Goal: Task Accomplishment & Management: Use online tool/utility

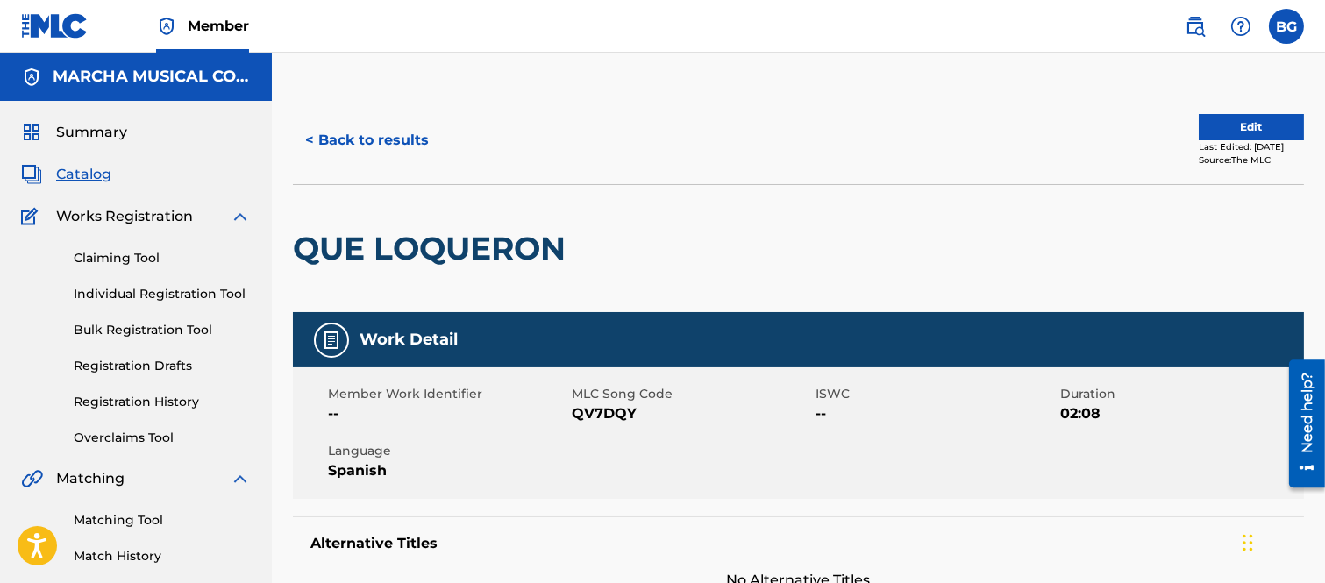
click at [311, 136] on button "< Back to results" at bounding box center [367, 140] width 148 height 44
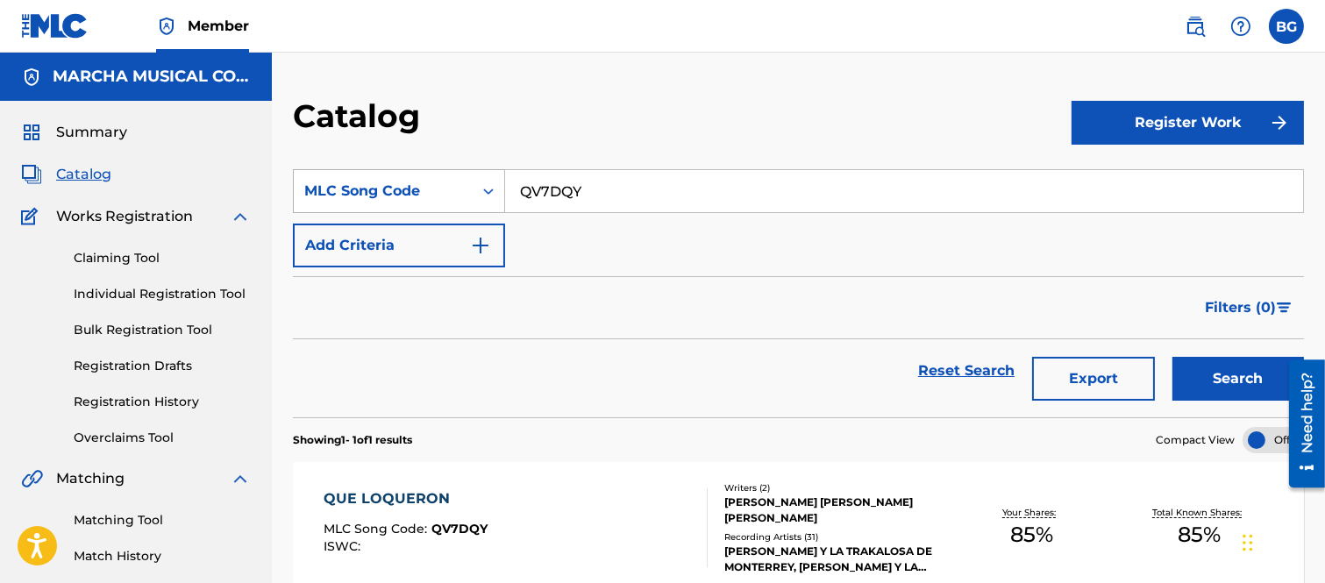
click at [484, 190] on icon "Search Form" at bounding box center [488, 192] width 11 height 6
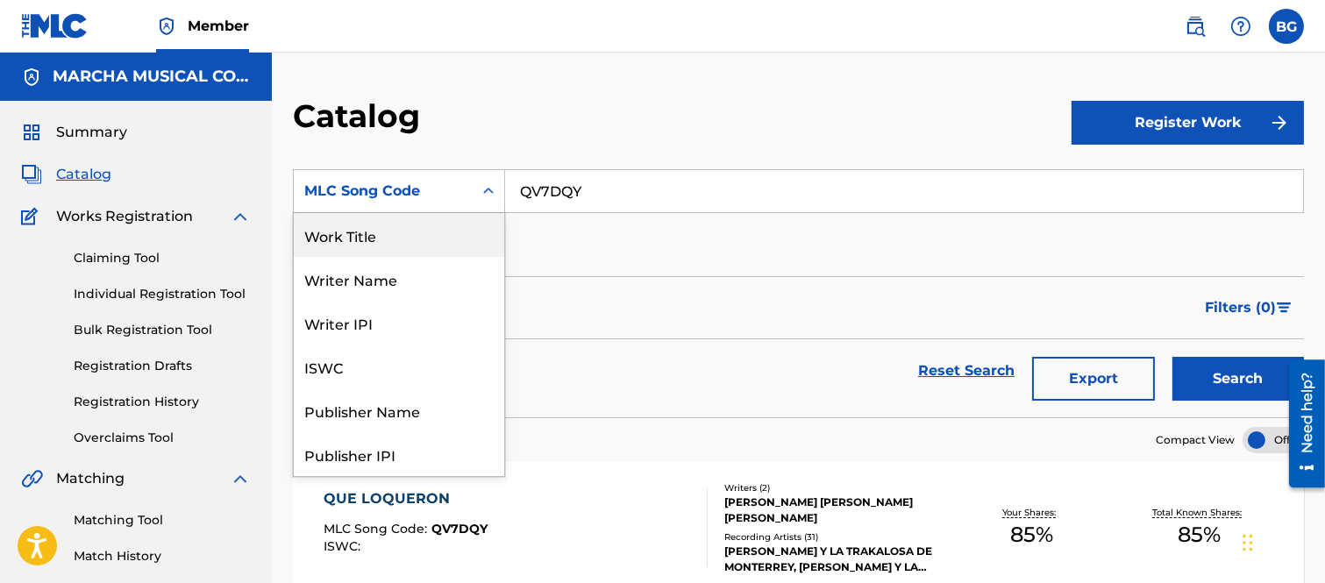
click at [354, 237] on div "Work Title" at bounding box center [399, 235] width 211 height 44
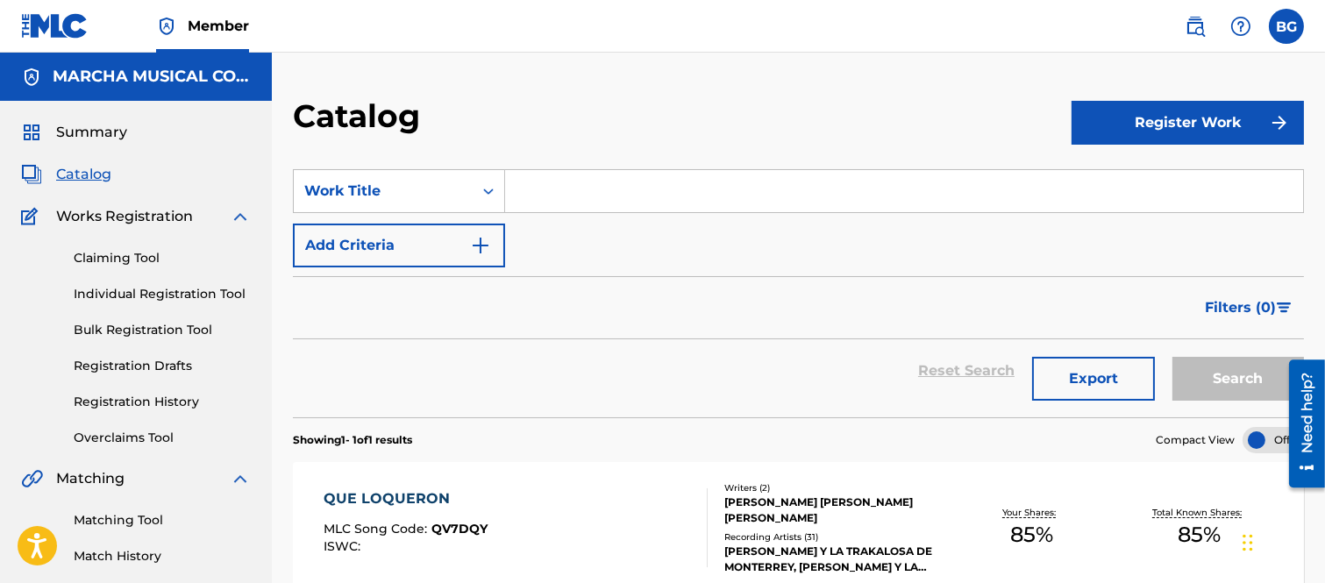
click at [592, 194] on input "Search Form" at bounding box center [904, 191] width 798 height 42
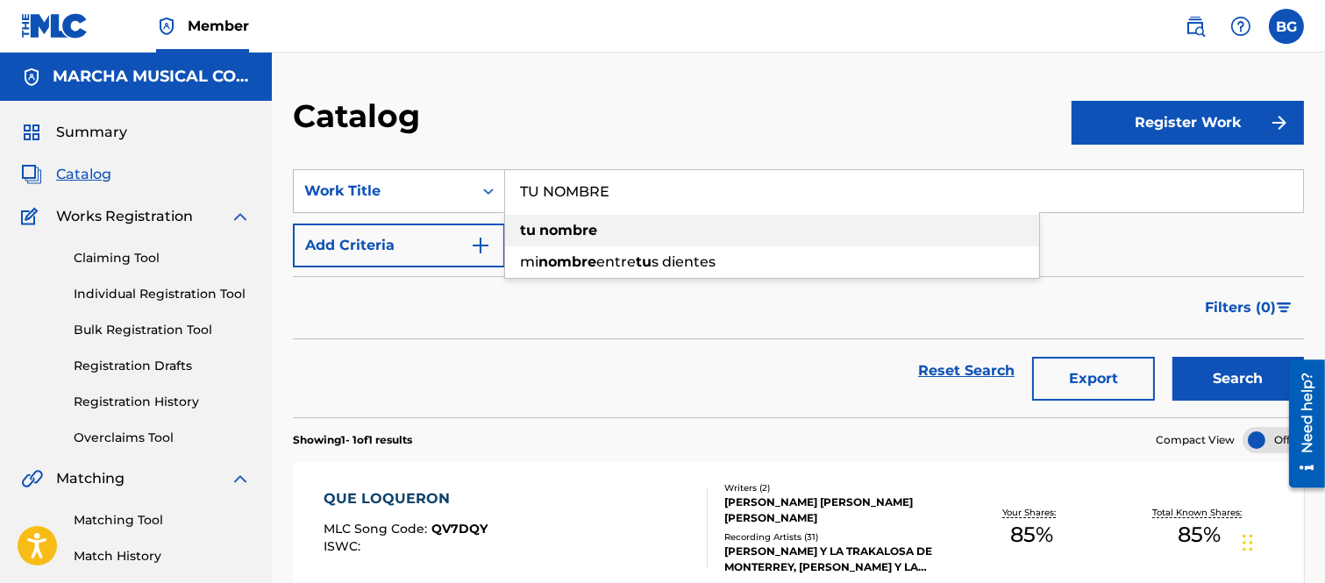
click at [538, 225] on span "Search Form" at bounding box center [538, 230] width 4 height 17
type input "tu nombre"
drag, startPoint x: 1243, startPoint y: 382, endPoint x: 1116, endPoint y: 321, distance: 141.2
click at [1239, 378] on button "Search" at bounding box center [1239, 379] width 132 height 44
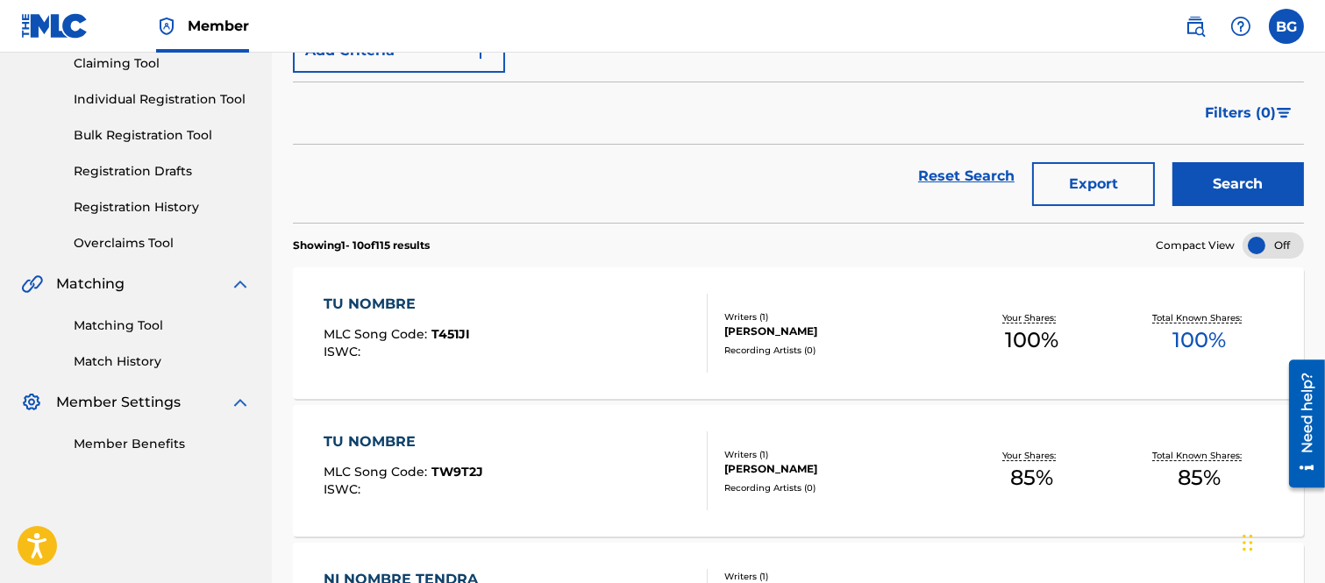
scroll to position [389, 0]
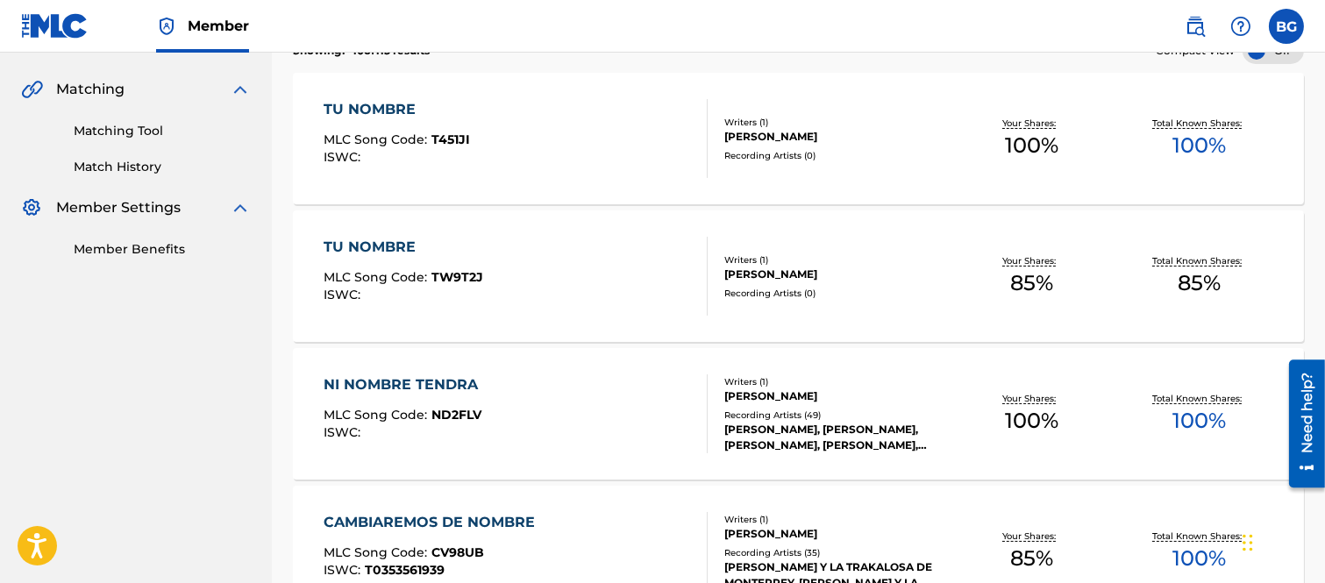
click at [397, 241] on div "TU NOMBRE" at bounding box center [404, 247] width 160 height 21
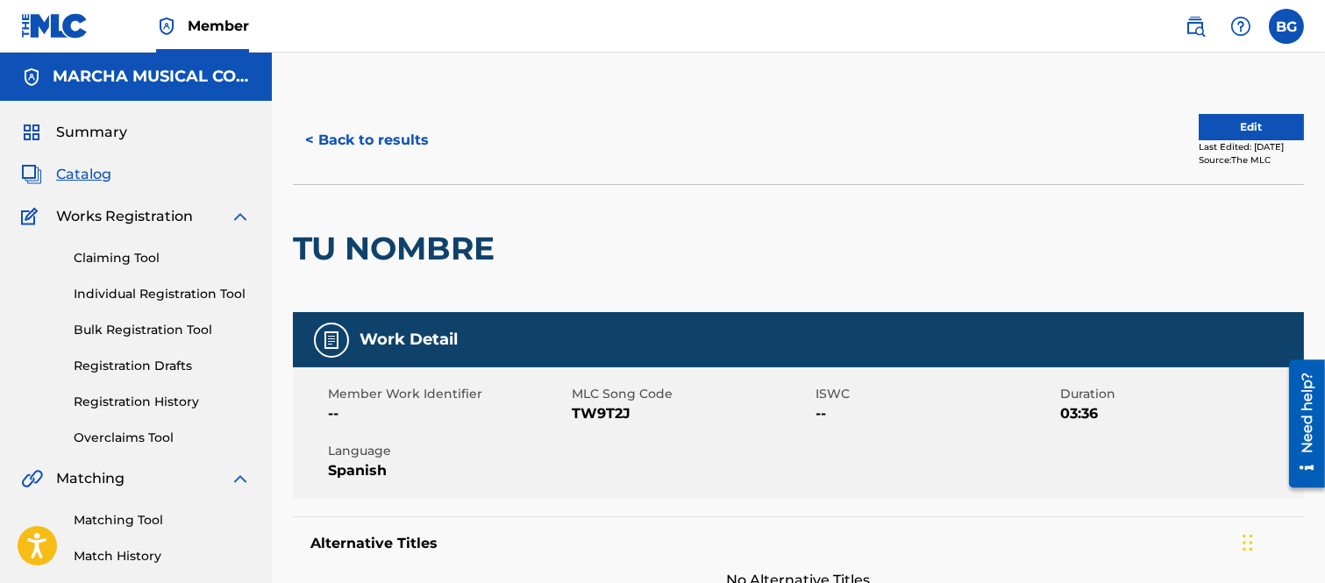
click at [309, 133] on button "< Back to results" at bounding box center [367, 140] width 148 height 44
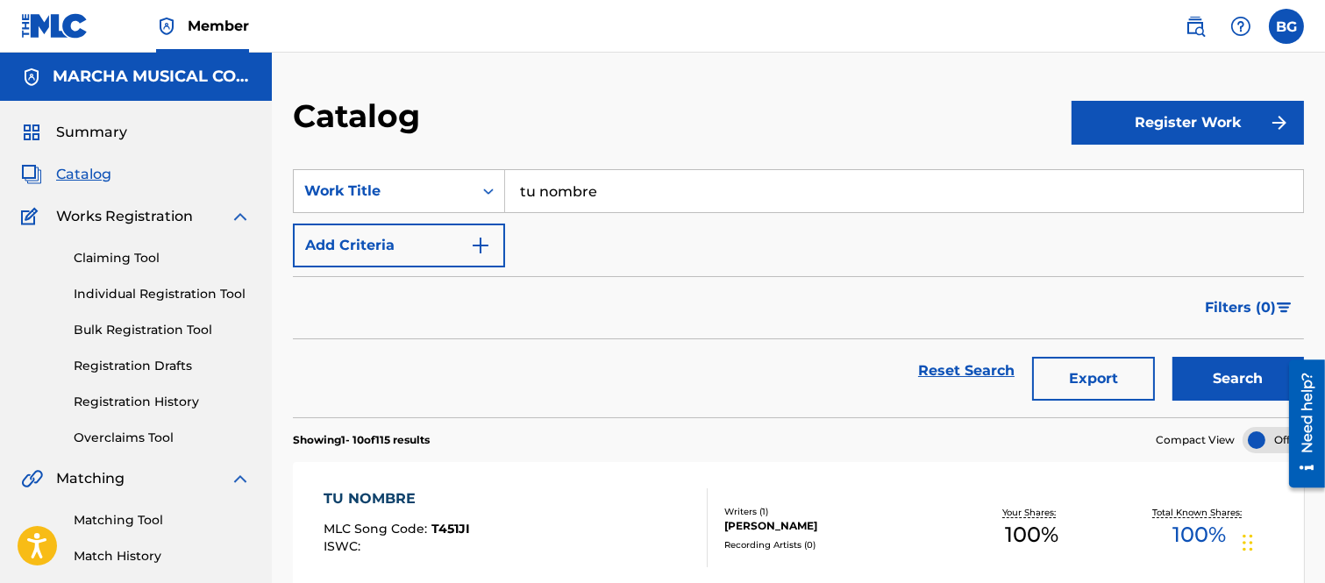
click at [116, 290] on link "Individual Registration Tool" at bounding box center [162, 294] width 177 height 18
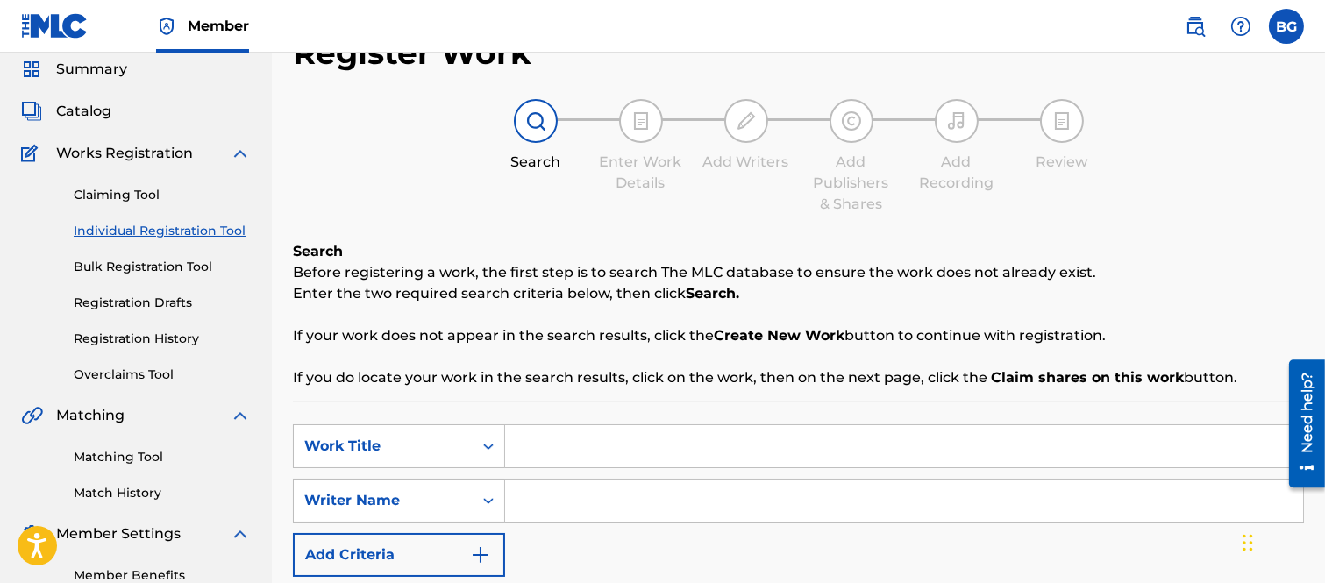
scroll to position [97, 0]
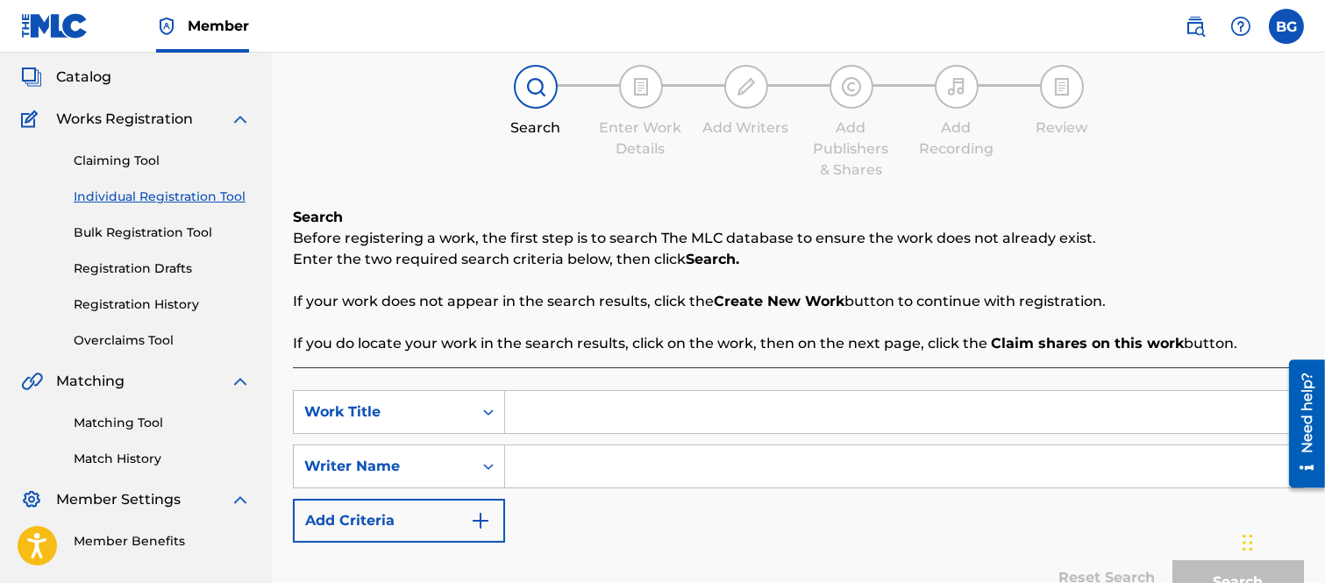
click at [571, 423] on input "Search Form" at bounding box center [904, 412] width 798 height 42
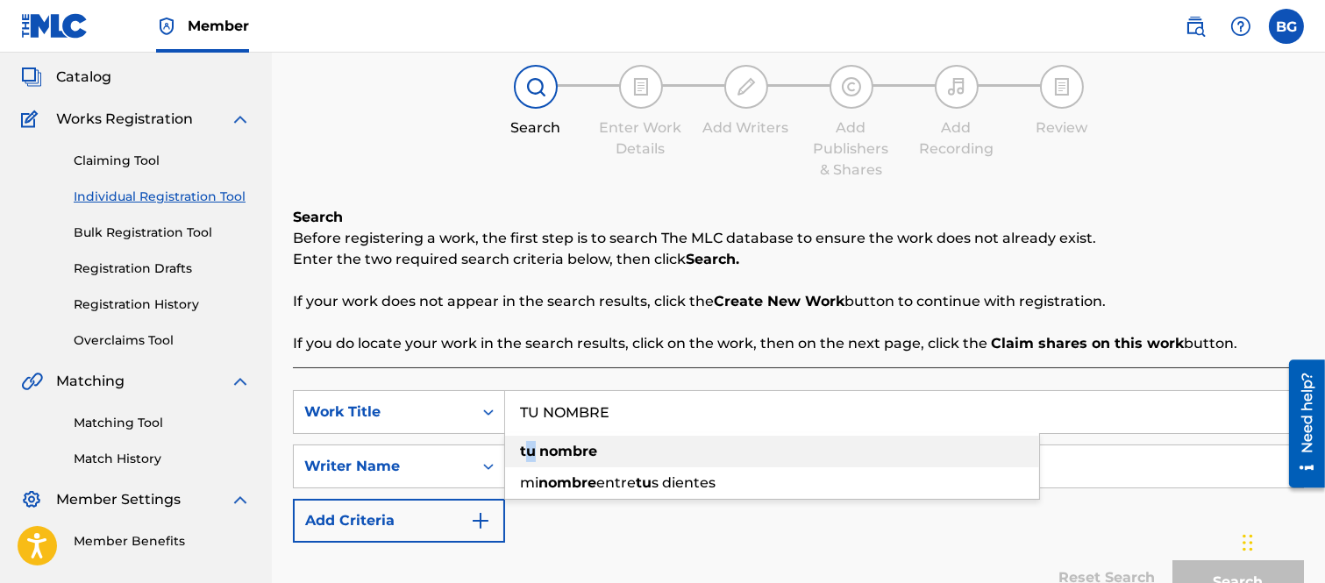
click at [532, 449] on strong "tu" at bounding box center [528, 451] width 16 height 17
type input "tu nombre"
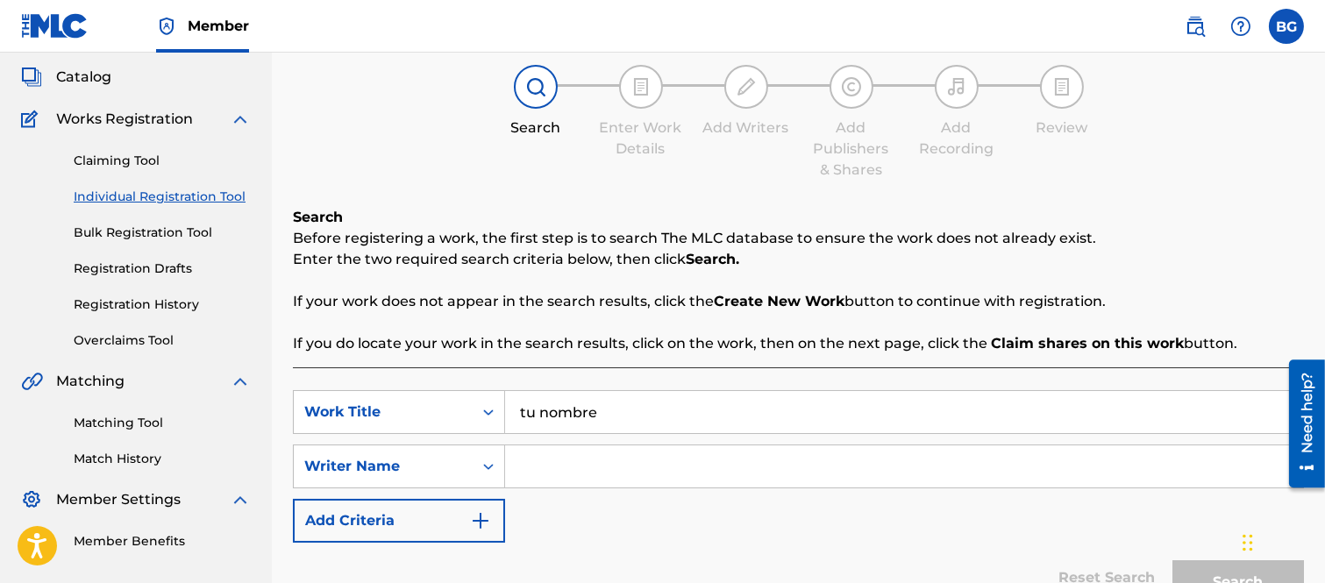
click at [535, 467] on input "Search Form" at bounding box center [904, 467] width 798 height 42
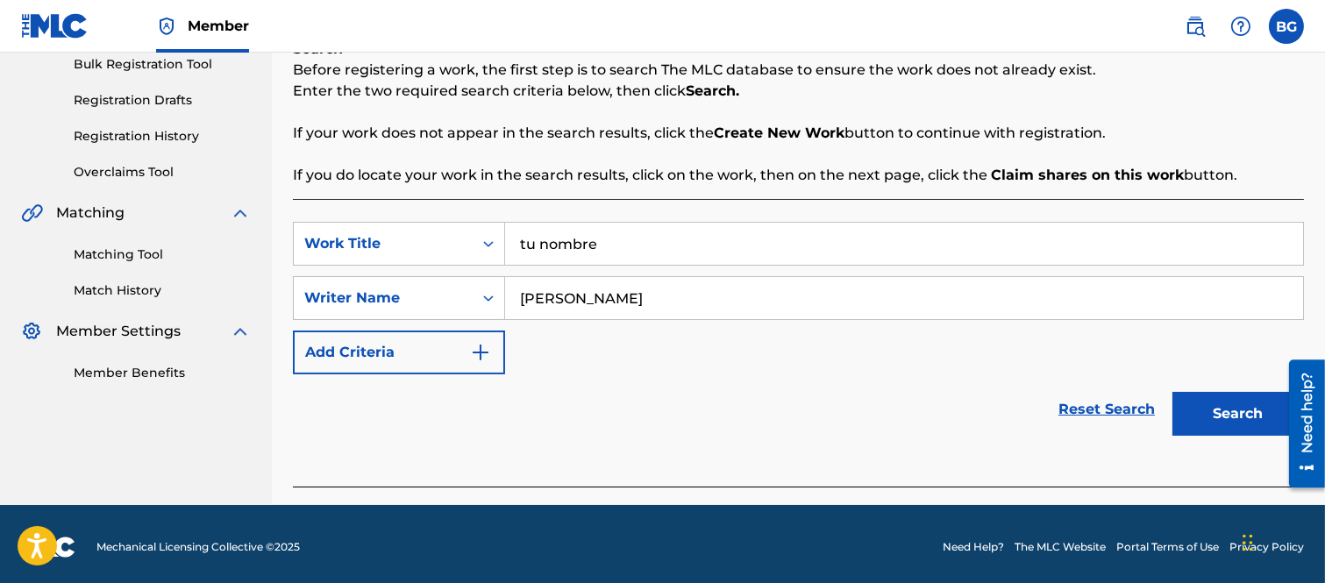
scroll to position [272, 0]
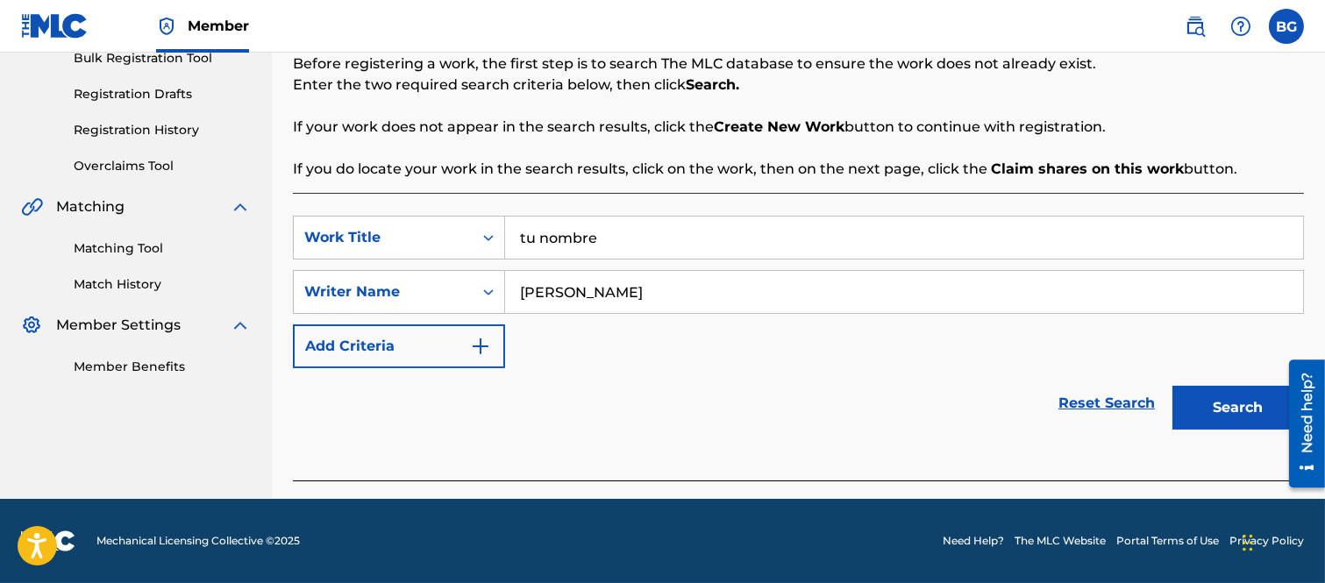
type input "[PERSON_NAME]"
drag, startPoint x: 1221, startPoint y: 393, endPoint x: 1211, endPoint y: 387, distance: 12.2
click at [1222, 393] on button "Search" at bounding box center [1239, 408] width 132 height 44
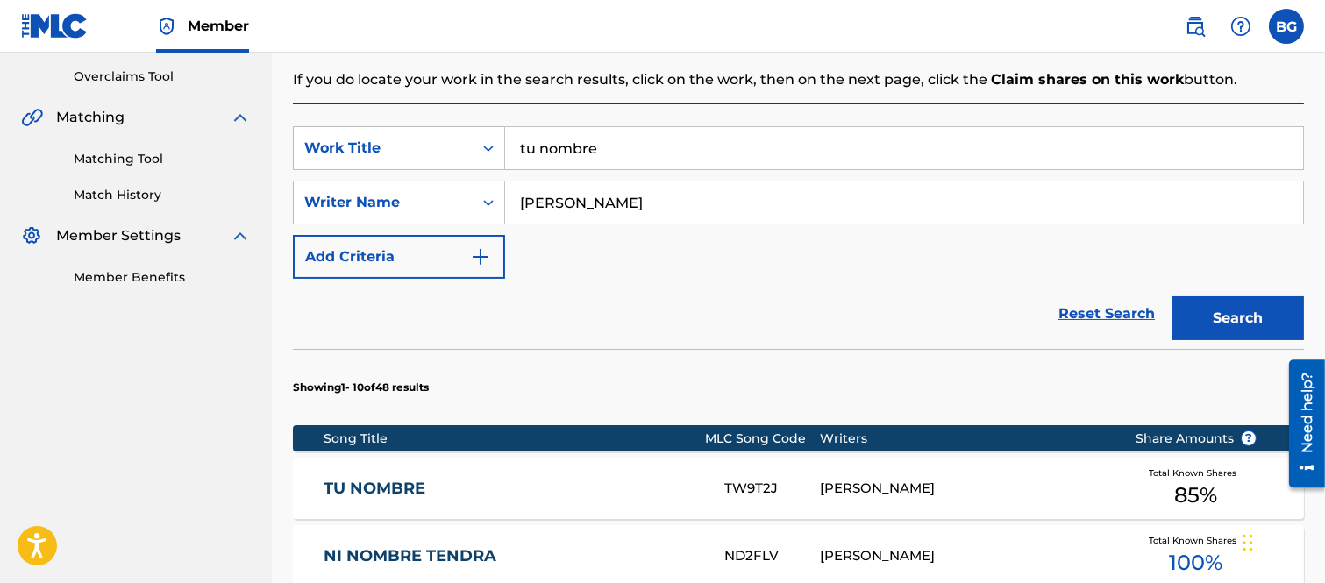
scroll to position [467, 0]
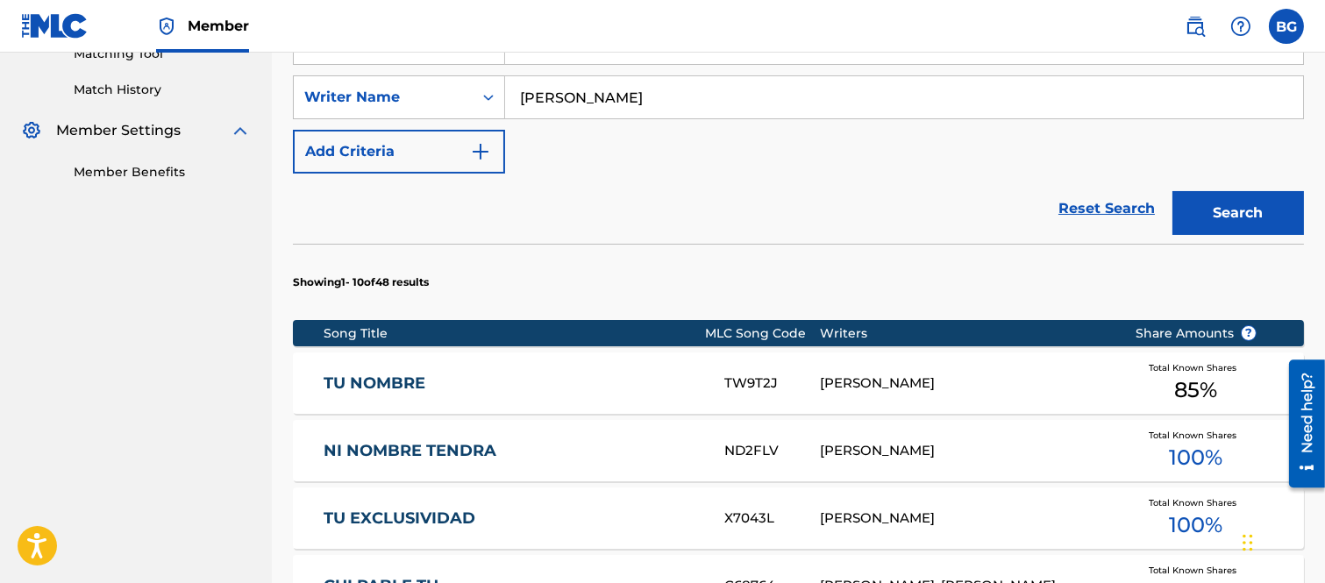
click at [395, 383] on link "TU NOMBRE" at bounding box center [512, 384] width 377 height 20
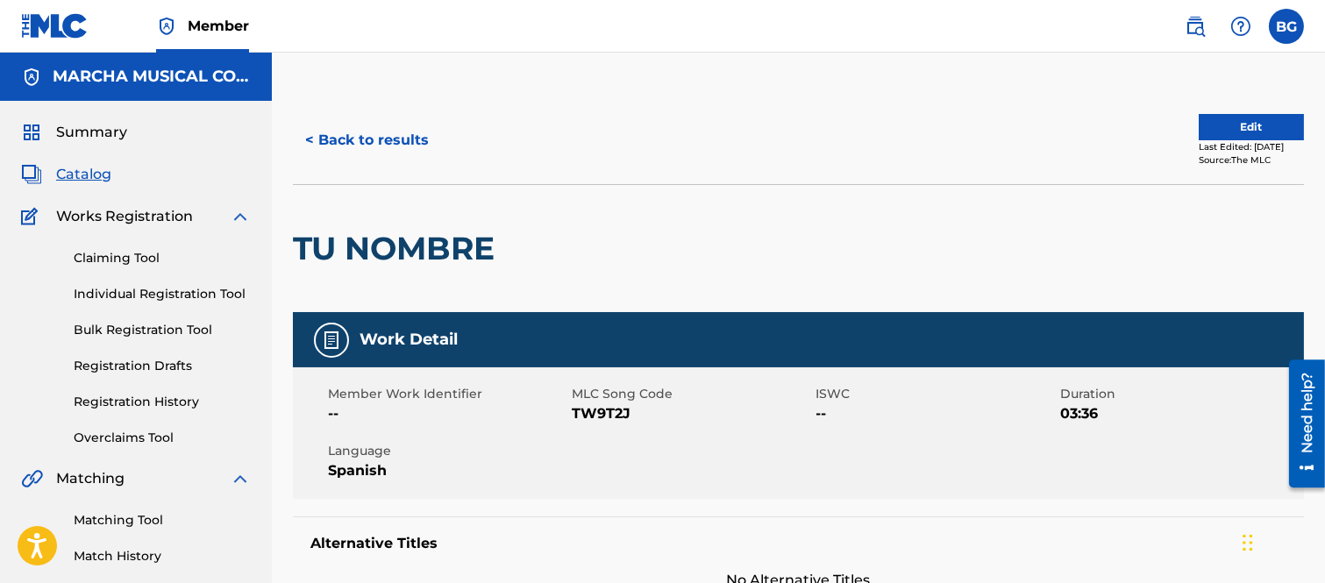
click at [311, 139] on button "< Back to results" at bounding box center [367, 140] width 148 height 44
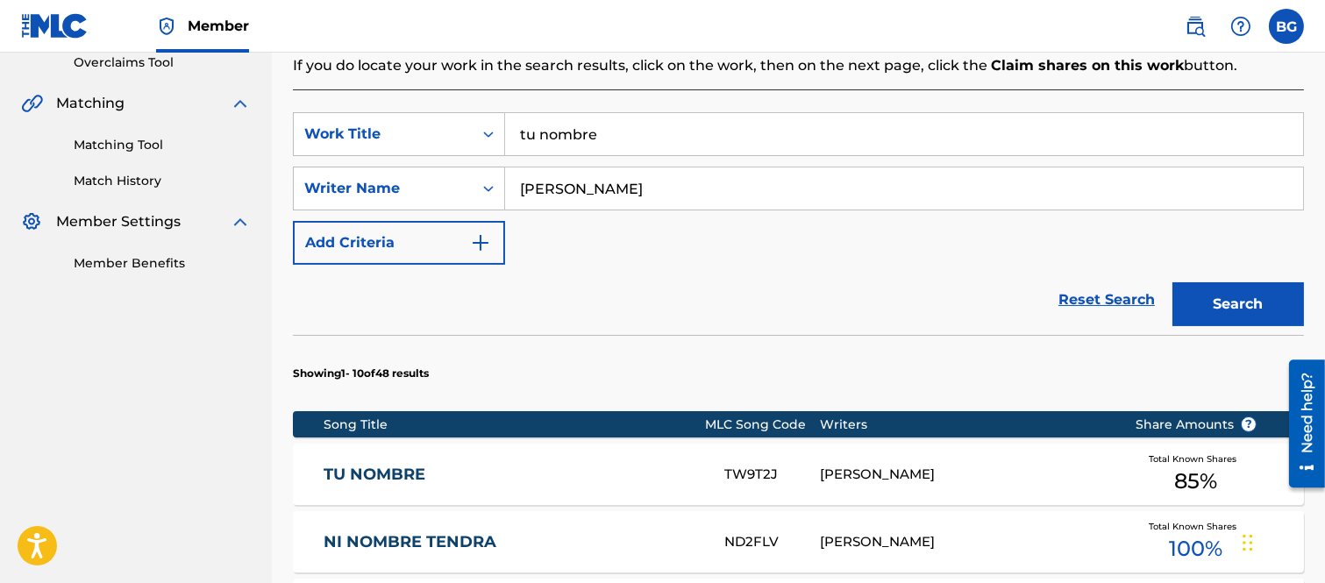
scroll to position [487, 0]
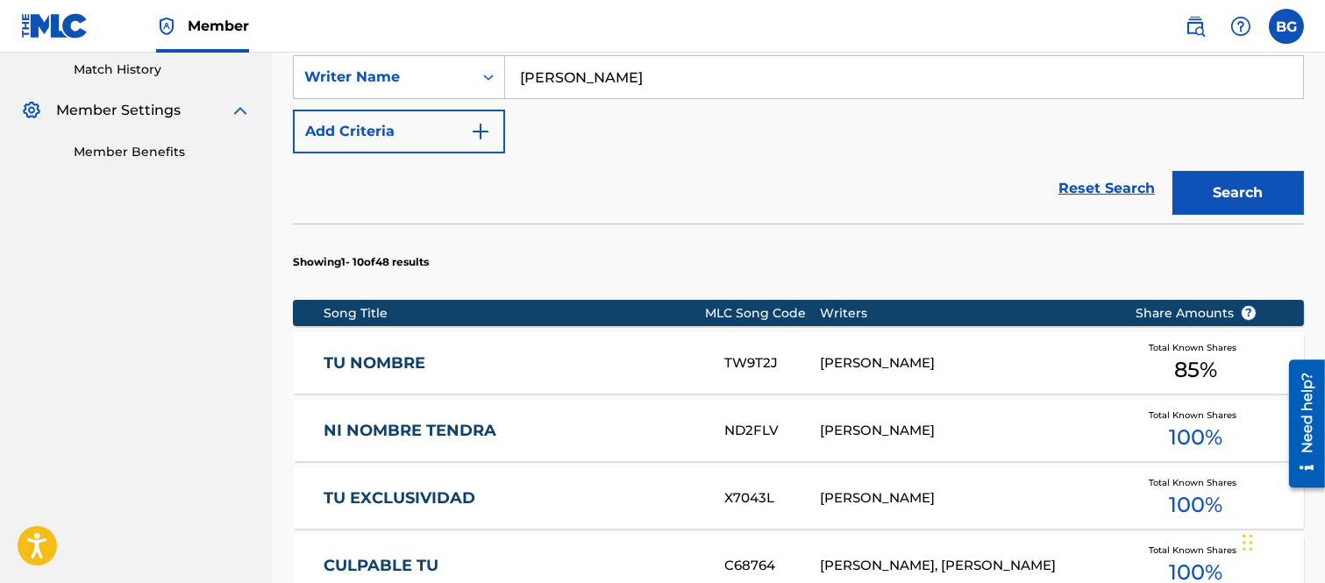
click at [375, 363] on link "TU NOMBRE" at bounding box center [512, 364] width 377 height 20
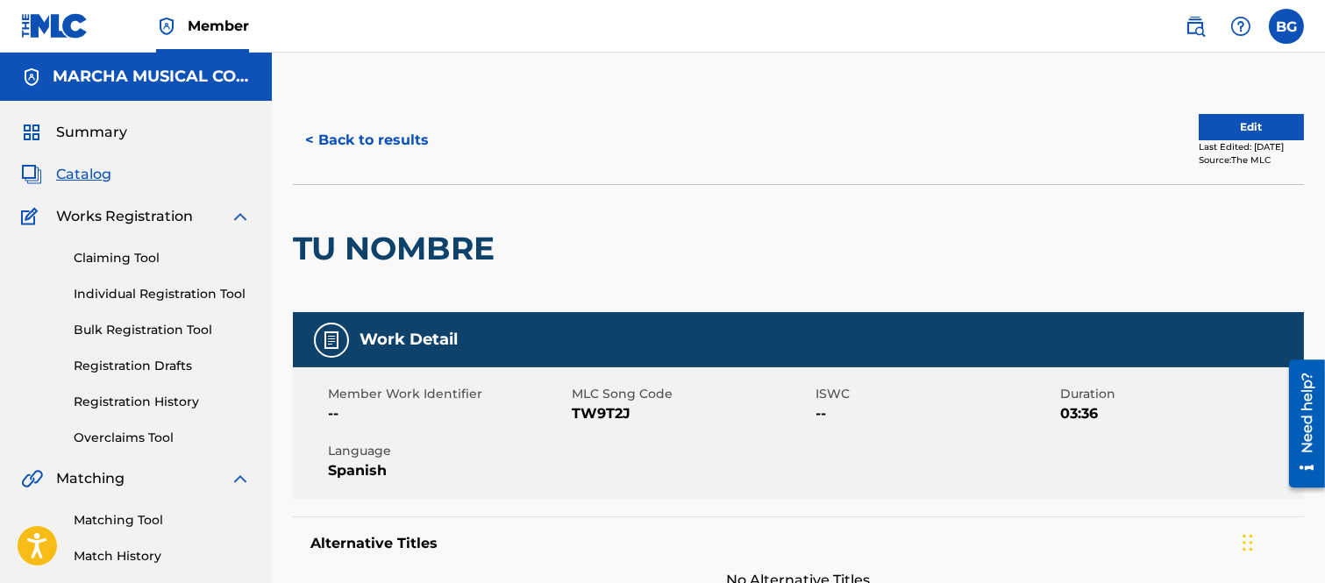
click at [311, 138] on button "< Back to results" at bounding box center [367, 140] width 148 height 44
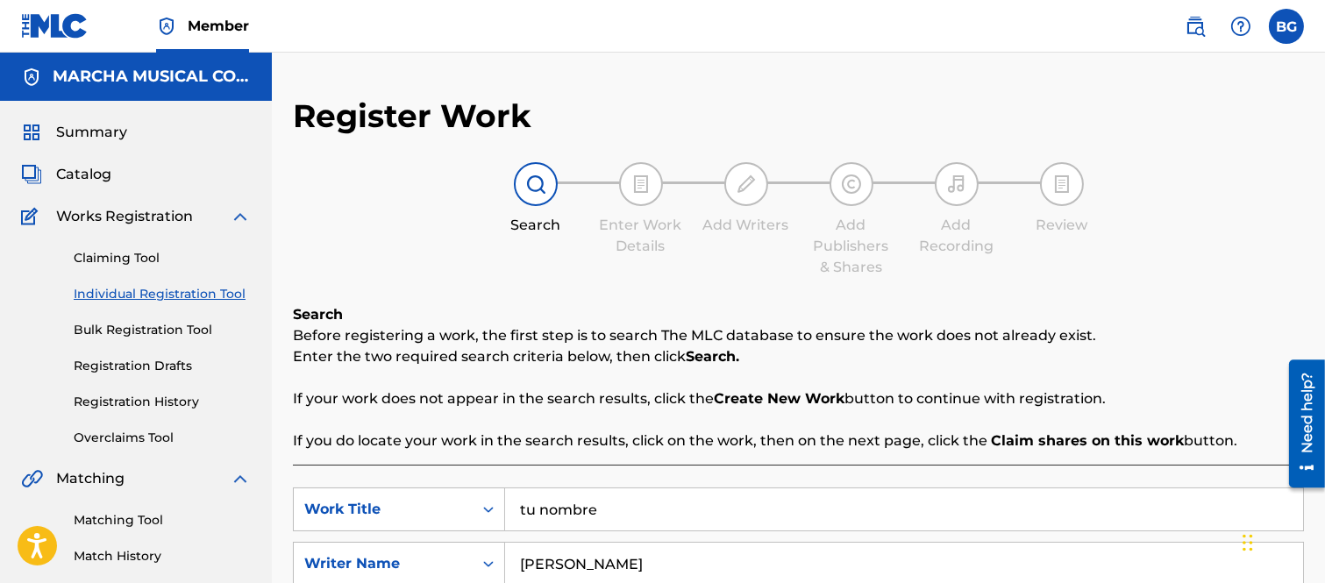
click at [634, 512] on input "tu nombre" at bounding box center [904, 510] width 798 height 42
type input "t"
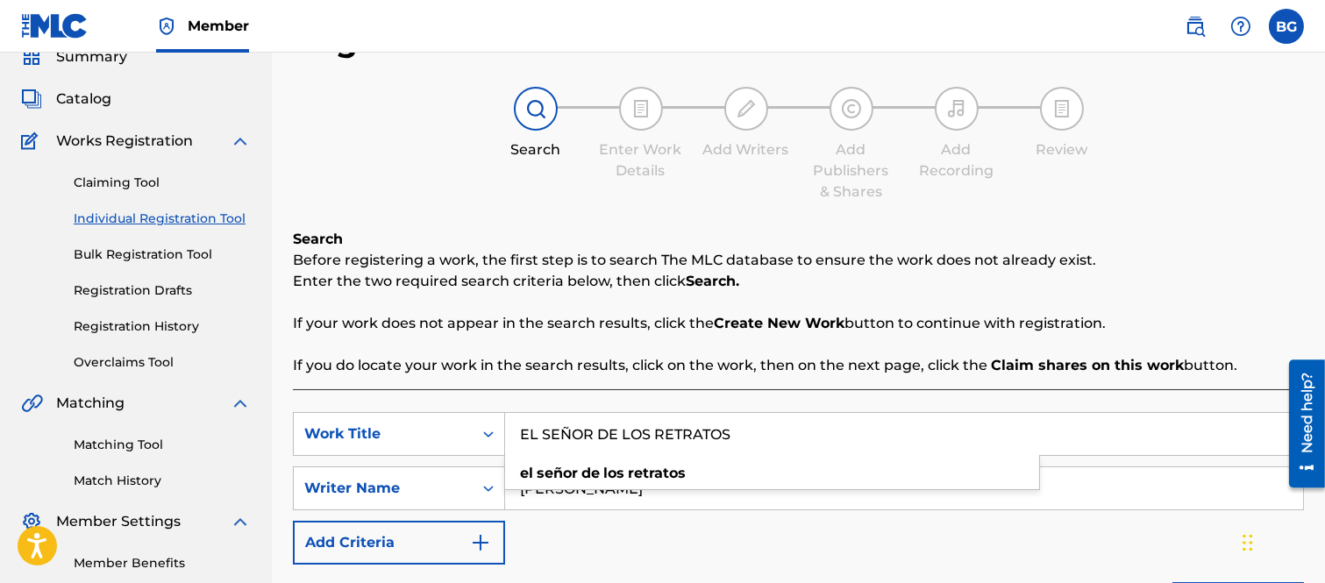
scroll to position [97, 0]
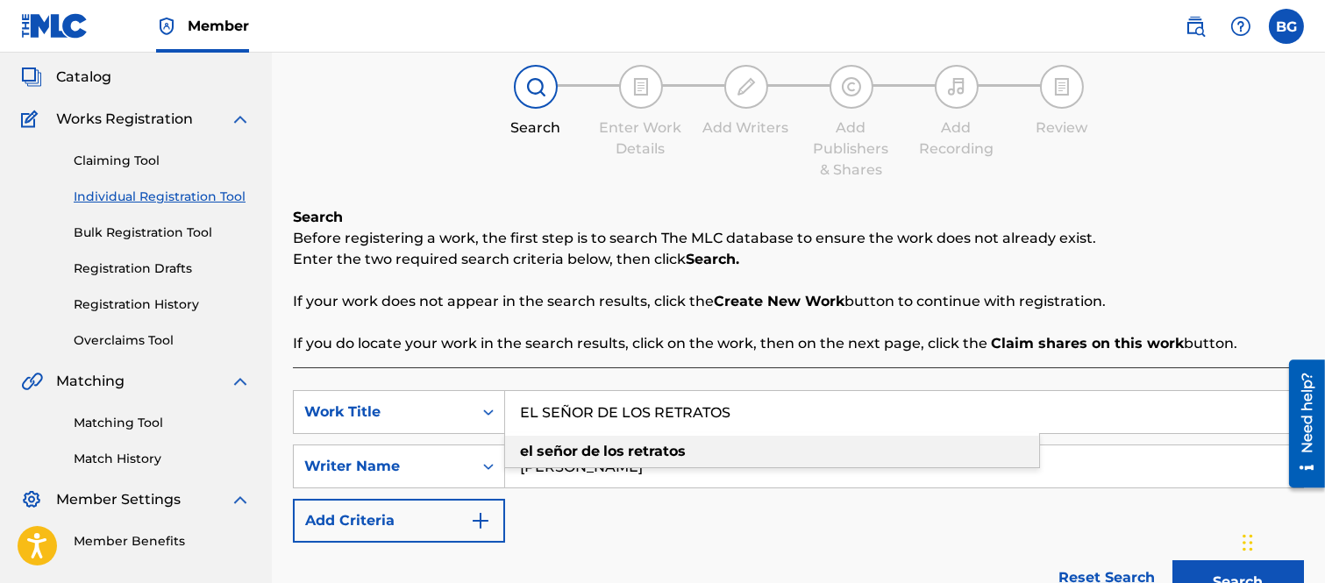
click at [605, 452] on strong "los" at bounding box center [614, 451] width 21 height 17
type input "el señor de los retratos"
click at [665, 447] on strong "retratos" at bounding box center [657, 451] width 58 height 17
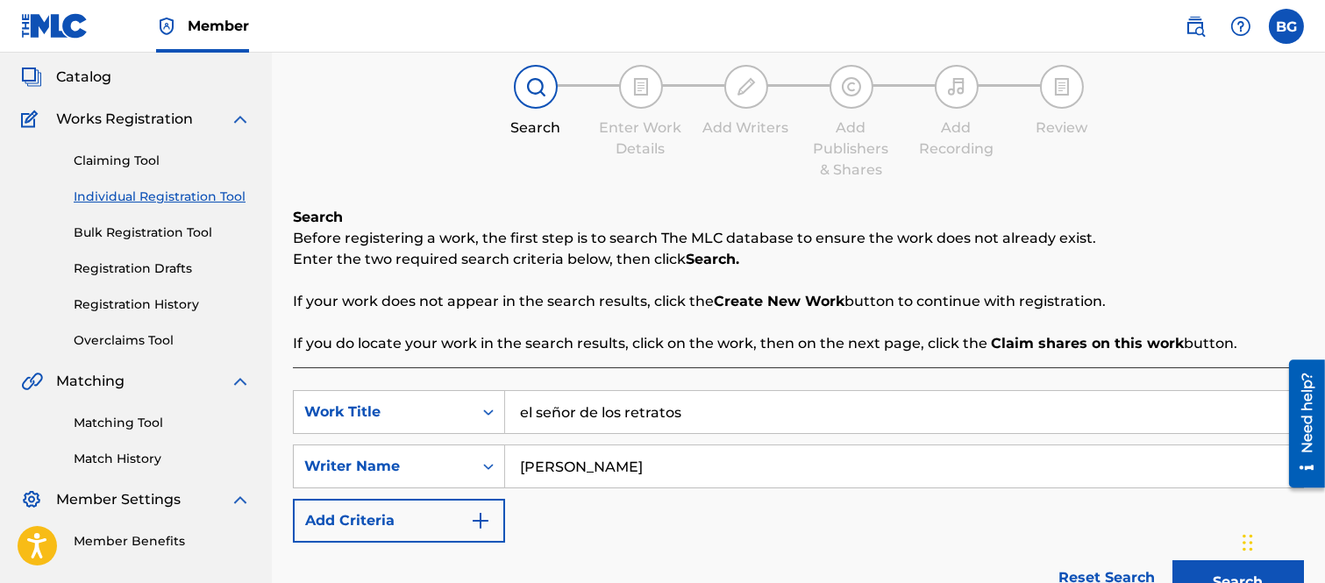
click at [639, 461] on input "[PERSON_NAME]" at bounding box center [904, 467] width 798 height 42
type input "E"
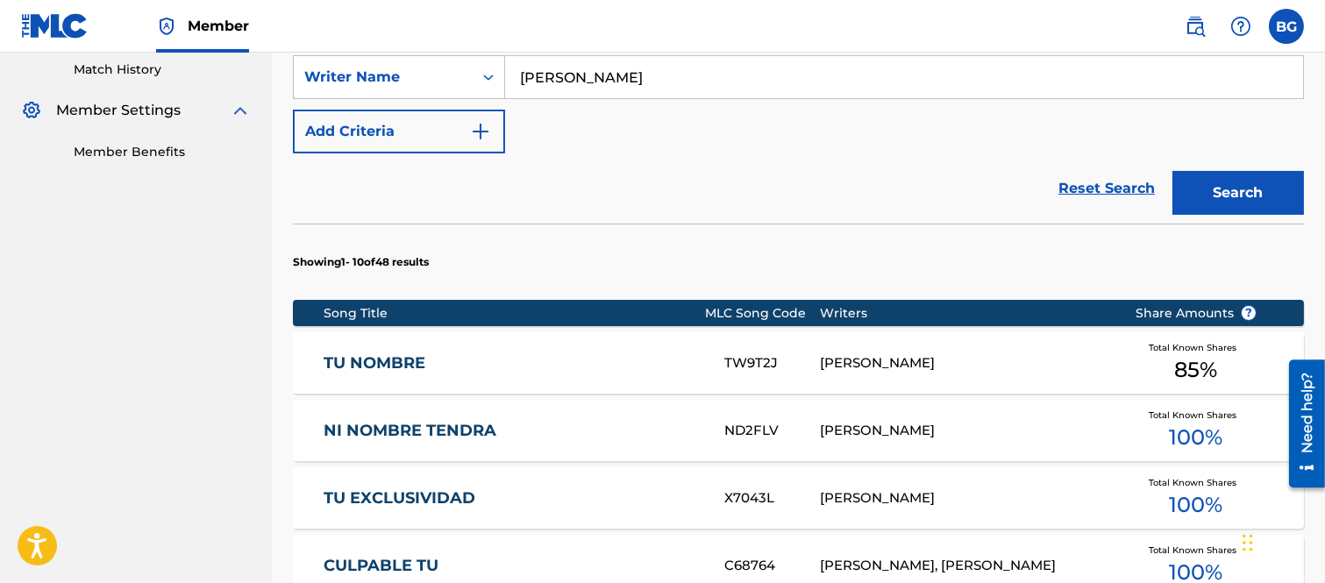
type input "[PERSON_NAME]"
click at [1209, 184] on button "Search" at bounding box center [1239, 193] width 132 height 44
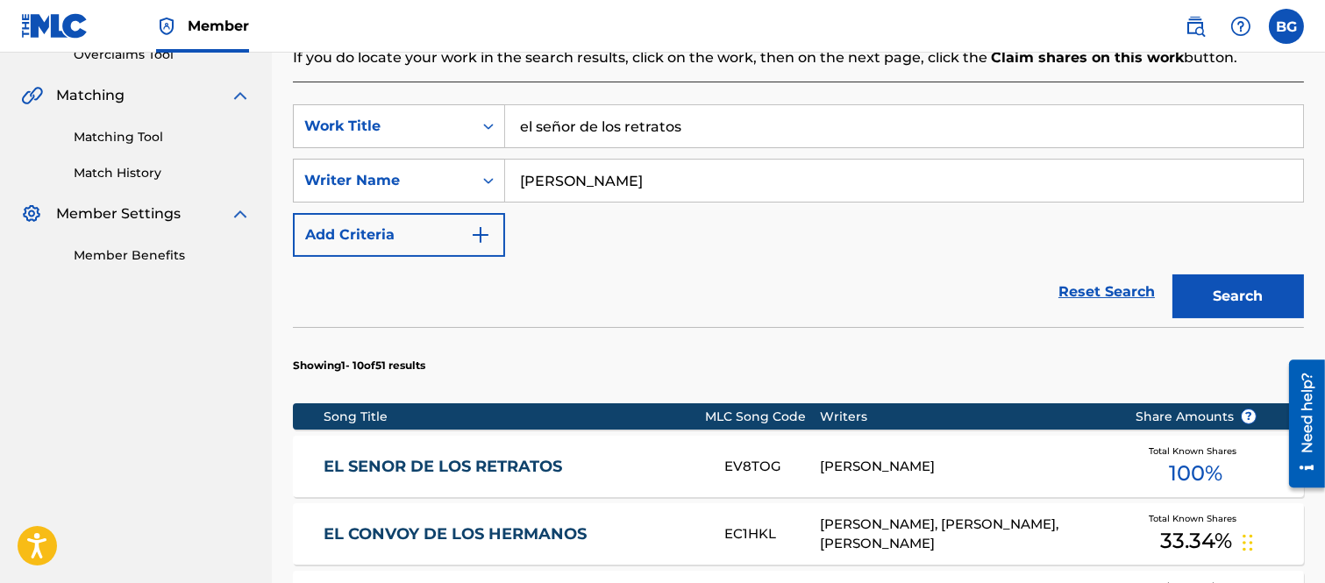
scroll to position [487, 0]
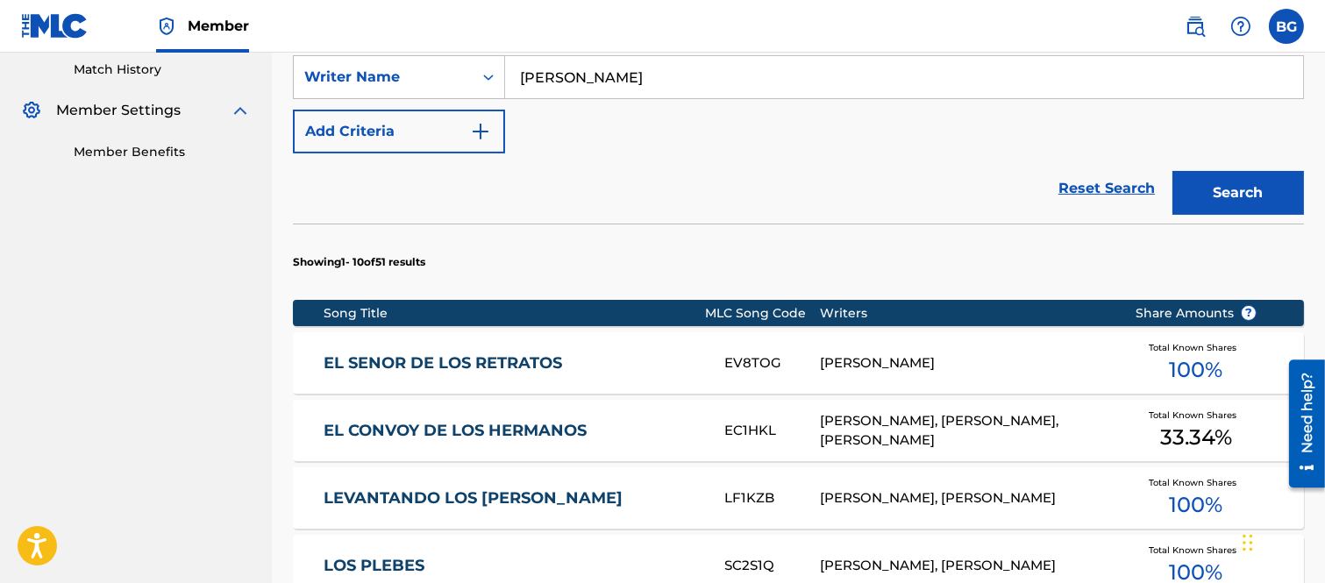
click at [454, 361] on link "EL SENOR DE LOS RETRATOS" at bounding box center [512, 364] width 377 height 20
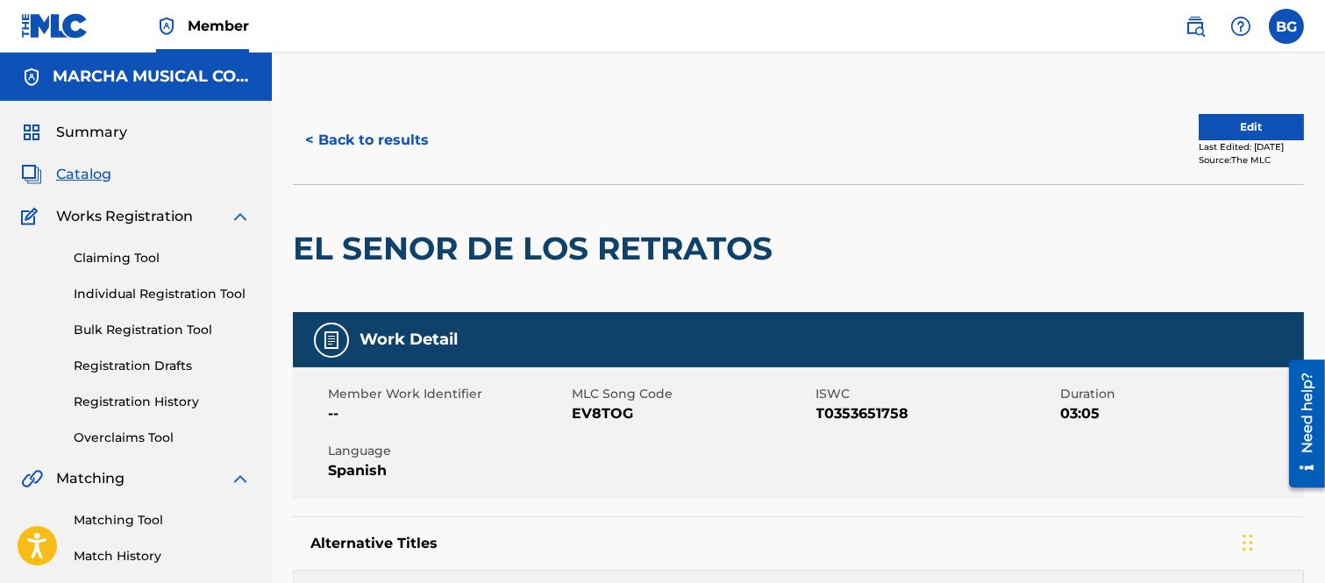
click at [312, 137] on button "< Back to results" at bounding box center [367, 140] width 148 height 44
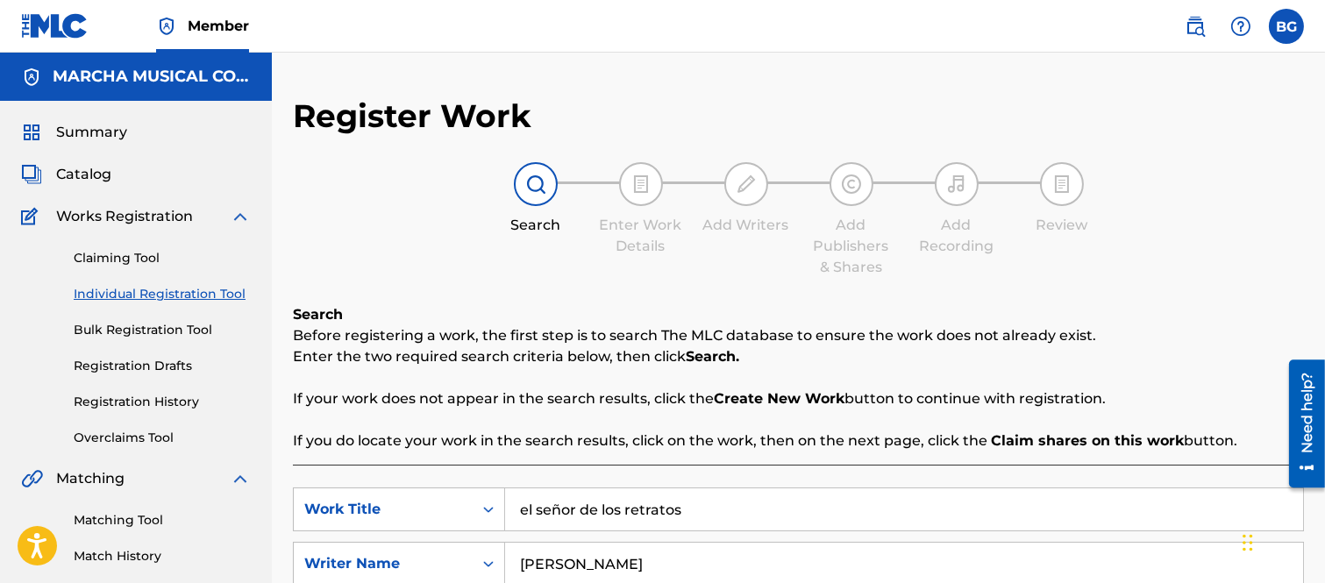
scroll to position [215, 0]
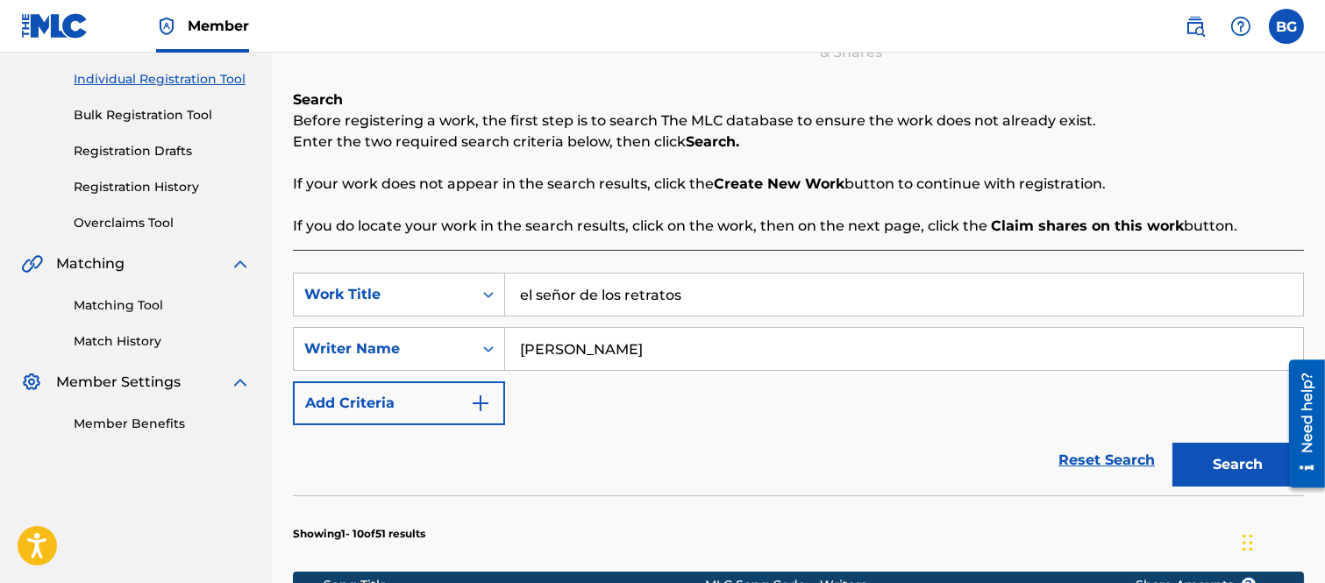
click at [805, 347] on input "[PERSON_NAME]" at bounding box center [904, 349] width 798 height 42
type input "V"
type input "[PERSON_NAME]"
click at [1209, 462] on button "Search" at bounding box center [1239, 465] width 132 height 44
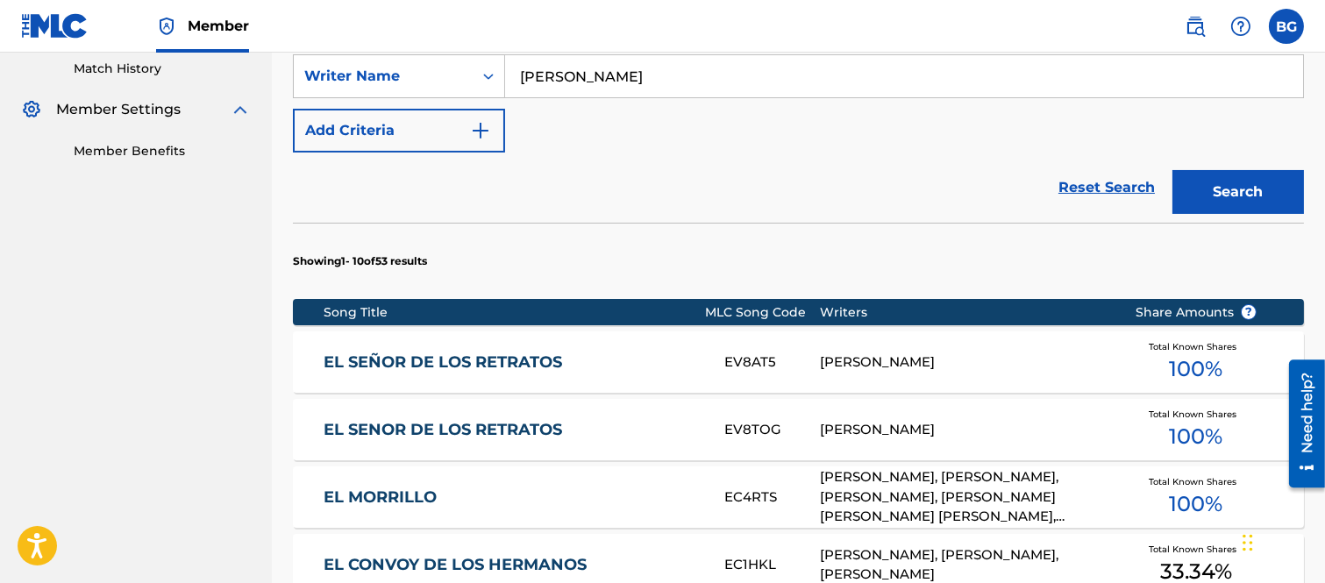
scroll to position [605, 0]
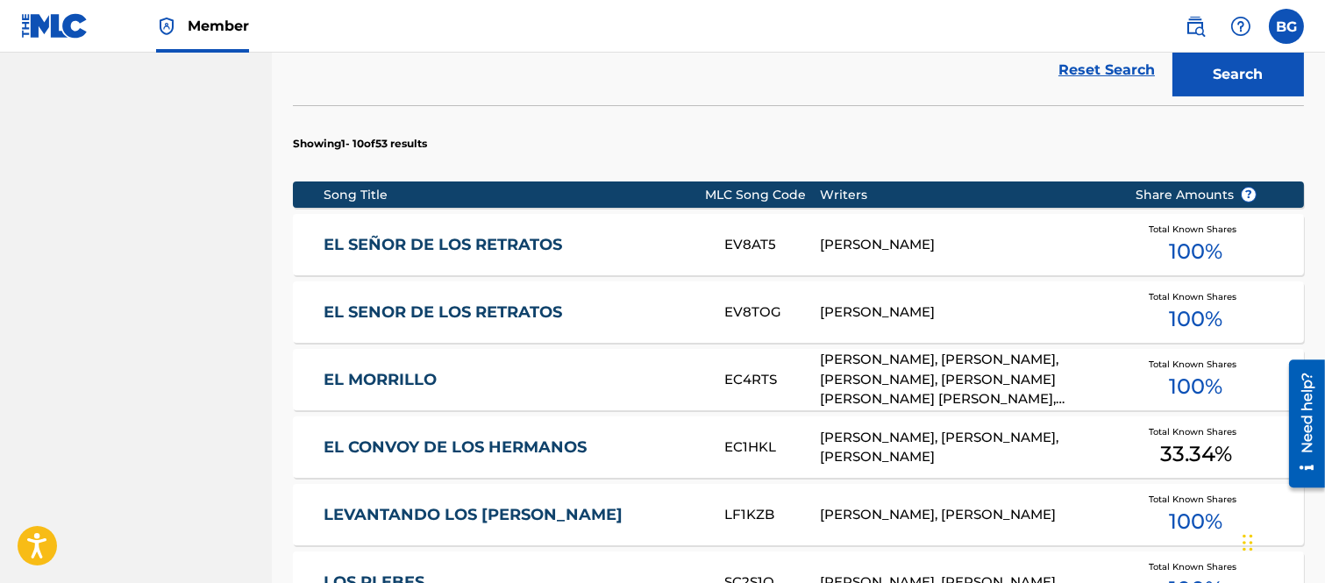
click at [489, 247] on link "EL SEÑOR DE LOS RETRATOS" at bounding box center [512, 245] width 377 height 20
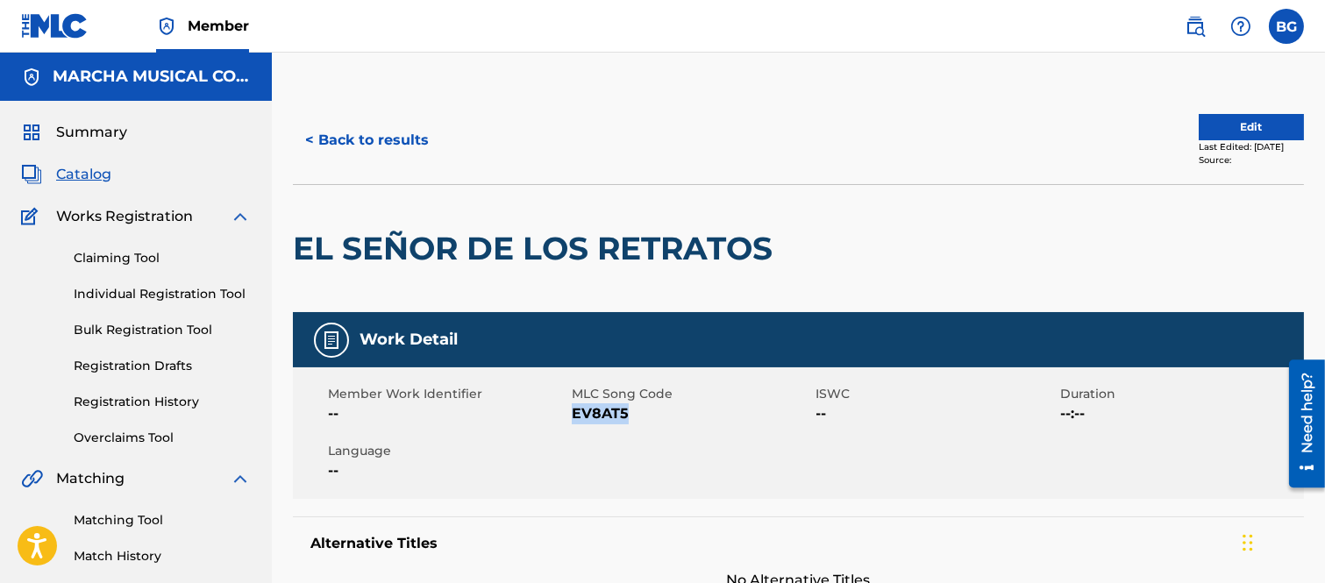
drag, startPoint x: 574, startPoint y: 416, endPoint x: 625, endPoint y: 414, distance: 50.9
click at [625, 414] on span "EV8AT5" at bounding box center [691, 414] width 239 height 21
copy span "EV8AT5"
click at [312, 138] on button "< Back to results" at bounding box center [367, 140] width 148 height 44
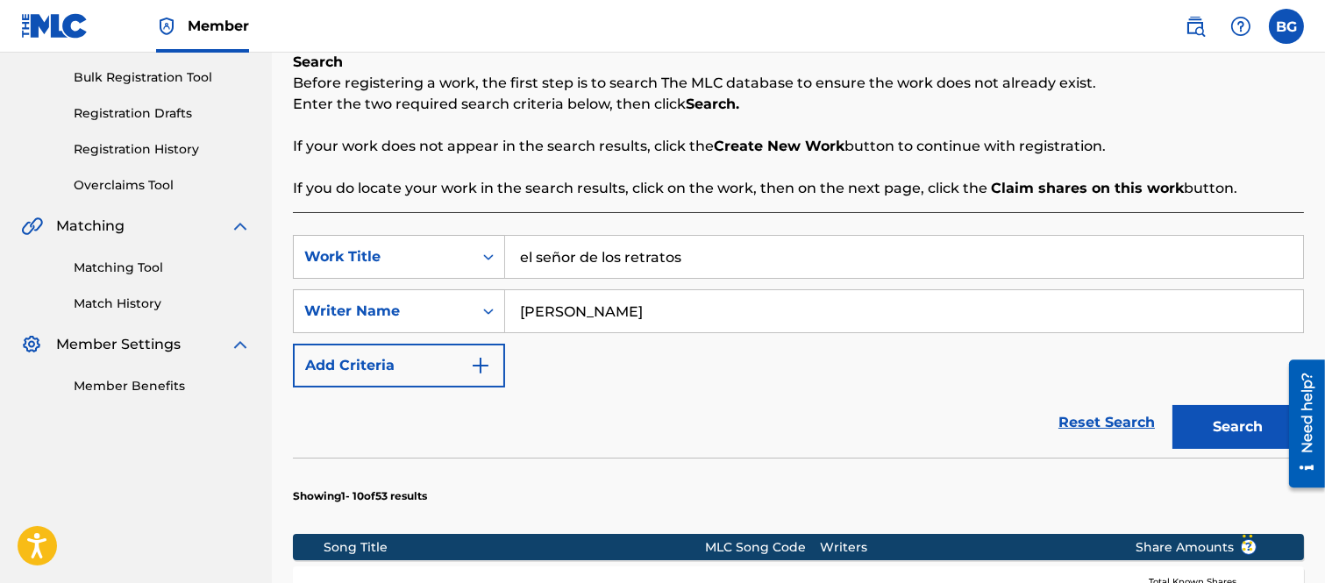
scroll to position [507, 0]
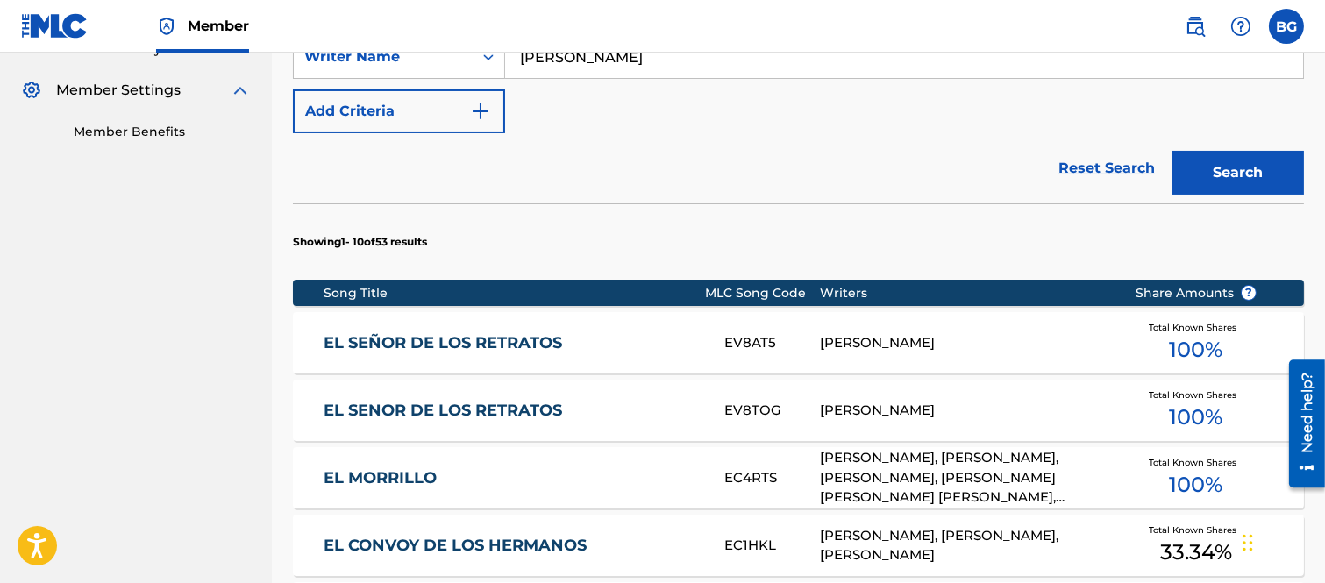
click at [488, 411] on link "EL SENOR DE LOS RETRATOS" at bounding box center [512, 411] width 377 height 20
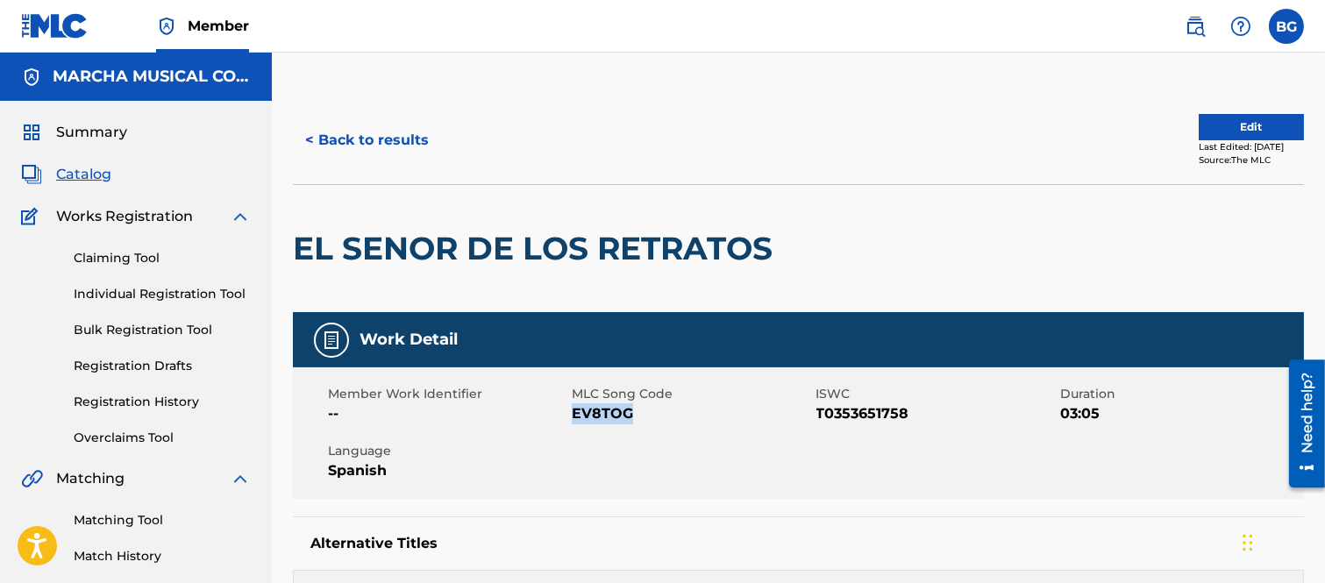
drag, startPoint x: 574, startPoint y: 412, endPoint x: 627, endPoint y: 412, distance: 53.5
click at [627, 412] on span "EV8TOG" at bounding box center [691, 414] width 239 height 21
copy span "EV8TOG"
click at [316, 140] on button "< Back to results" at bounding box center [367, 140] width 148 height 44
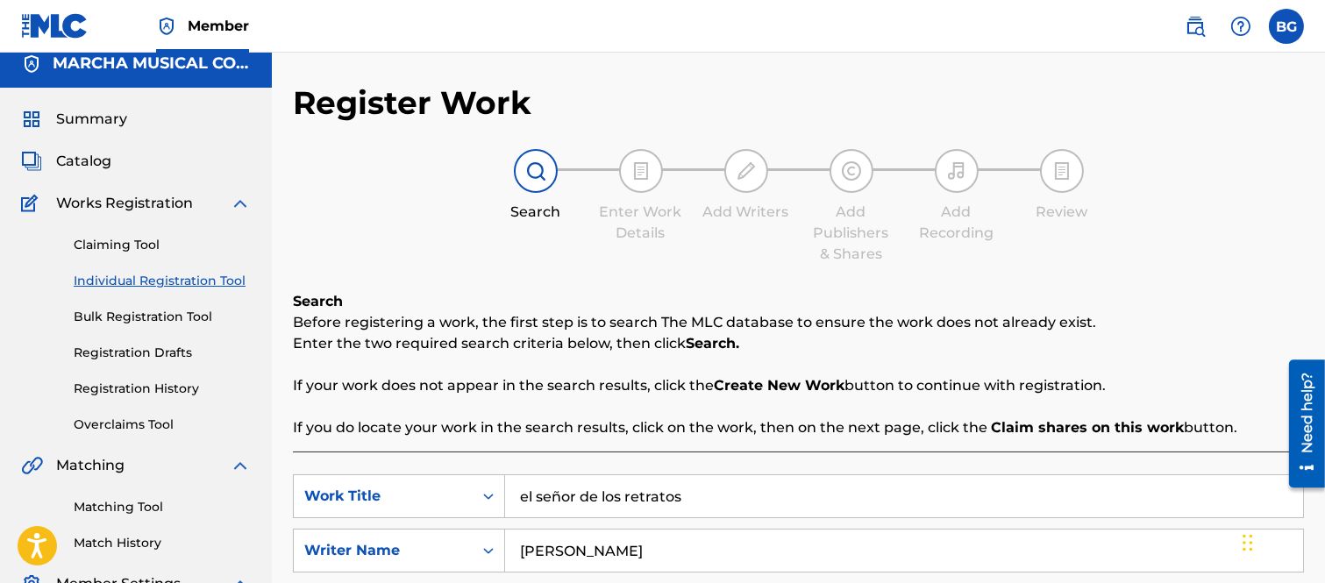
scroll to position [97, 0]
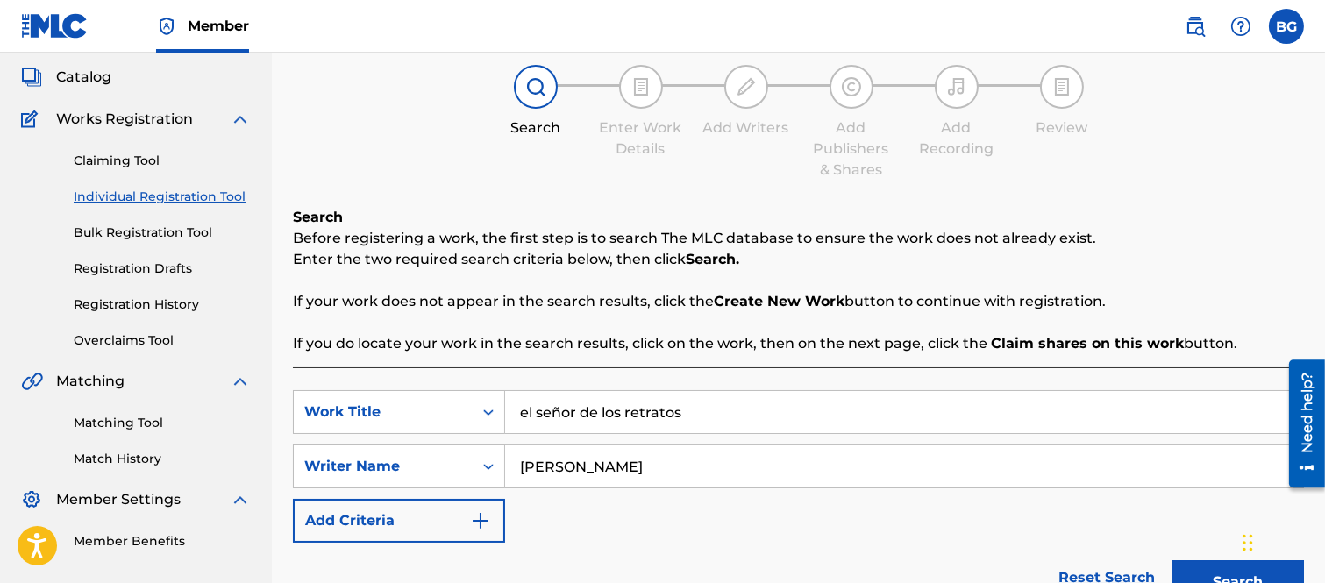
click at [699, 411] on input "el señor de los retratos" at bounding box center [904, 412] width 798 height 42
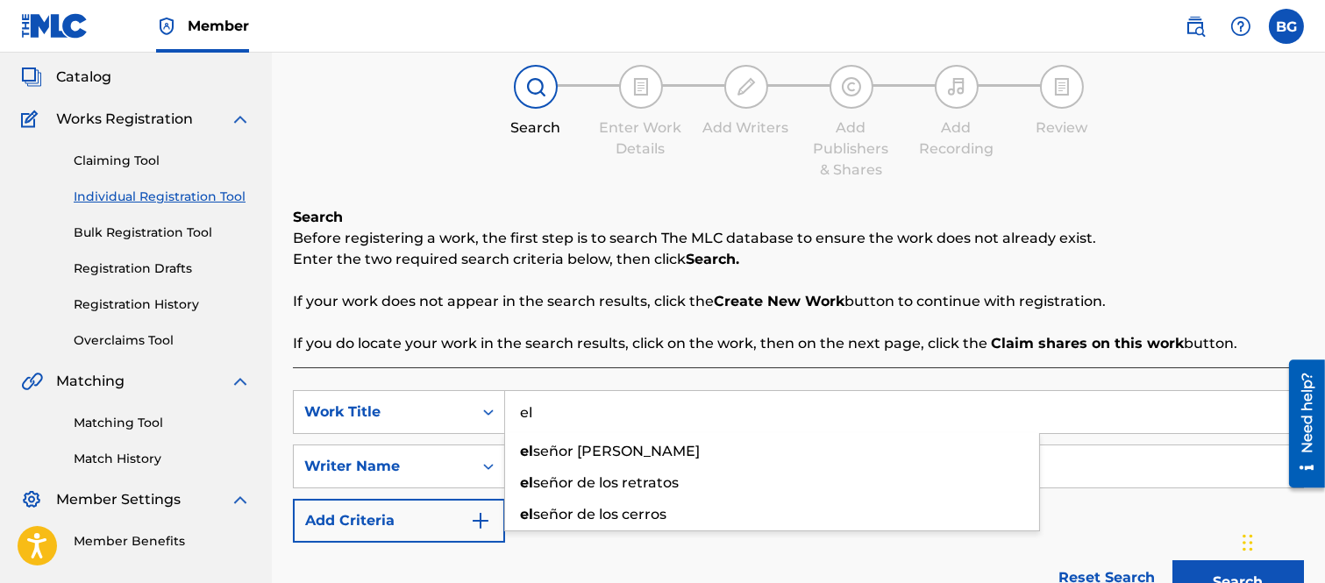
type input "e"
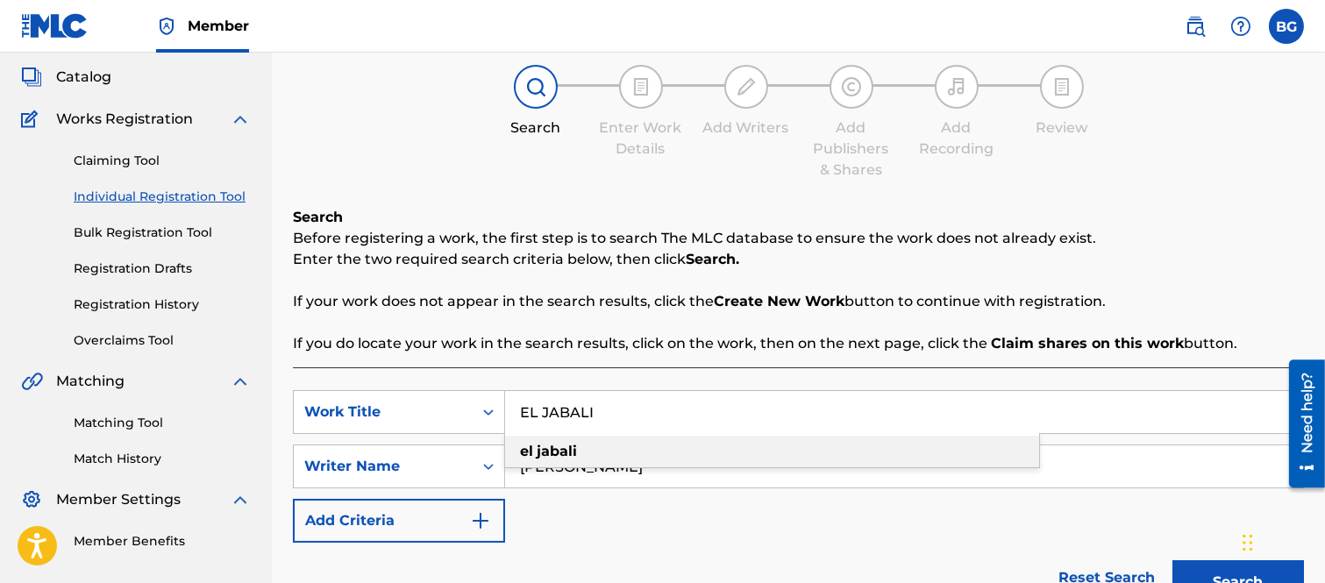
click at [538, 450] on strong "jabali" at bounding box center [557, 451] width 40 height 17
type input "el jabali"
drag, startPoint x: 554, startPoint y: 450, endPoint x: 668, endPoint y: 476, distance: 116.2
click at [553, 450] on strong "jabali" at bounding box center [557, 451] width 40 height 17
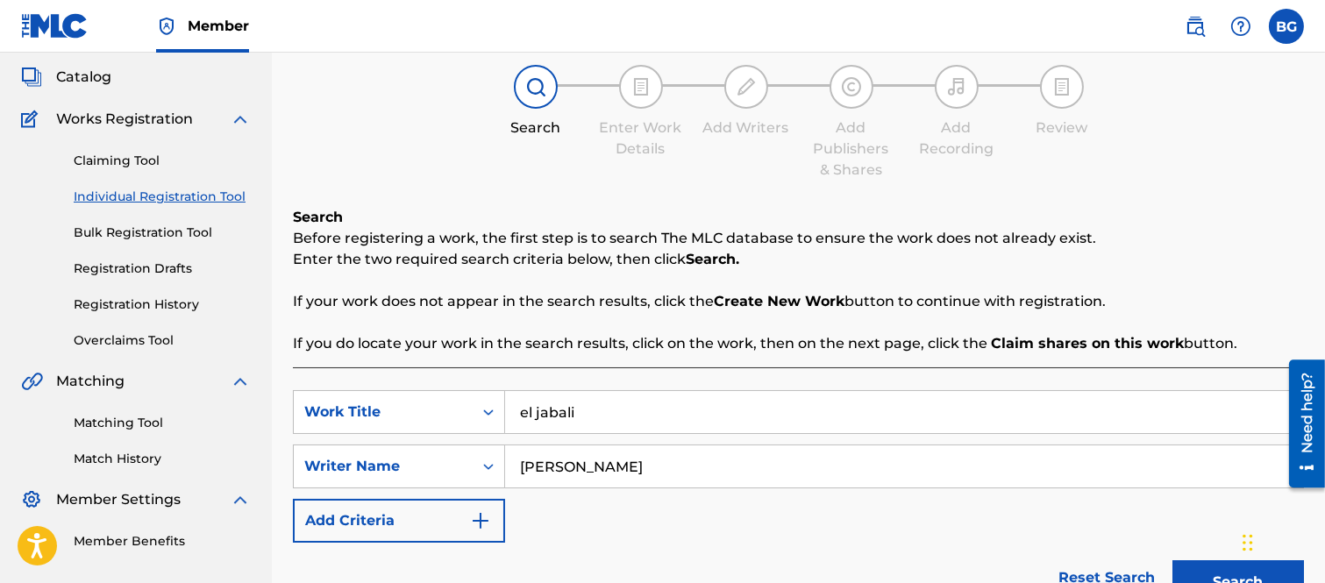
click at [698, 468] on input "[PERSON_NAME]" at bounding box center [904, 467] width 798 height 42
type input "E"
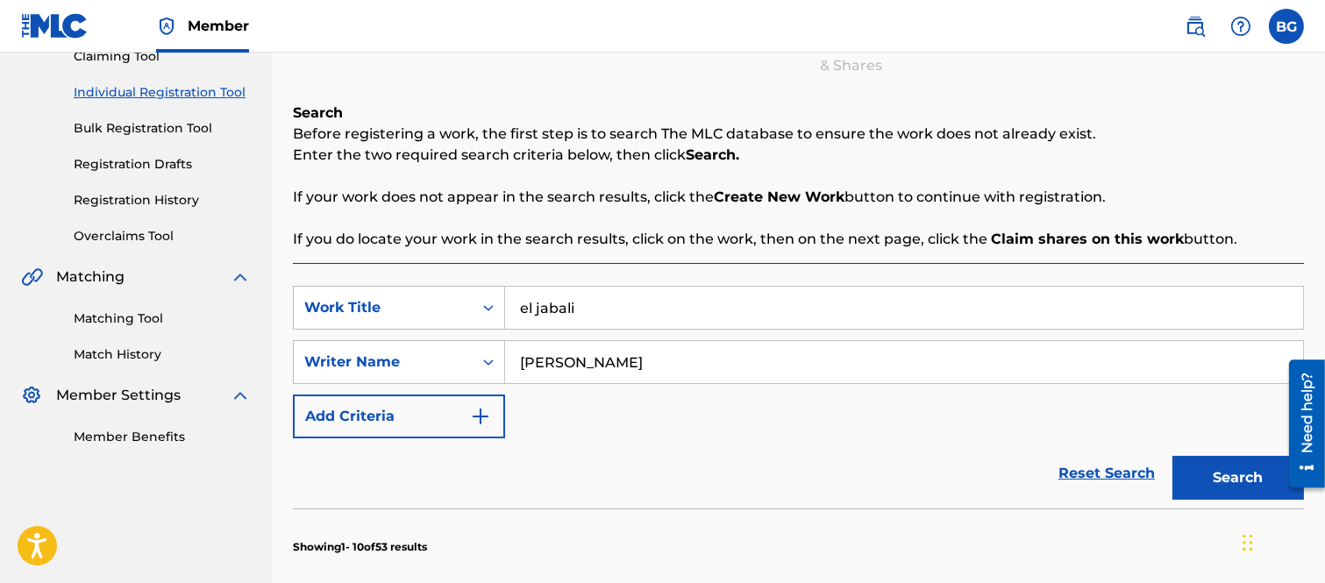
scroll to position [292, 0]
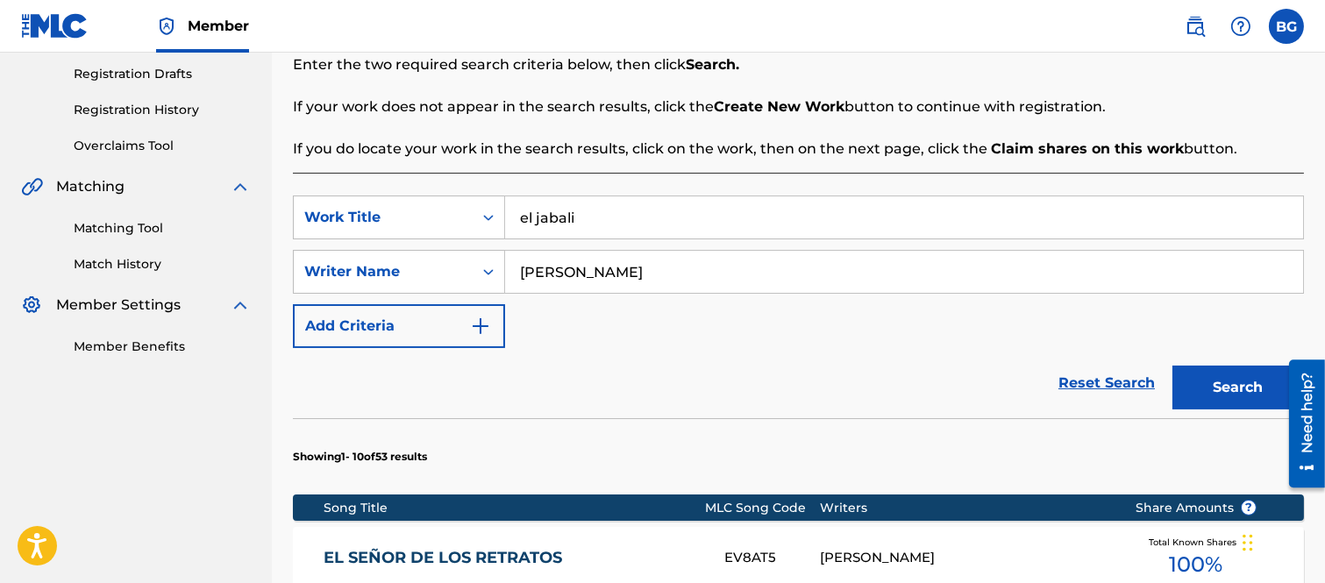
click at [1211, 375] on button "Search" at bounding box center [1239, 388] width 132 height 44
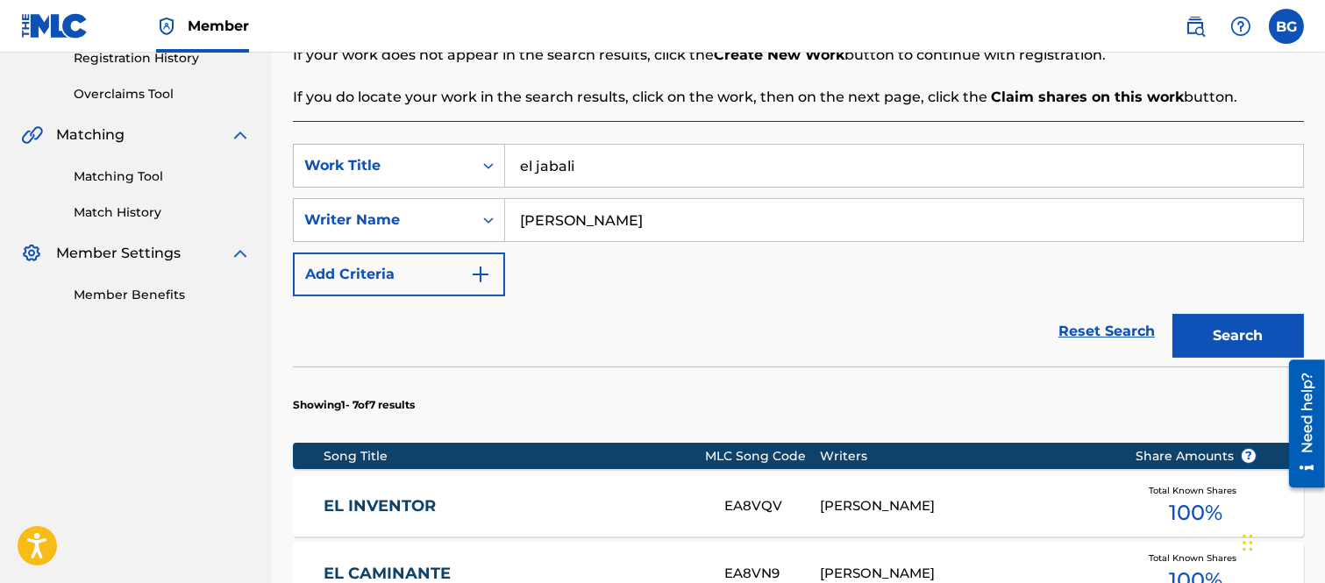
scroll to position [195, 0]
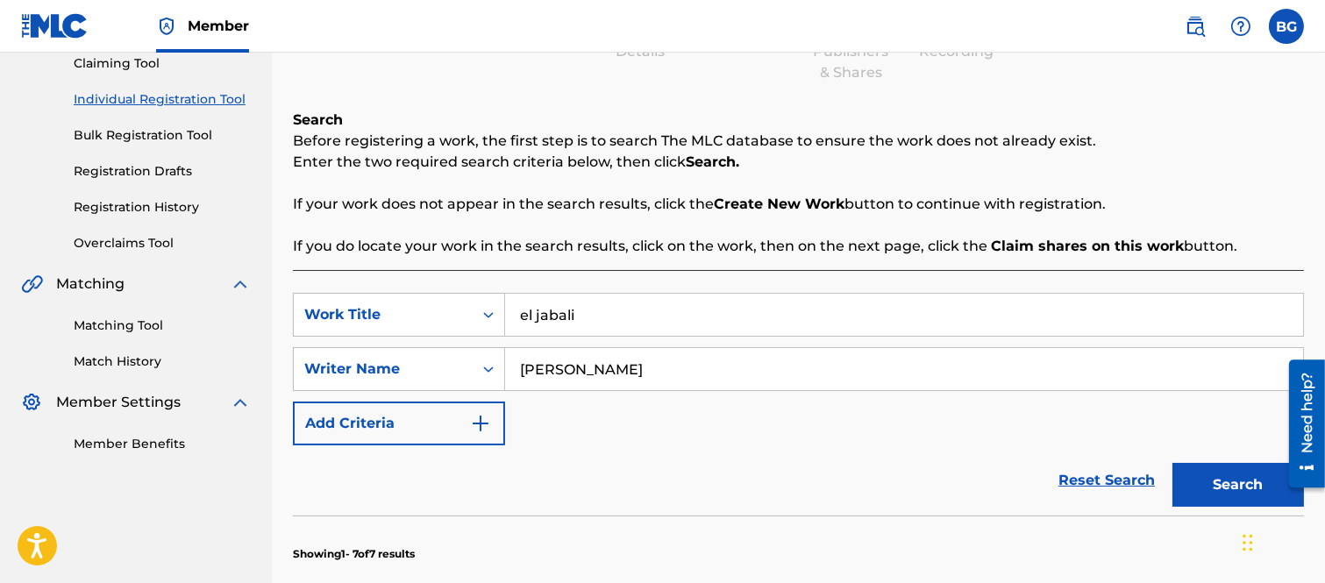
drag, startPoint x: 643, startPoint y: 367, endPoint x: 643, endPoint y: 378, distance: 11.4
click at [643, 368] on input "[PERSON_NAME]" at bounding box center [904, 369] width 798 height 42
click at [1211, 480] on button "Search" at bounding box center [1239, 485] width 132 height 44
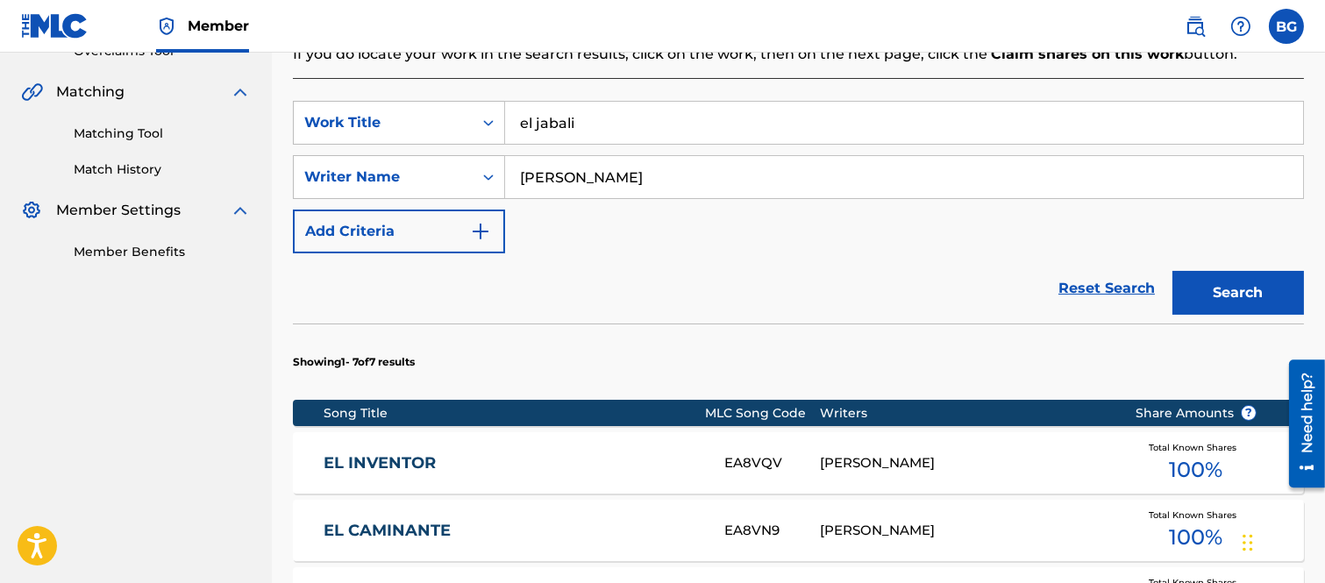
scroll to position [389, 0]
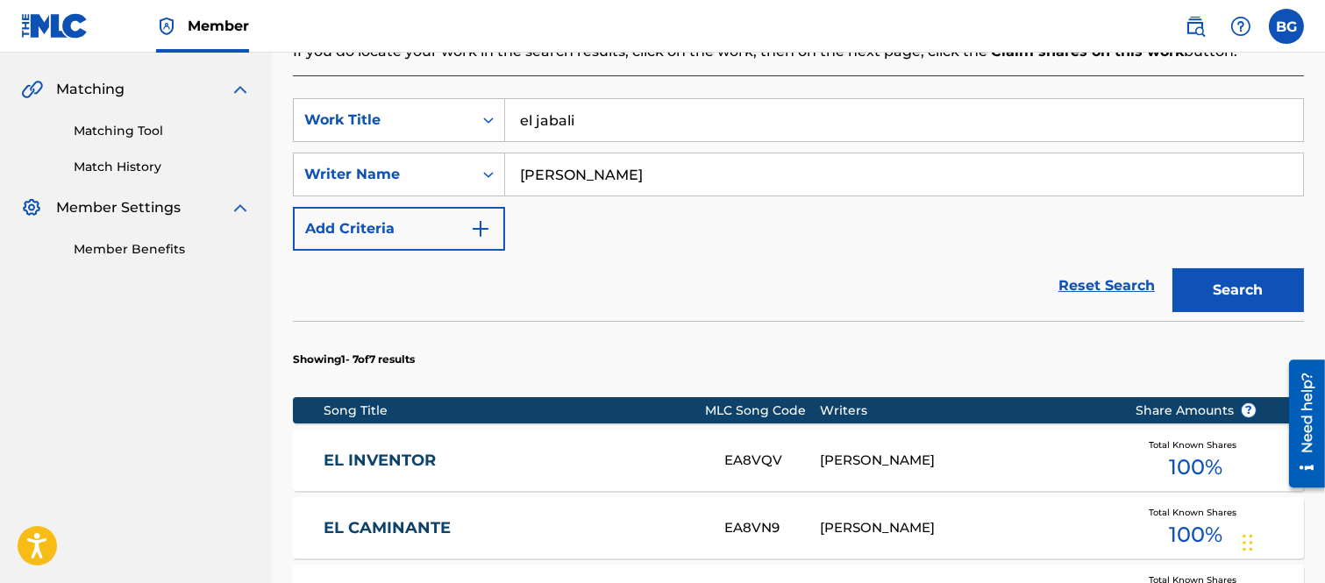
click at [740, 165] on input "[PERSON_NAME]" at bounding box center [904, 175] width 798 height 42
type input "[PERSON_NAME]"
click at [1224, 291] on button "Search" at bounding box center [1239, 290] width 132 height 44
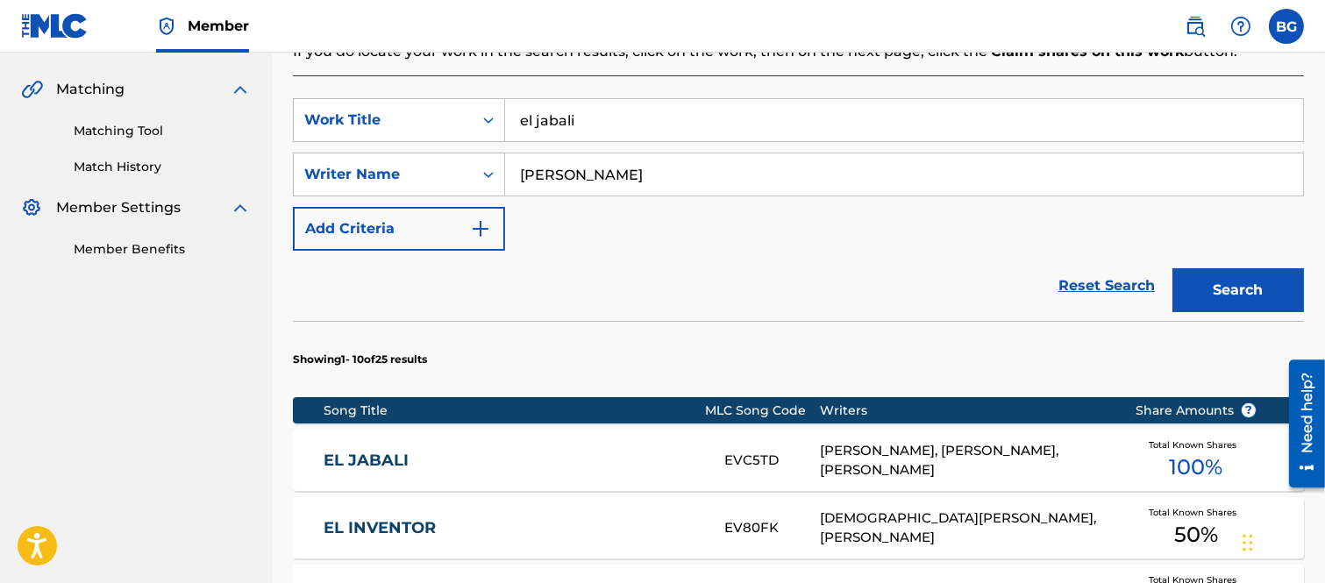
click at [366, 459] on link "EL JABALI" at bounding box center [512, 461] width 377 height 20
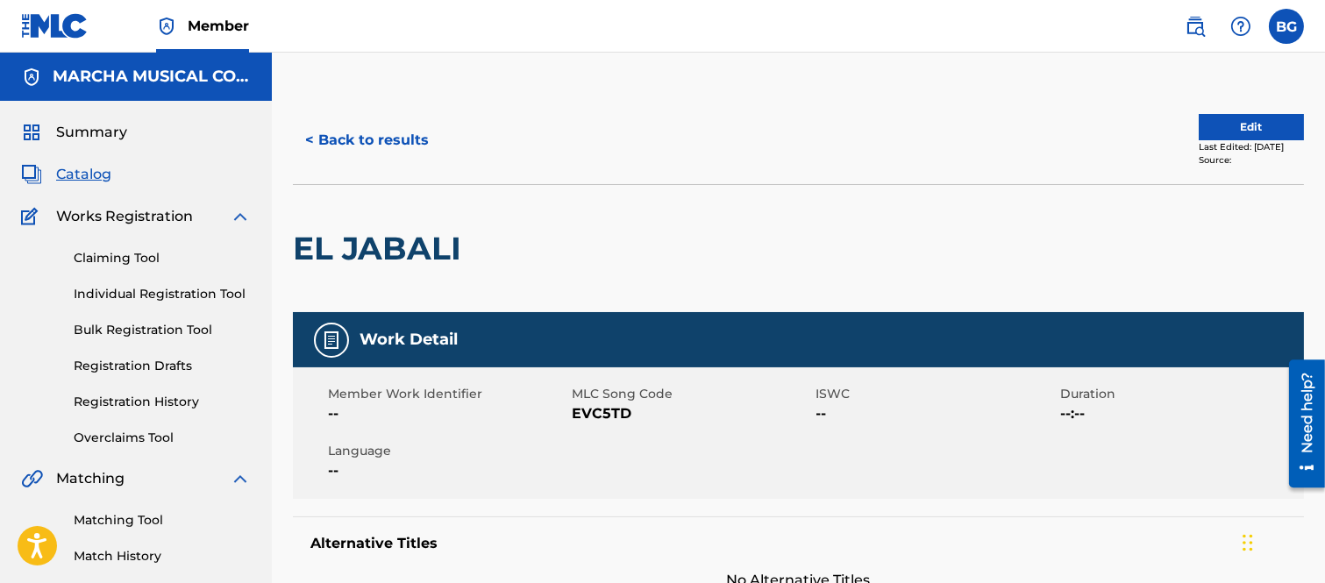
click at [309, 138] on button "< Back to results" at bounding box center [367, 140] width 148 height 44
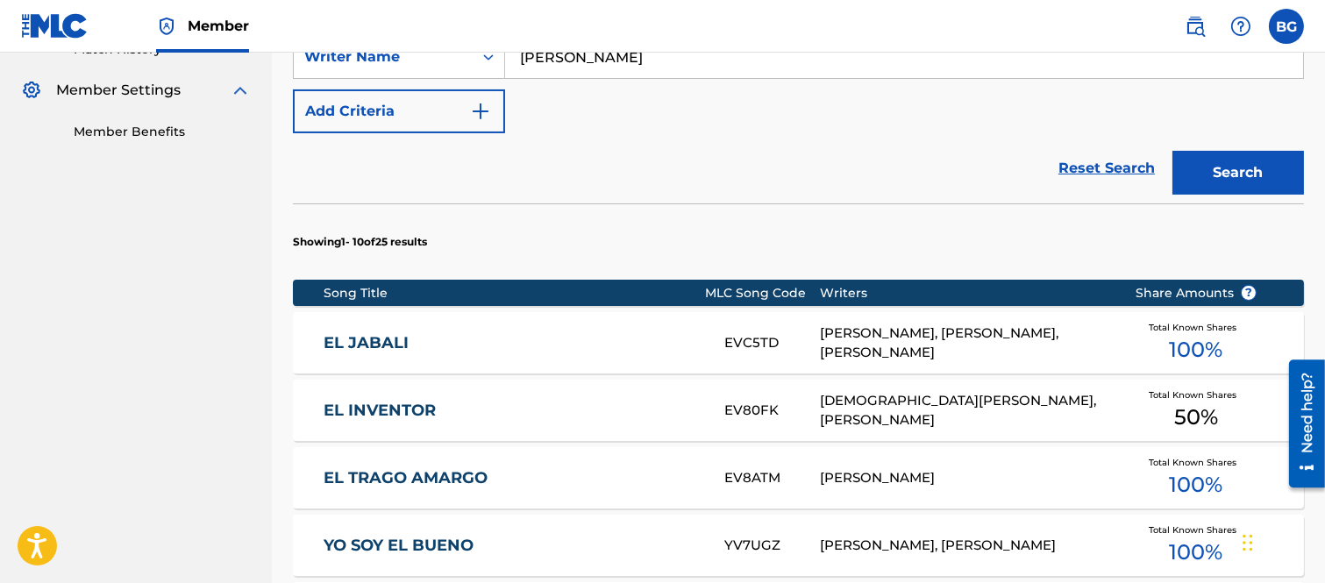
scroll to position [410, 0]
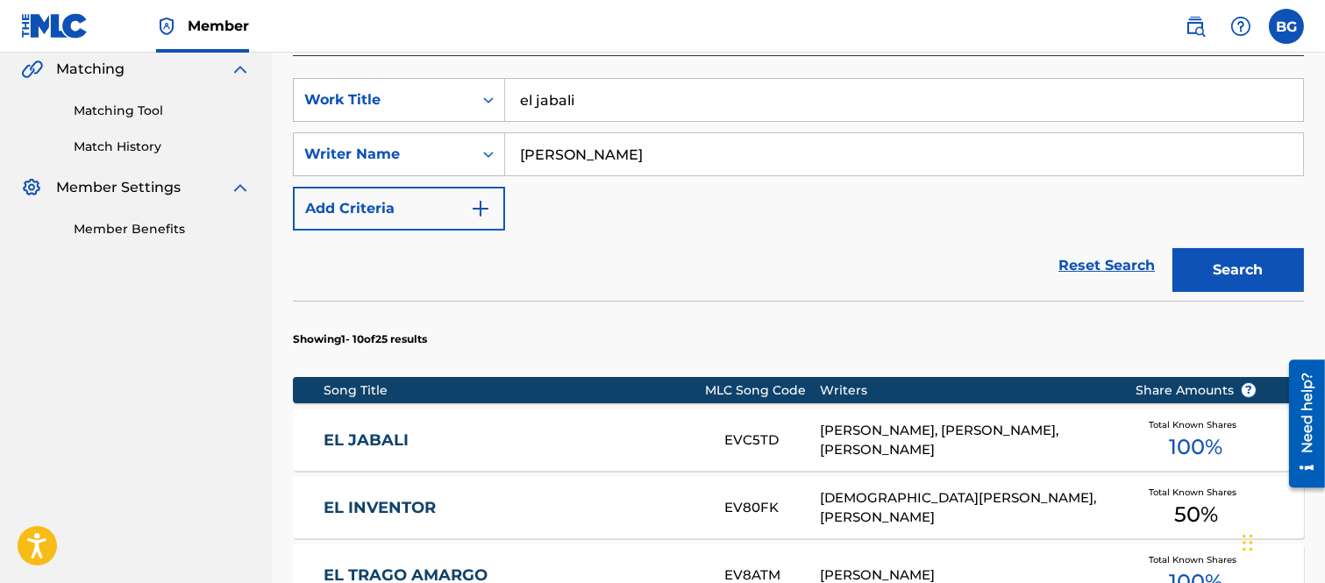
click at [663, 158] on input "[PERSON_NAME]" at bounding box center [904, 154] width 798 height 42
type input "R"
type input "[PERSON_NAME]"
click at [1209, 260] on button "Search" at bounding box center [1239, 270] width 132 height 44
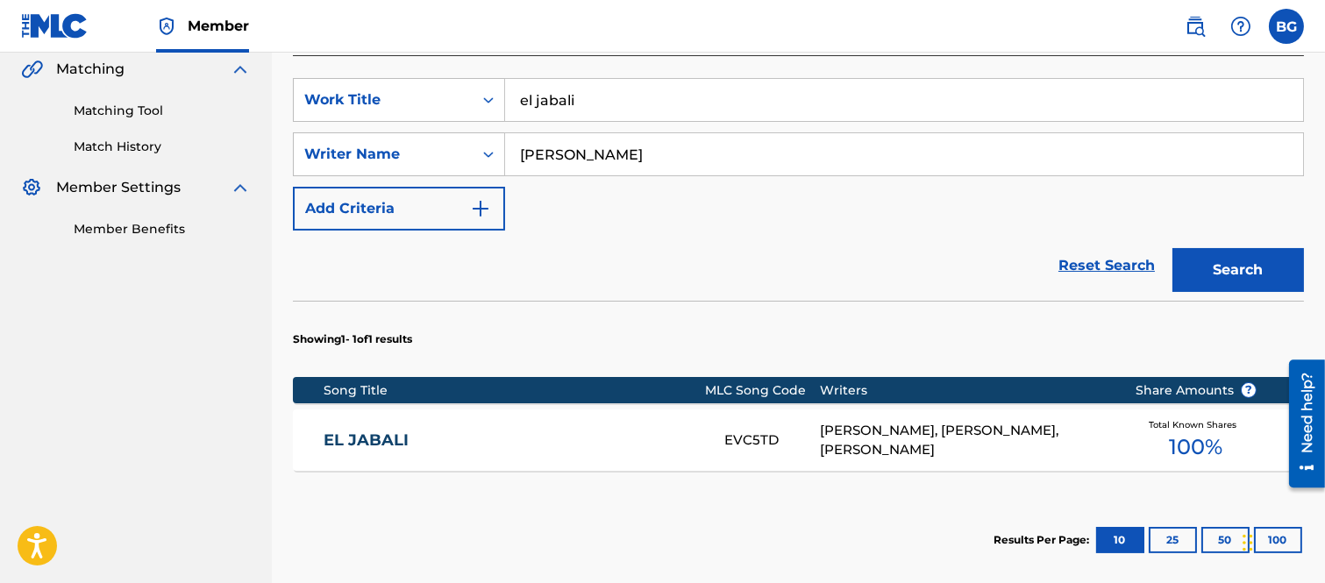
click at [381, 439] on link "EL JABALI" at bounding box center [512, 441] width 377 height 20
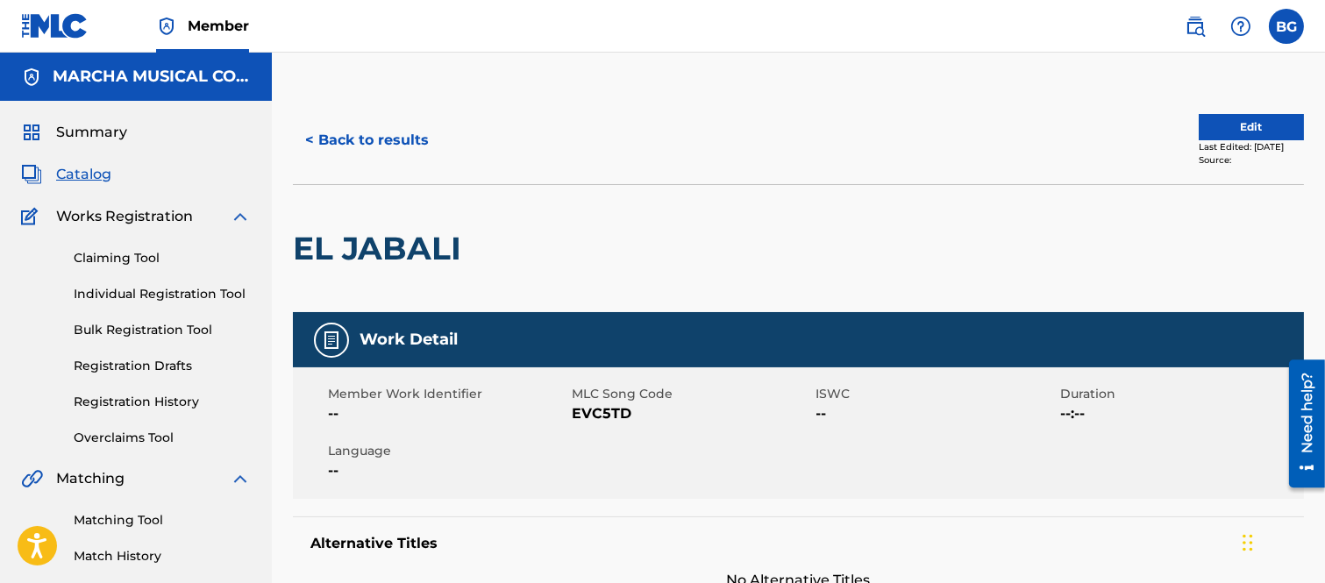
click at [316, 136] on button "< Back to results" at bounding box center [367, 140] width 148 height 44
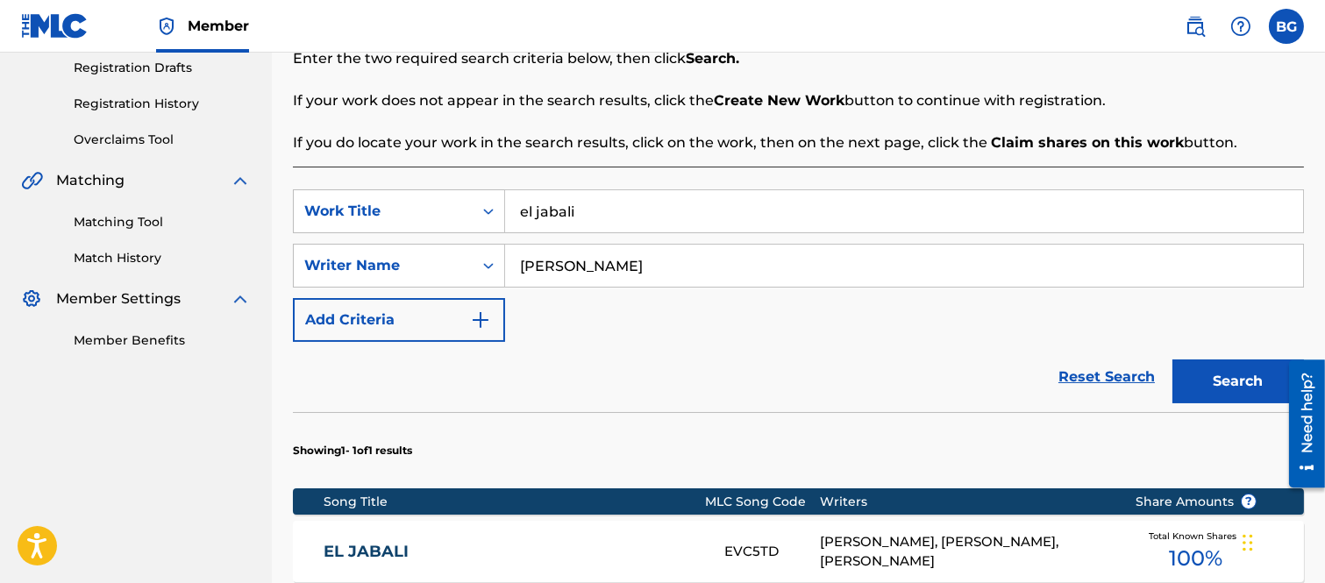
scroll to position [410, 0]
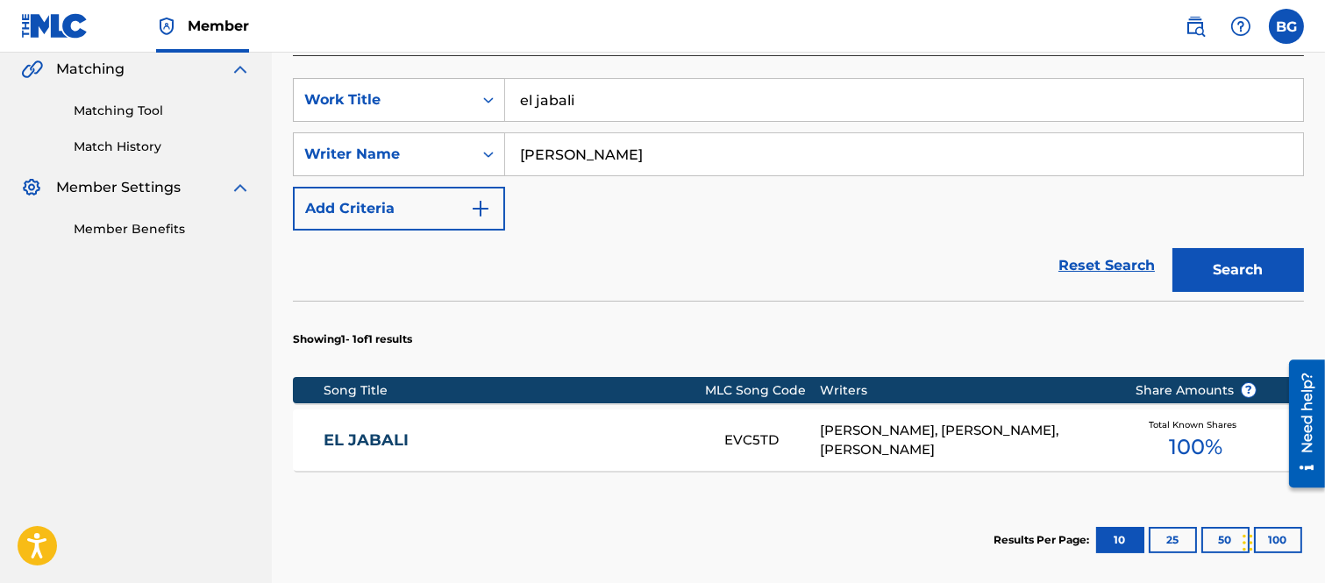
click at [741, 154] on input "[PERSON_NAME]" at bounding box center [904, 154] width 798 height 42
type input "M"
type input "[PERSON_NAME]"
click at [1219, 269] on button "Search" at bounding box center [1239, 270] width 132 height 44
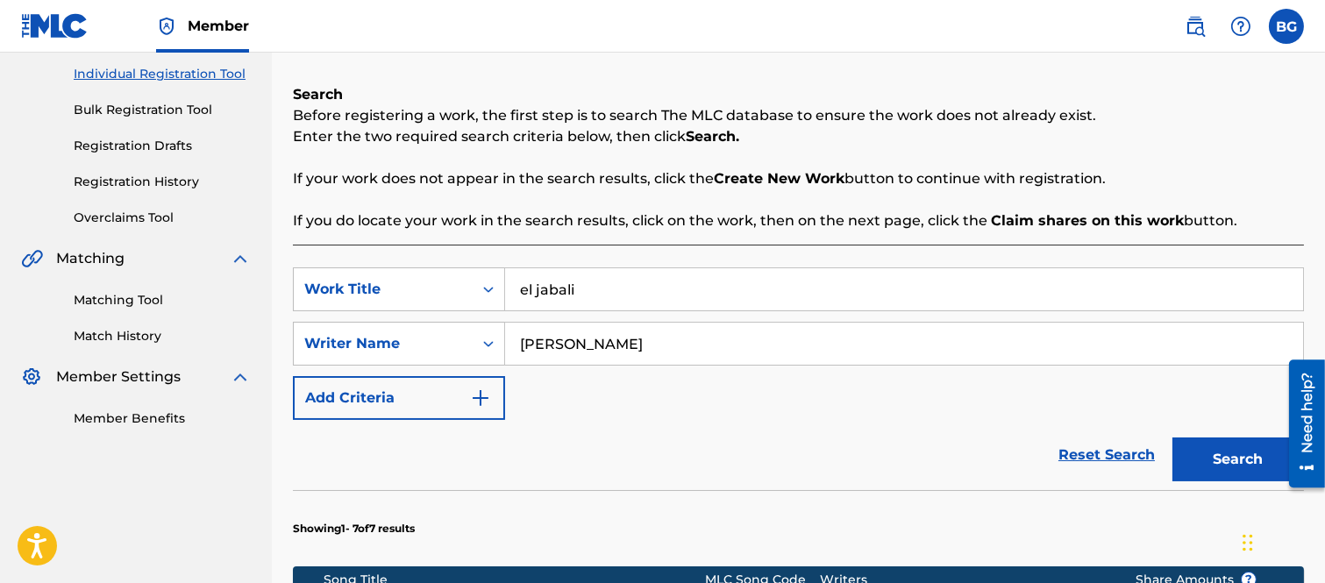
scroll to position [215, 0]
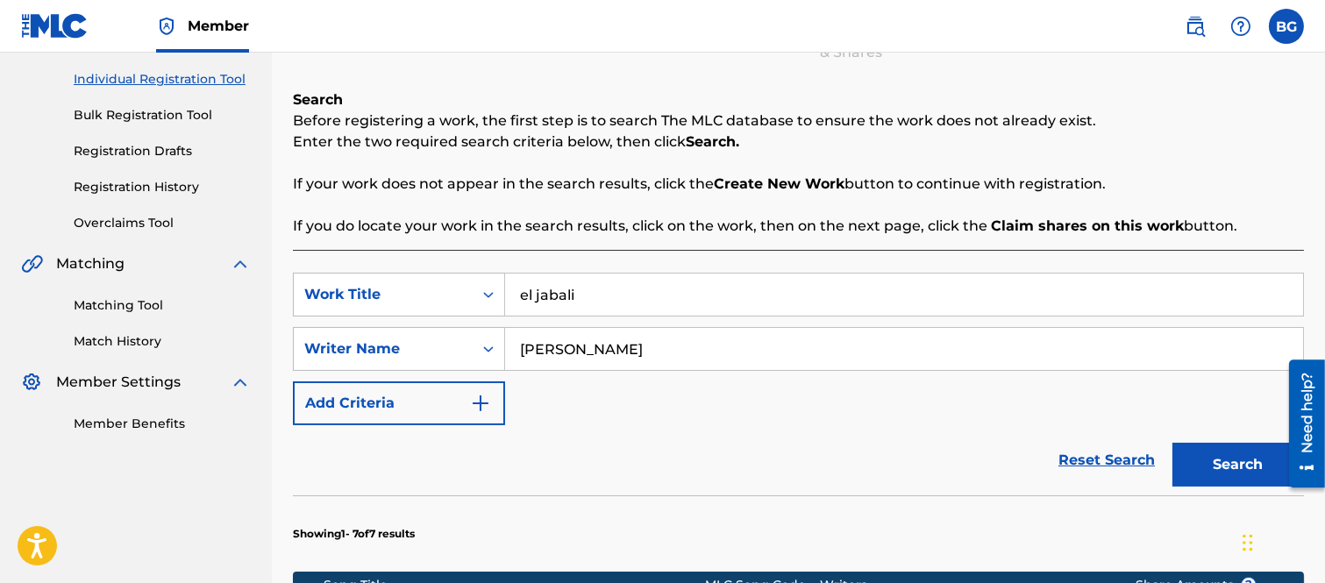
click at [604, 294] on input "el jabali" at bounding box center [904, 295] width 798 height 42
type input "e"
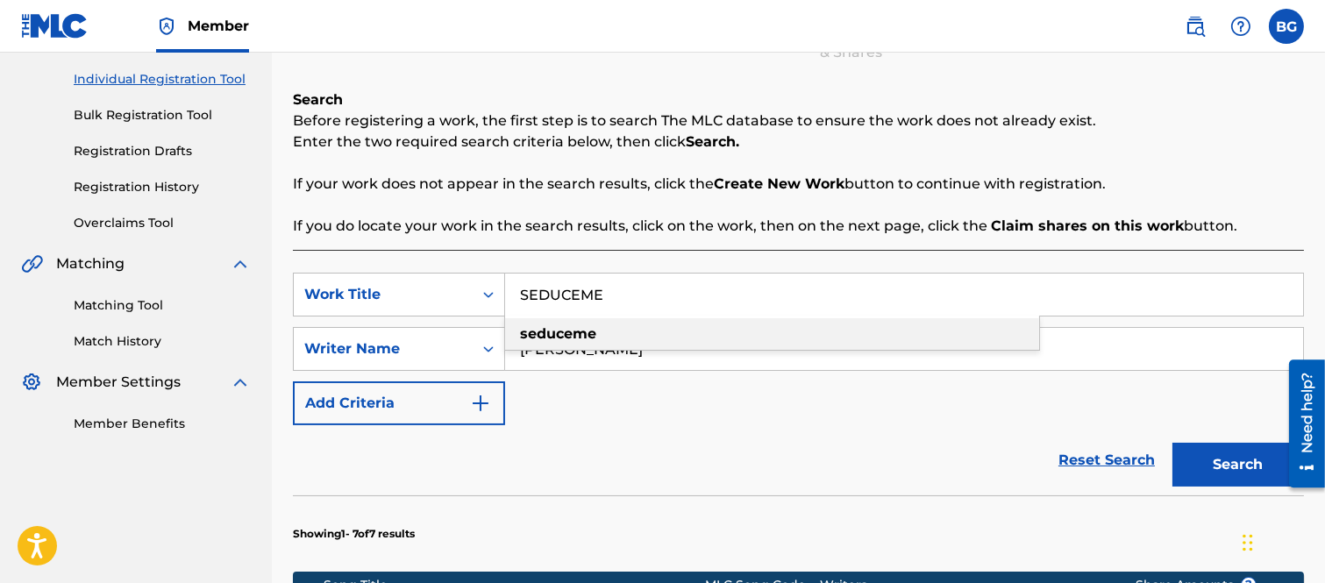
drag, startPoint x: 547, startPoint y: 331, endPoint x: 682, endPoint y: 364, distance: 139.1
click at [553, 331] on strong "seduceme" at bounding box center [558, 333] width 76 height 17
type input "seduceme"
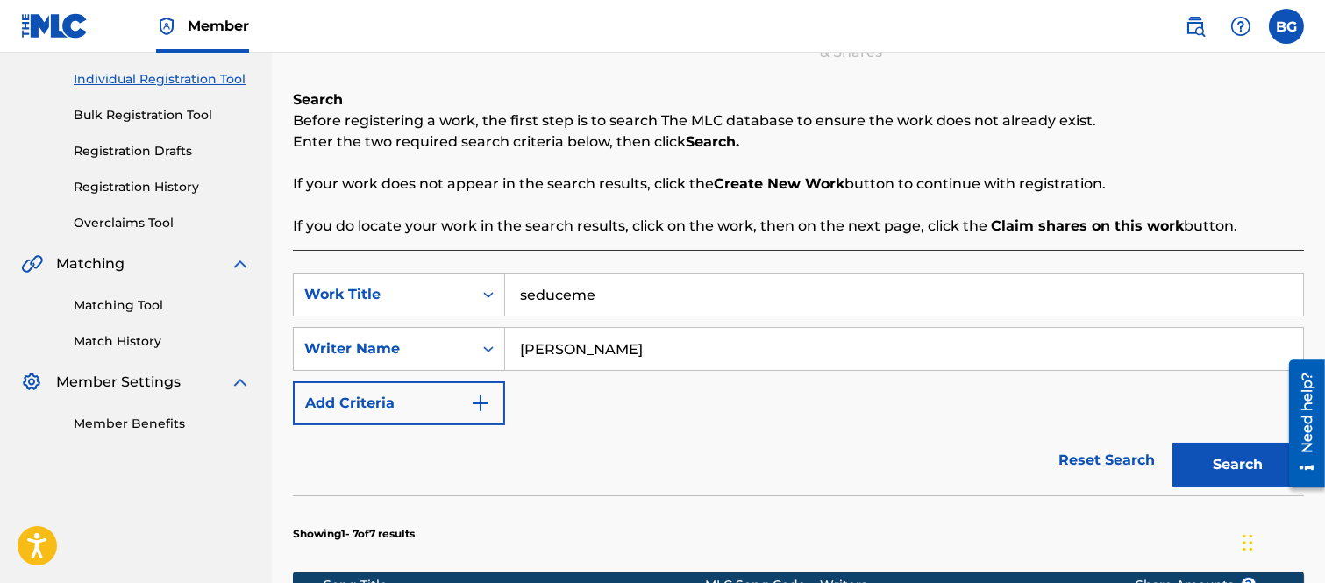
click at [688, 356] on input "[PERSON_NAME]" at bounding box center [904, 349] width 798 height 42
type input "E"
type input "[PERSON_NAME]"
drag, startPoint x: 1225, startPoint y: 463, endPoint x: 1207, endPoint y: 451, distance: 21.4
click at [1225, 463] on button "Search" at bounding box center [1239, 465] width 132 height 44
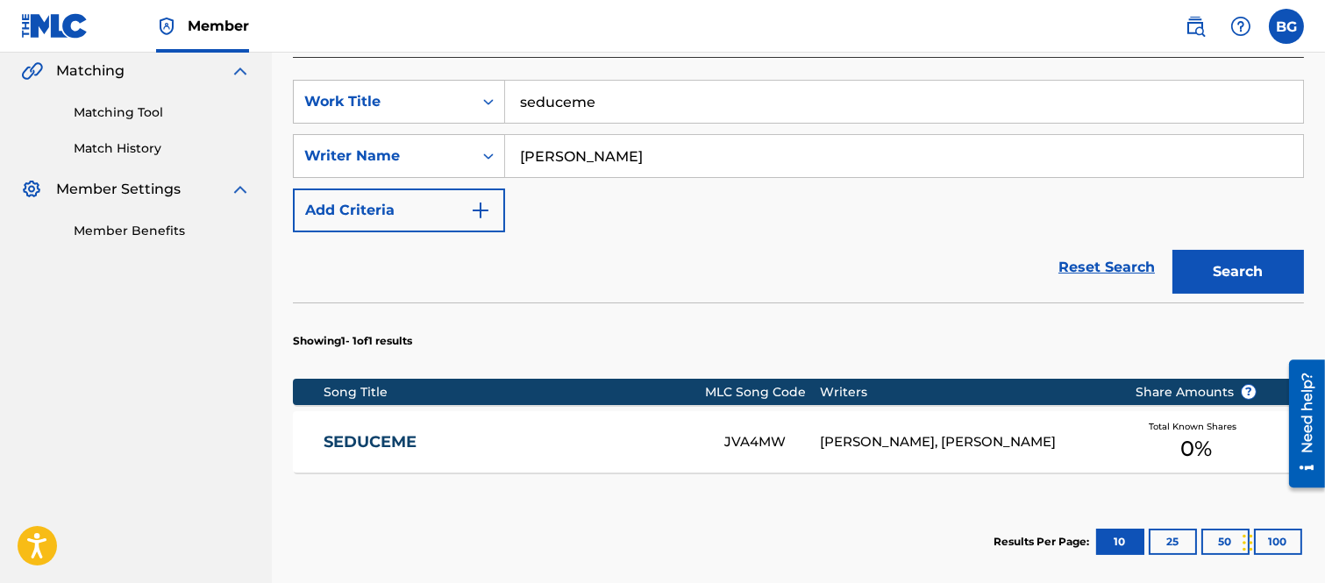
scroll to position [410, 0]
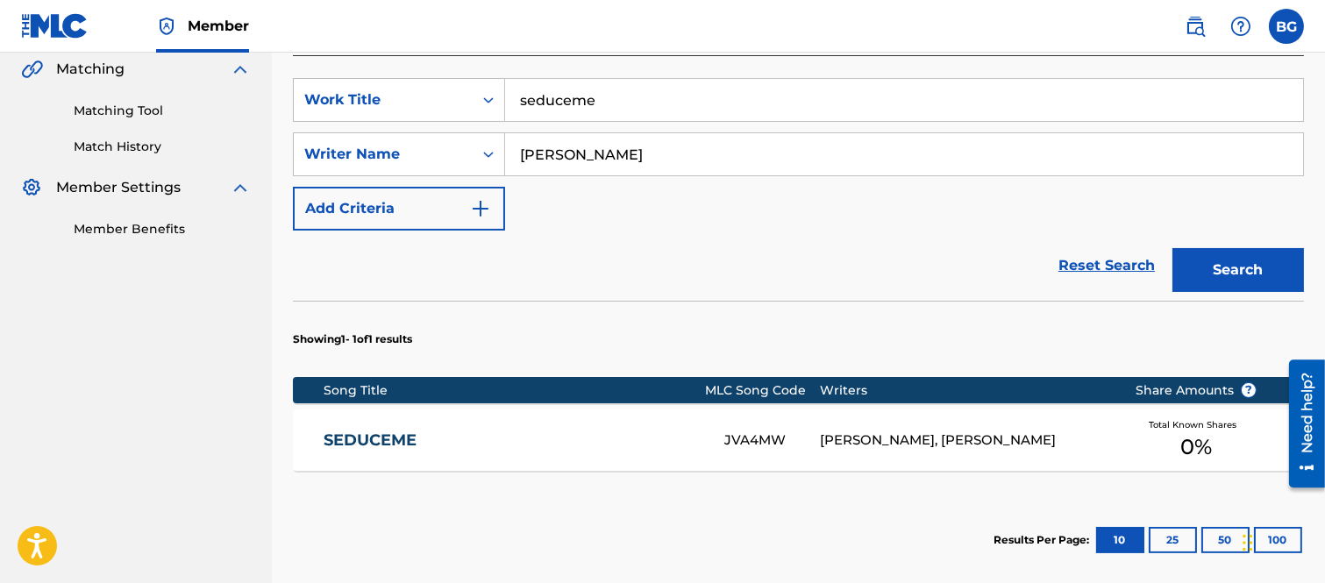
click at [374, 439] on link "SEDUCEME" at bounding box center [512, 441] width 377 height 20
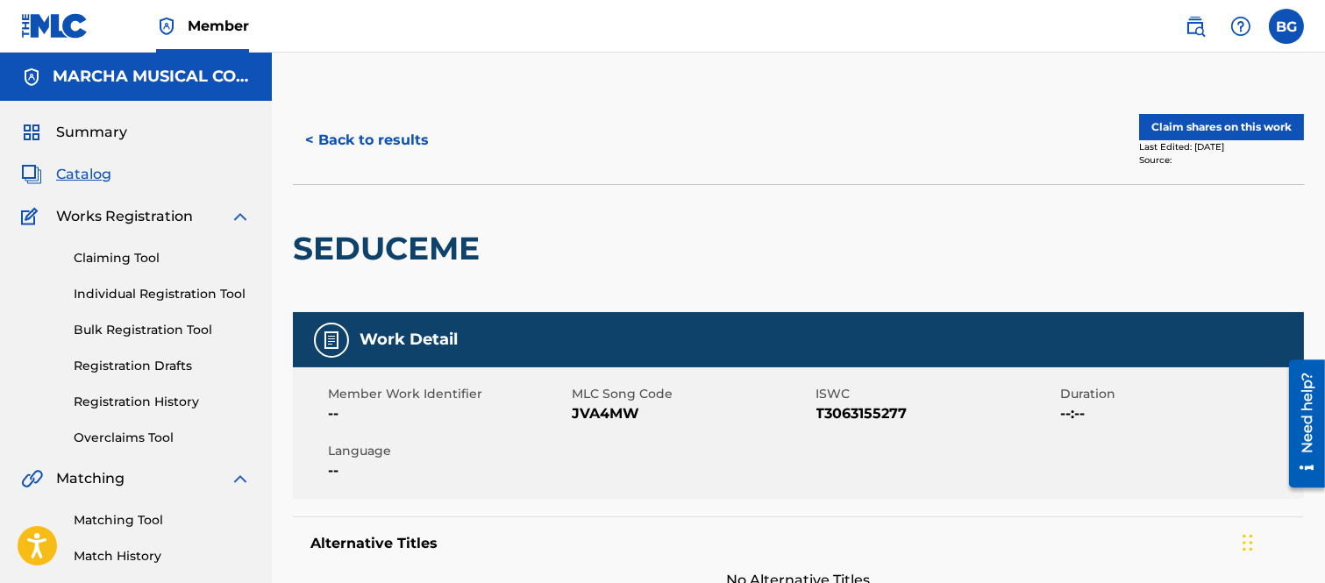
click at [310, 137] on button "< Back to results" at bounding box center [367, 140] width 148 height 44
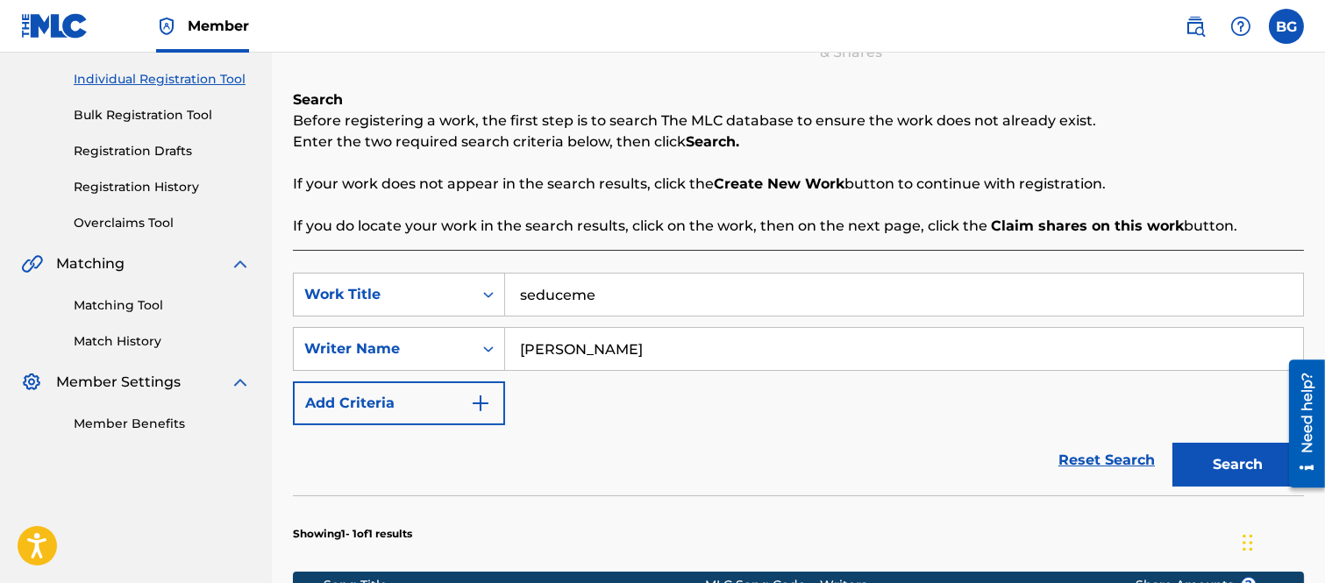
click at [791, 352] on input "[PERSON_NAME]" at bounding box center [904, 349] width 798 height 42
drag, startPoint x: 1216, startPoint y: 458, endPoint x: 1106, endPoint y: 383, distance: 132.6
click at [1217, 457] on button "Search" at bounding box center [1239, 465] width 132 height 44
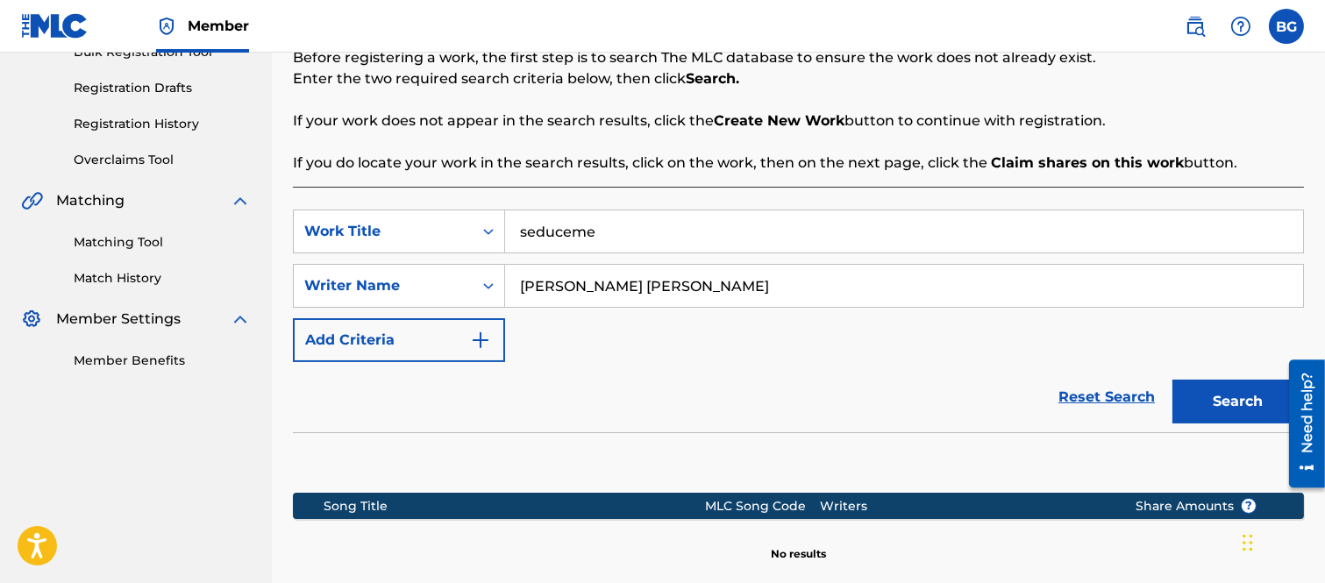
scroll to position [312, 0]
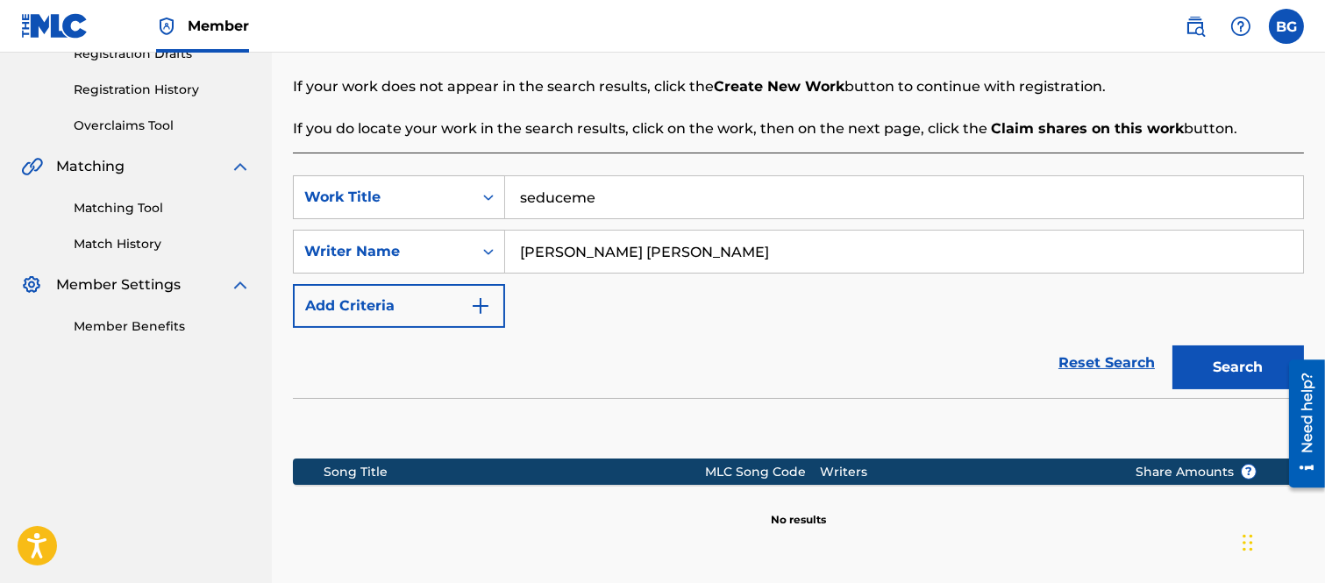
click at [799, 250] on input "[PERSON_NAME] [PERSON_NAME]" at bounding box center [904, 252] width 798 height 42
drag, startPoint x: 1215, startPoint y: 364, endPoint x: 1202, endPoint y: 356, distance: 15.3
click at [1214, 364] on button "Search" at bounding box center [1239, 368] width 132 height 44
click at [932, 261] on input "[PERSON_NAME] [PERSON_NAME] [PERSON_NAME]" at bounding box center [904, 252] width 798 height 42
type input "M"
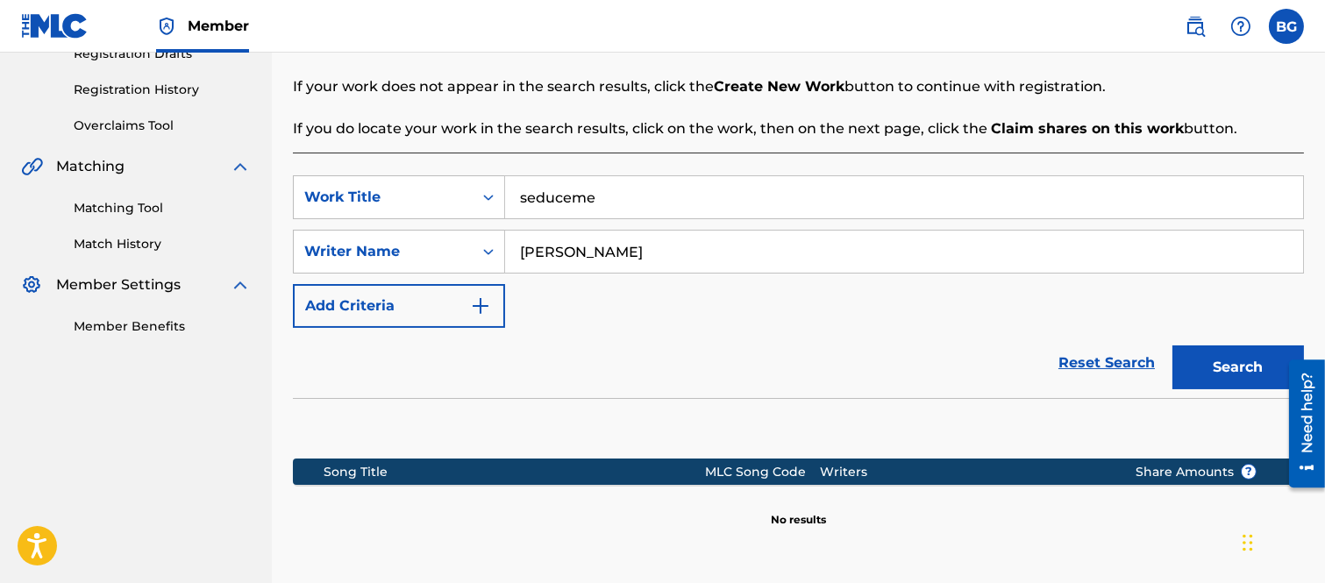
type input "[PERSON_NAME]"
click at [1254, 361] on button "Search" at bounding box center [1239, 368] width 132 height 44
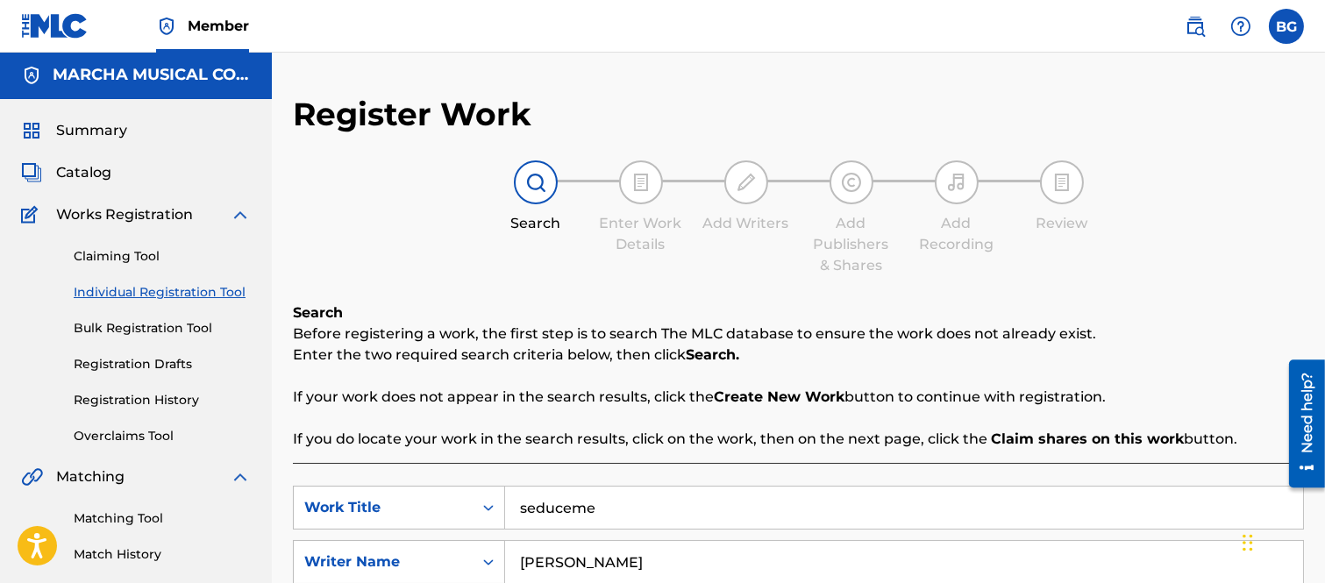
scroll to position [0, 0]
drag, startPoint x: 77, startPoint y: 176, endPoint x: 93, endPoint y: 175, distance: 15.8
click at [77, 176] on span "Catalog" at bounding box center [83, 174] width 55 height 21
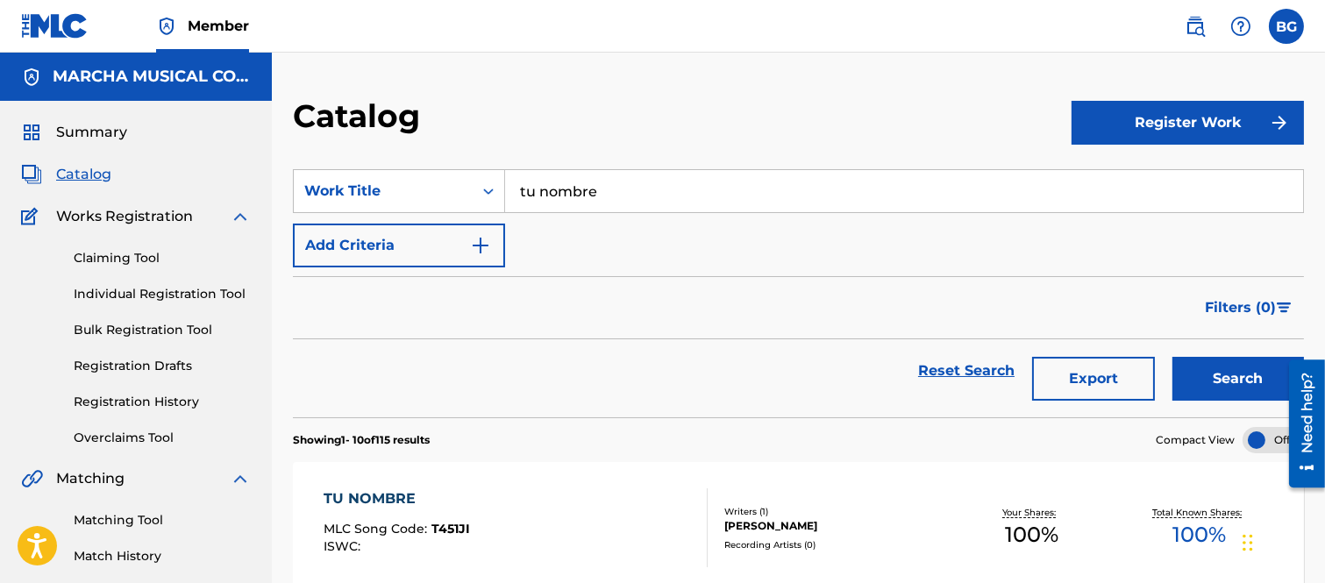
click at [624, 198] on input "tu nombre" at bounding box center [904, 191] width 798 height 42
type input "t"
click at [564, 230] on strong "seduceme" at bounding box center [558, 230] width 76 height 17
type input "seduceme"
click at [1204, 377] on button "Search" at bounding box center [1239, 379] width 132 height 44
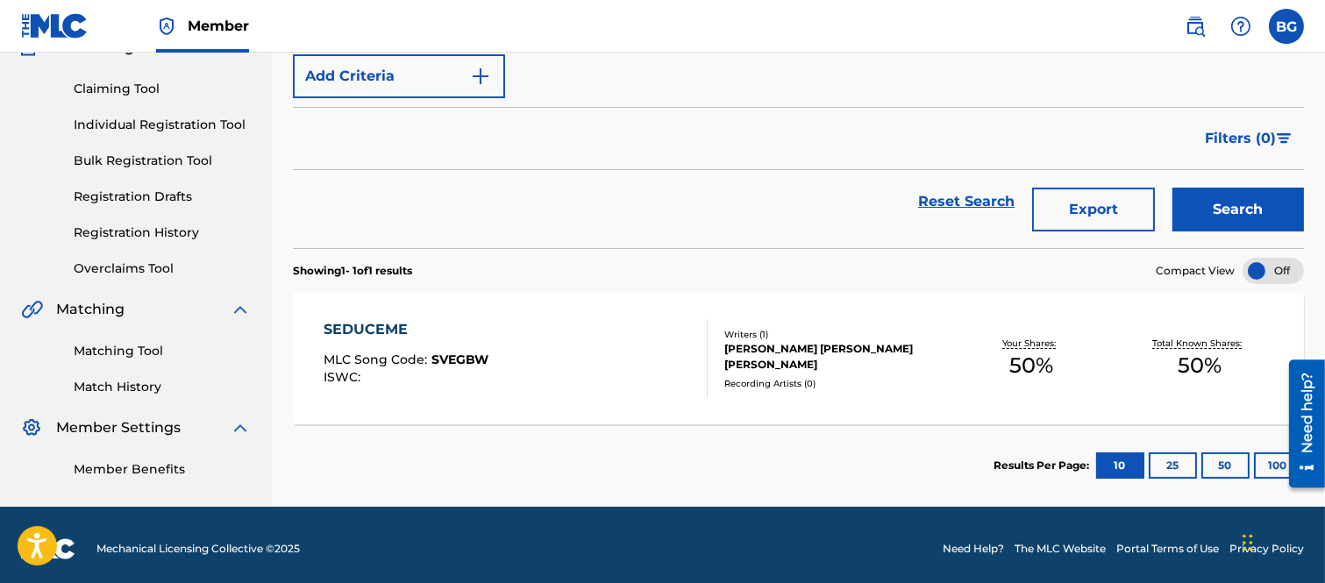
scroll to position [177, 0]
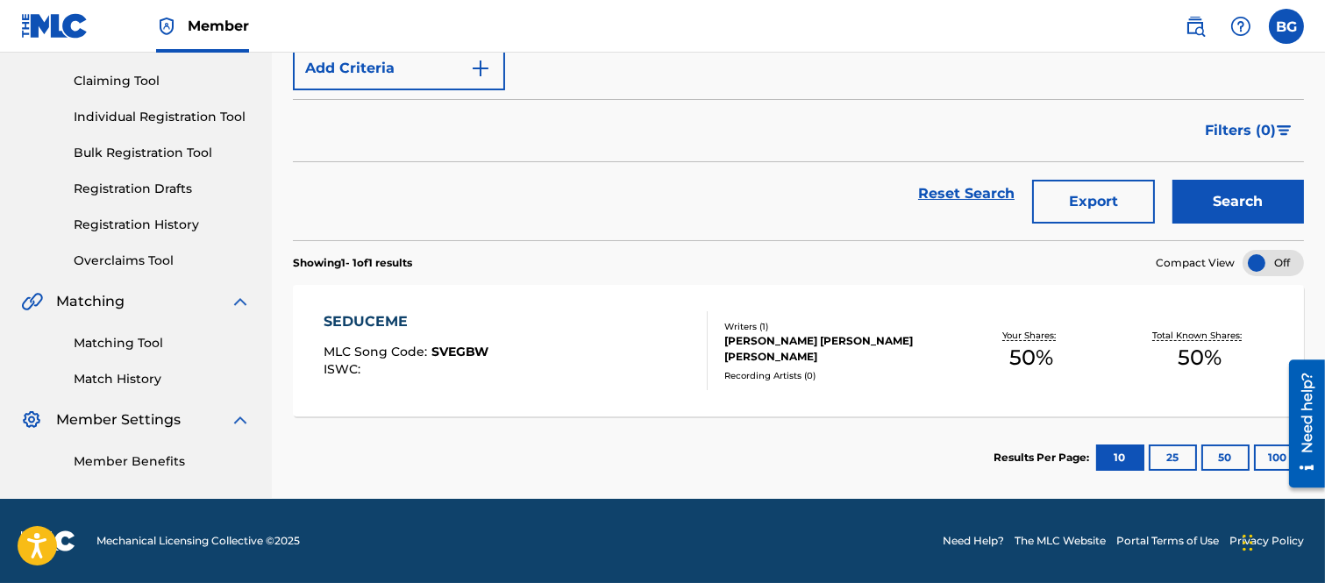
click at [388, 318] on div "SEDUCEME" at bounding box center [406, 321] width 165 height 21
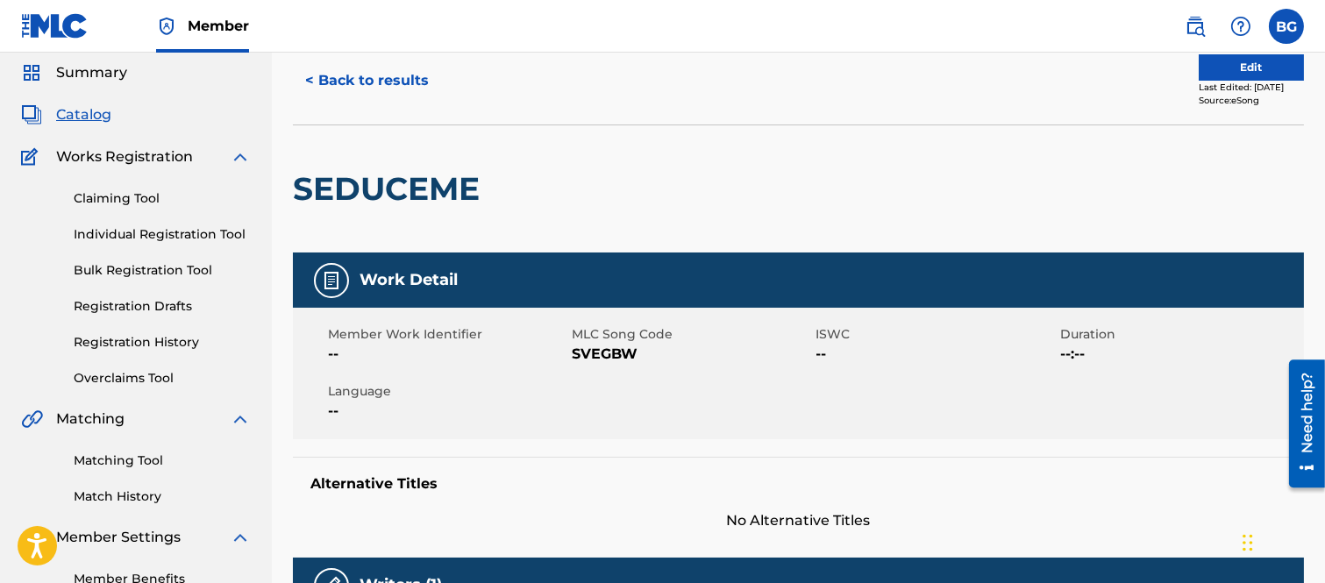
scroll to position [26, 0]
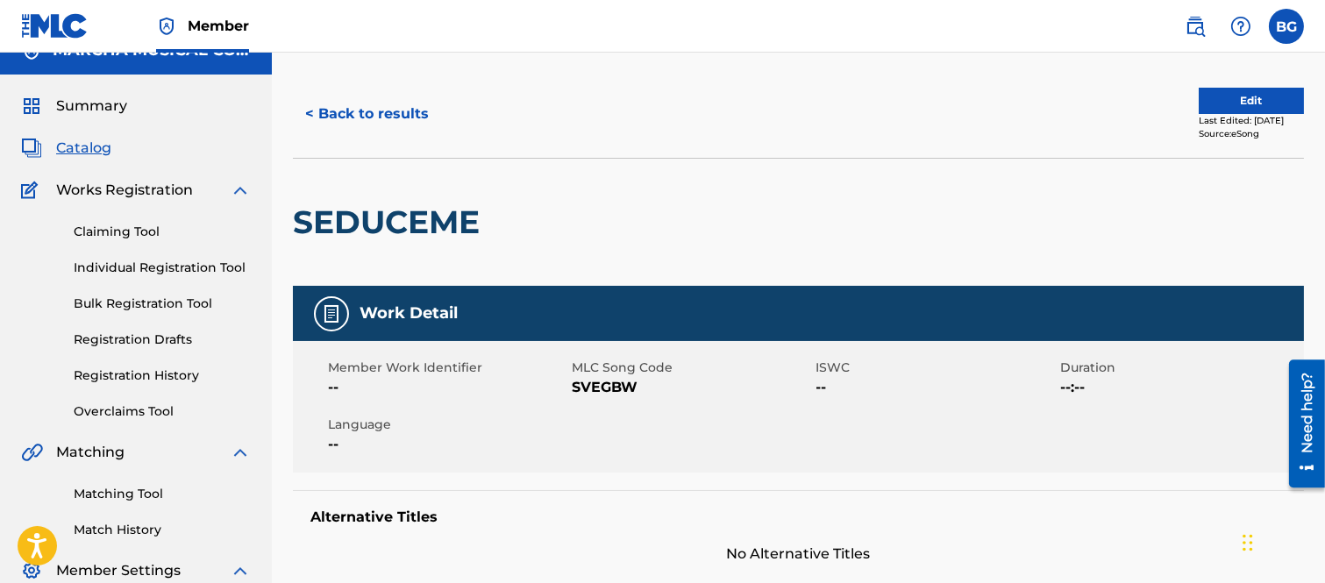
click at [307, 111] on button "< Back to results" at bounding box center [367, 114] width 148 height 44
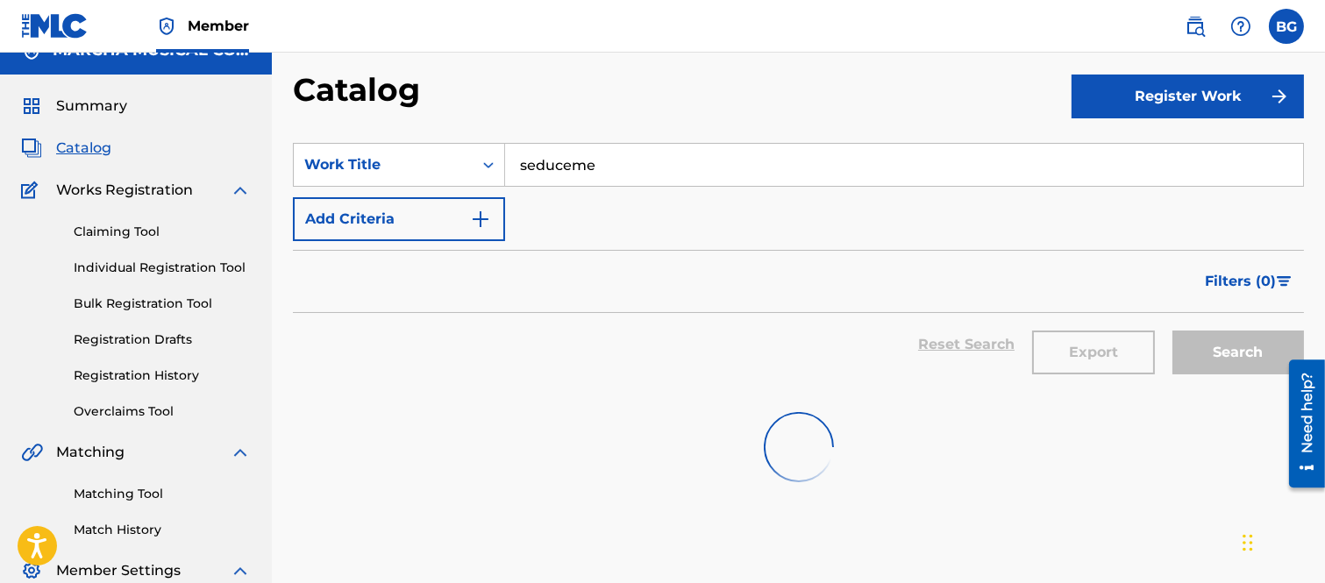
scroll to position [169, 0]
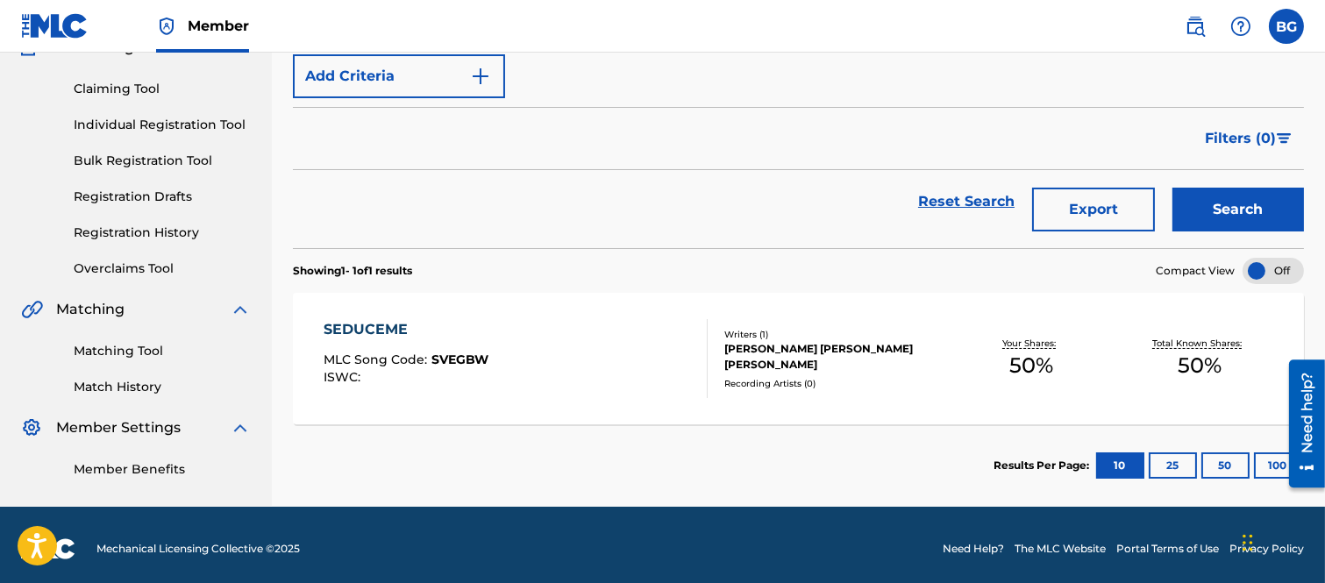
click at [358, 334] on div "SEDUCEME" at bounding box center [406, 329] width 165 height 21
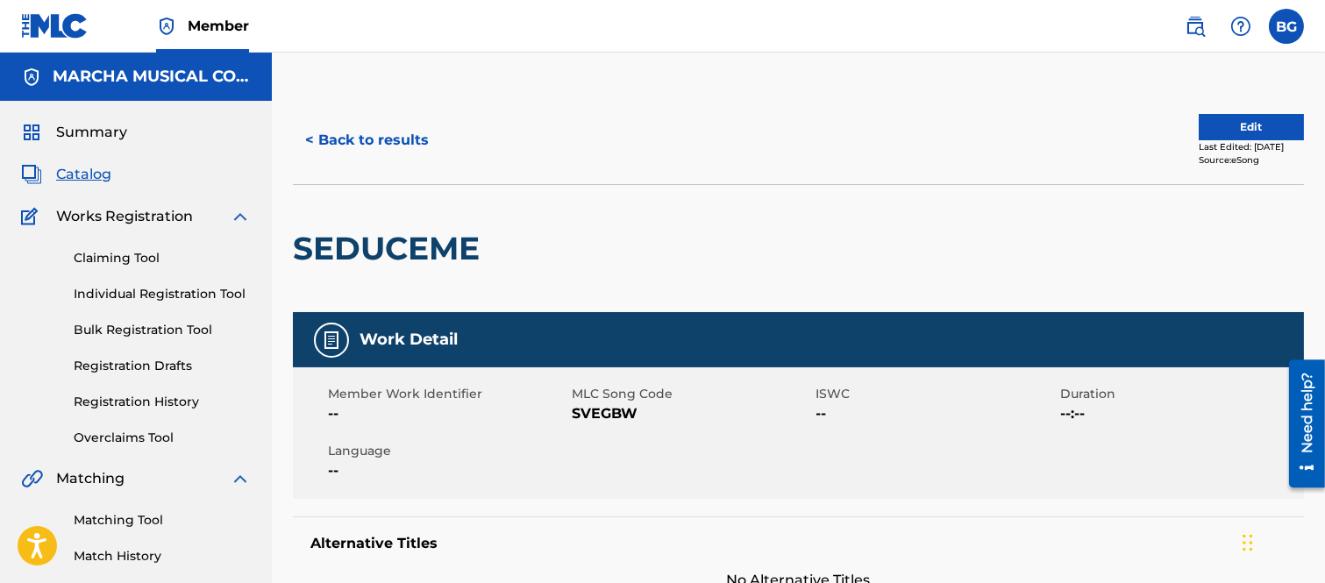
click at [311, 138] on button "< Back to results" at bounding box center [367, 140] width 148 height 44
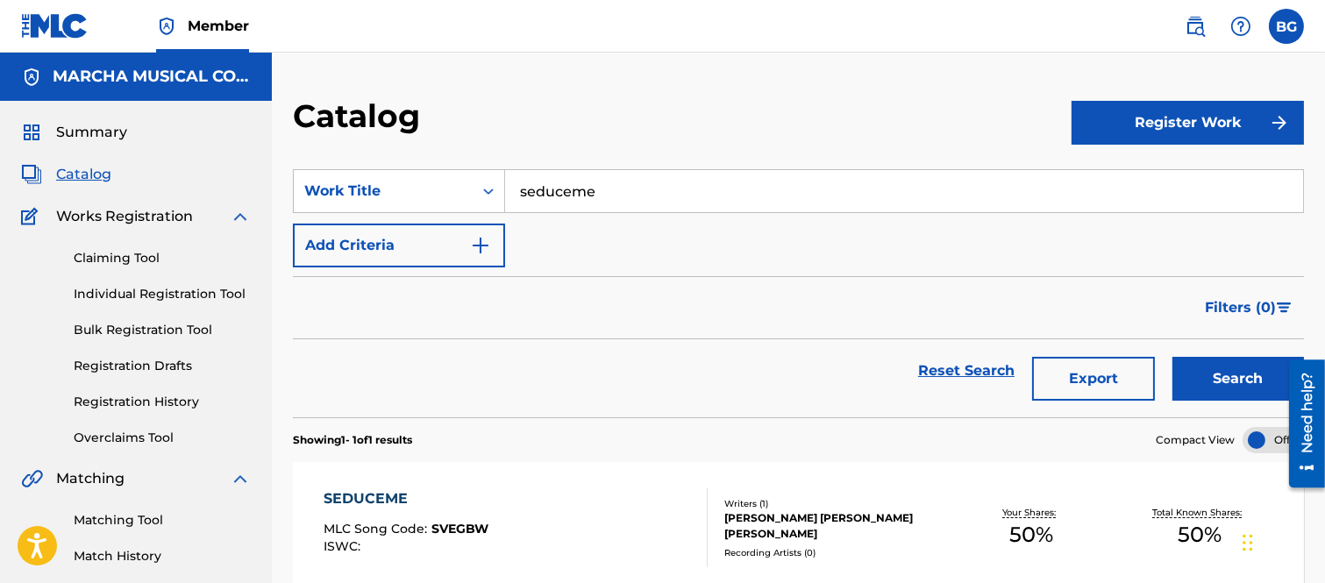
click at [103, 294] on link "Individual Registration Tool" at bounding box center [162, 294] width 177 height 18
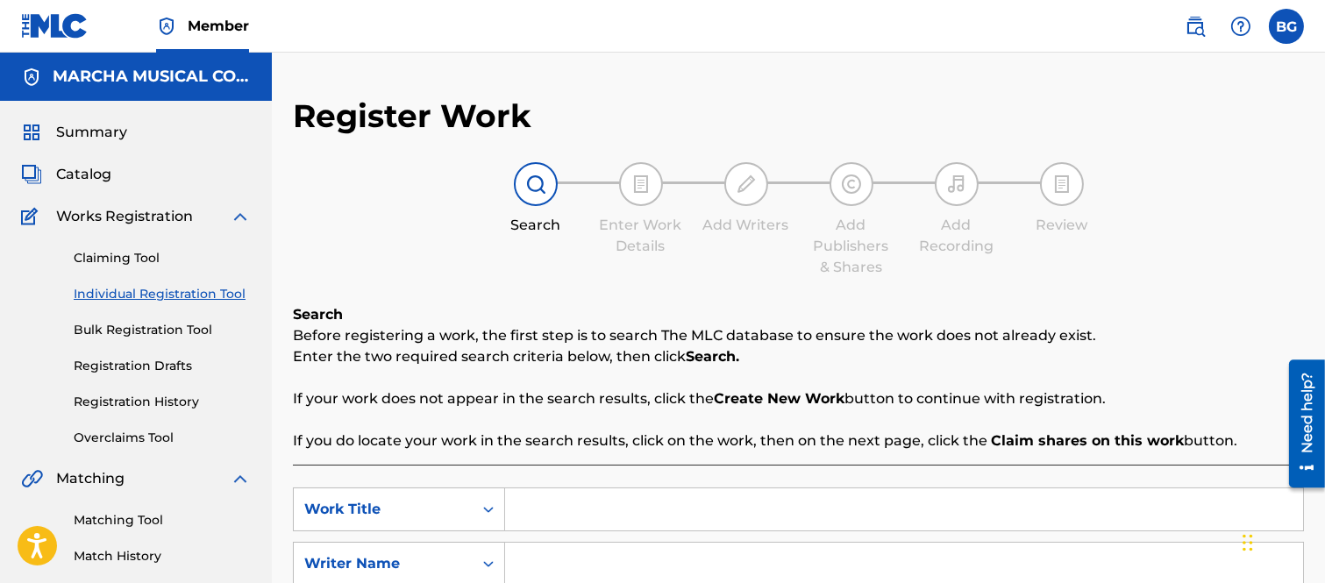
click at [540, 510] on input "Search Form" at bounding box center [904, 510] width 798 height 42
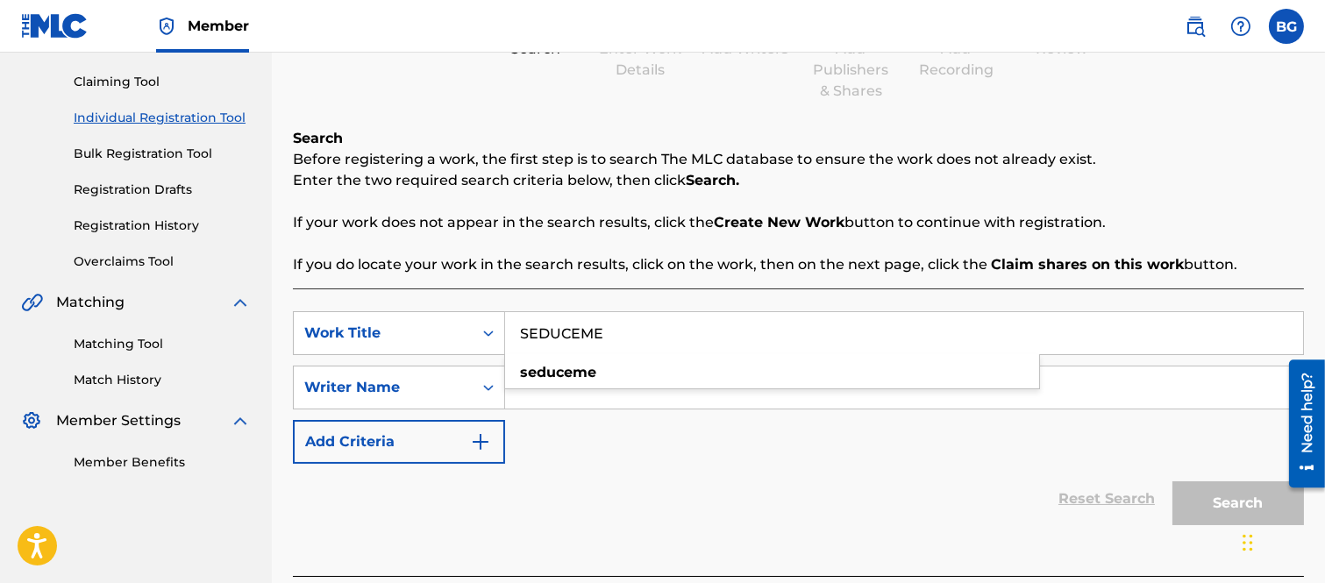
scroll to position [195, 0]
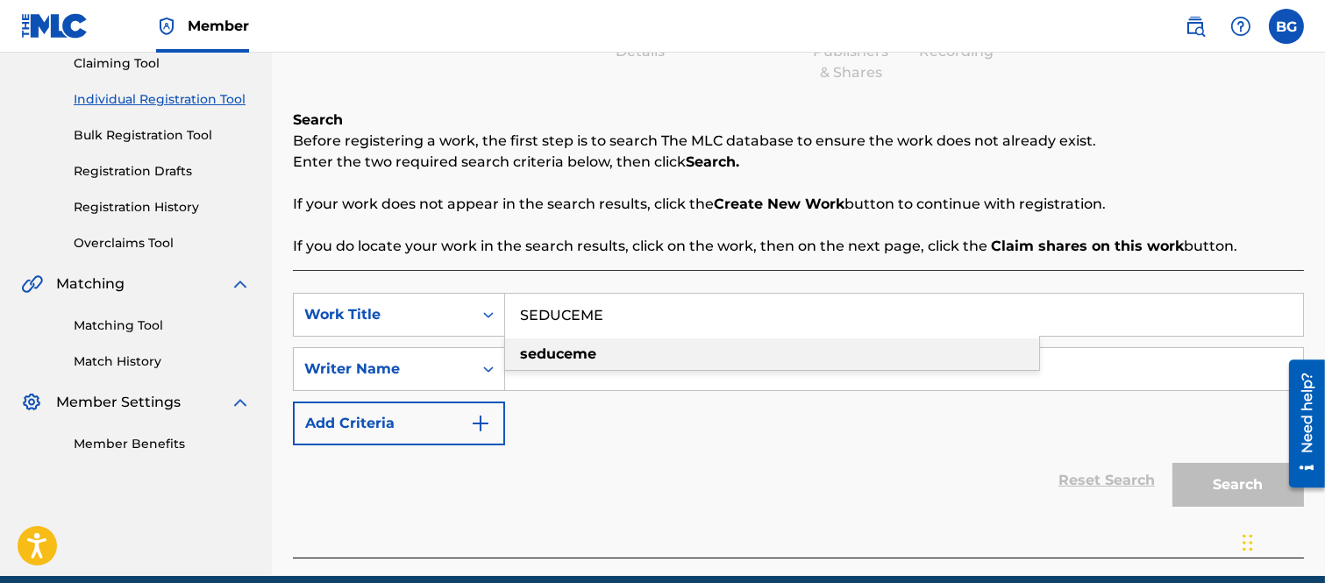
click at [582, 354] on strong "seduceme" at bounding box center [558, 354] width 76 height 17
type input "seduceme"
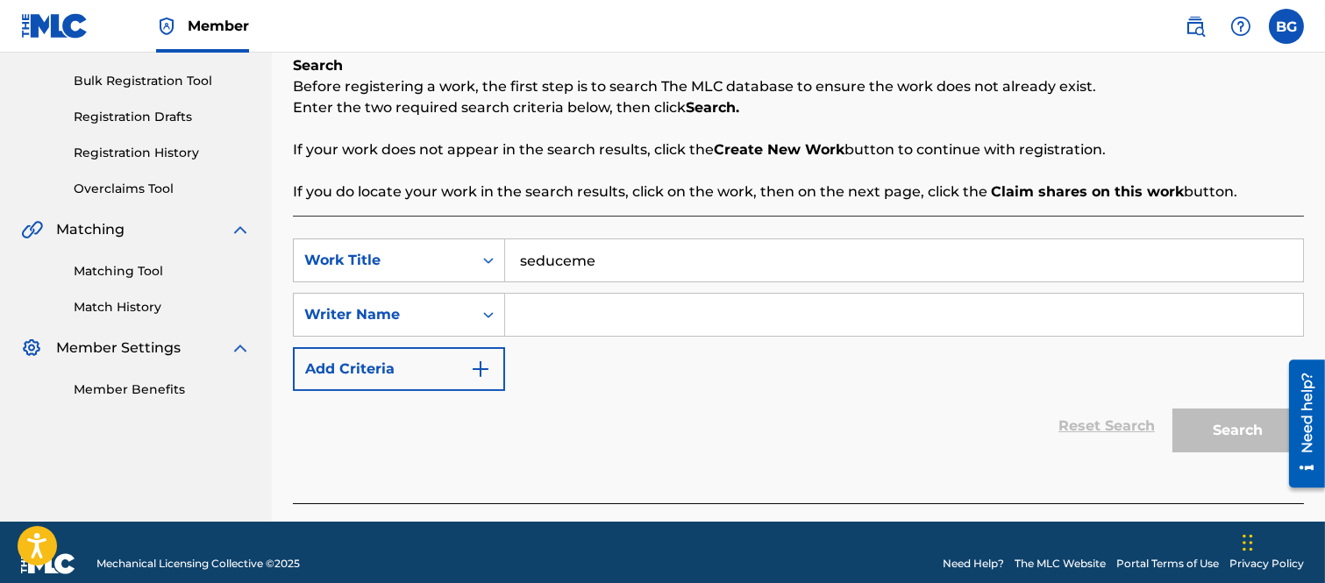
scroll to position [272, 0]
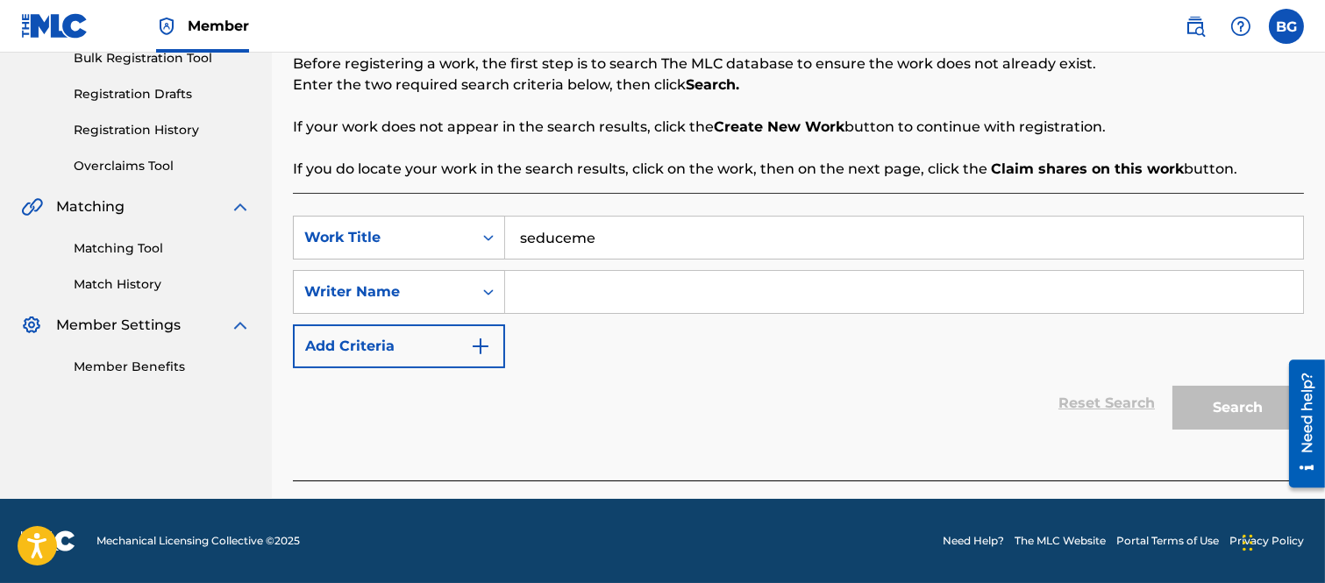
click at [555, 289] on input "Search Form" at bounding box center [904, 292] width 798 height 42
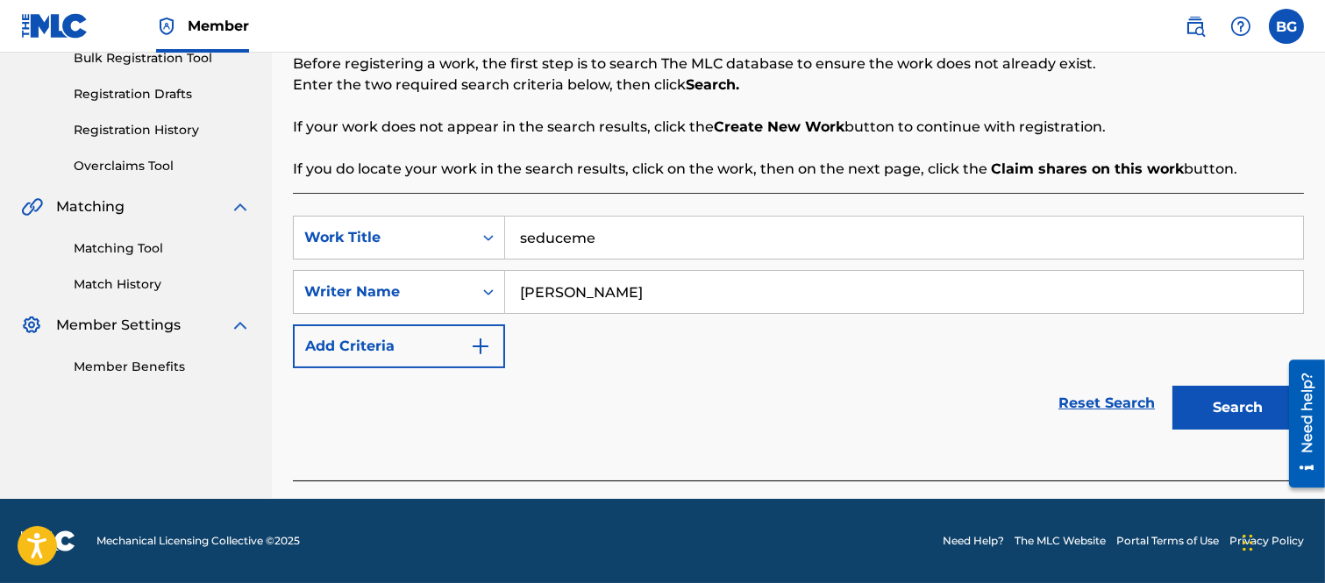
type input "[PERSON_NAME]"
click at [1197, 404] on button "Search" at bounding box center [1239, 408] width 132 height 44
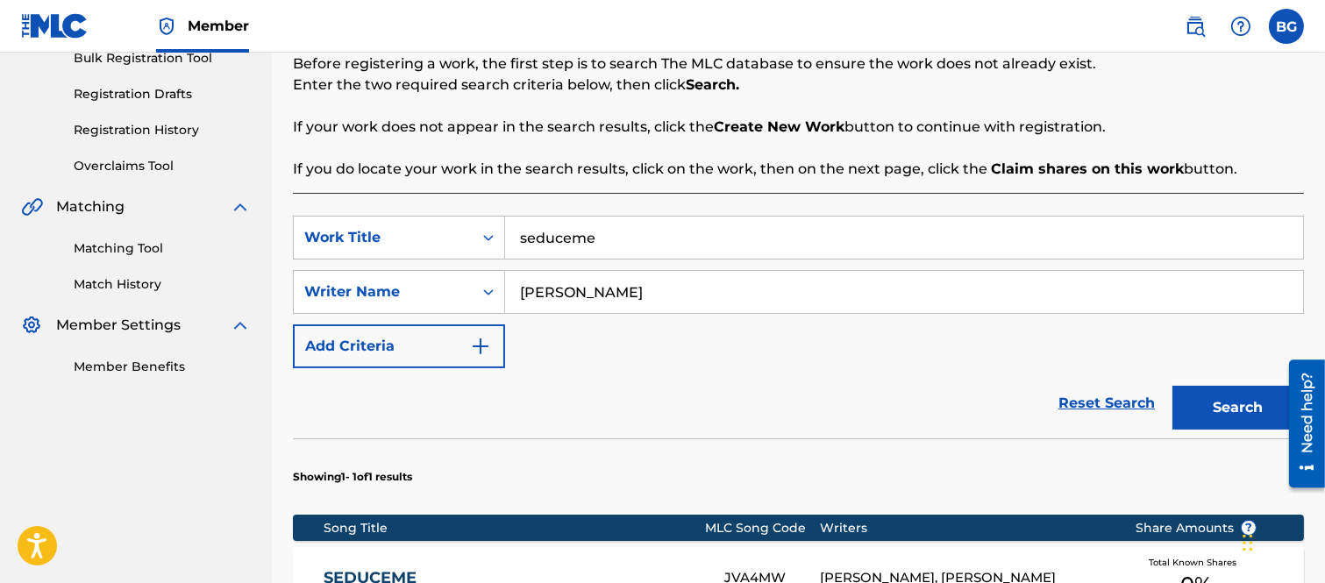
scroll to position [369, 0]
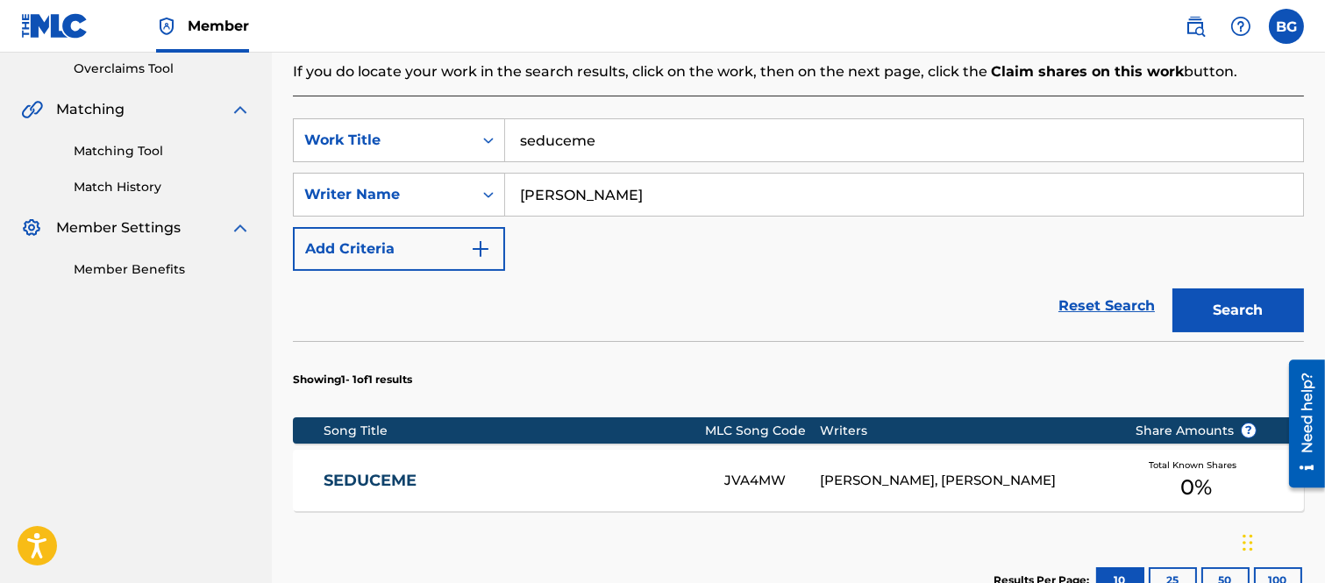
click at [397, 477] on link "SEDUCEME" at bounding box center [512, 481] width 377 height 20
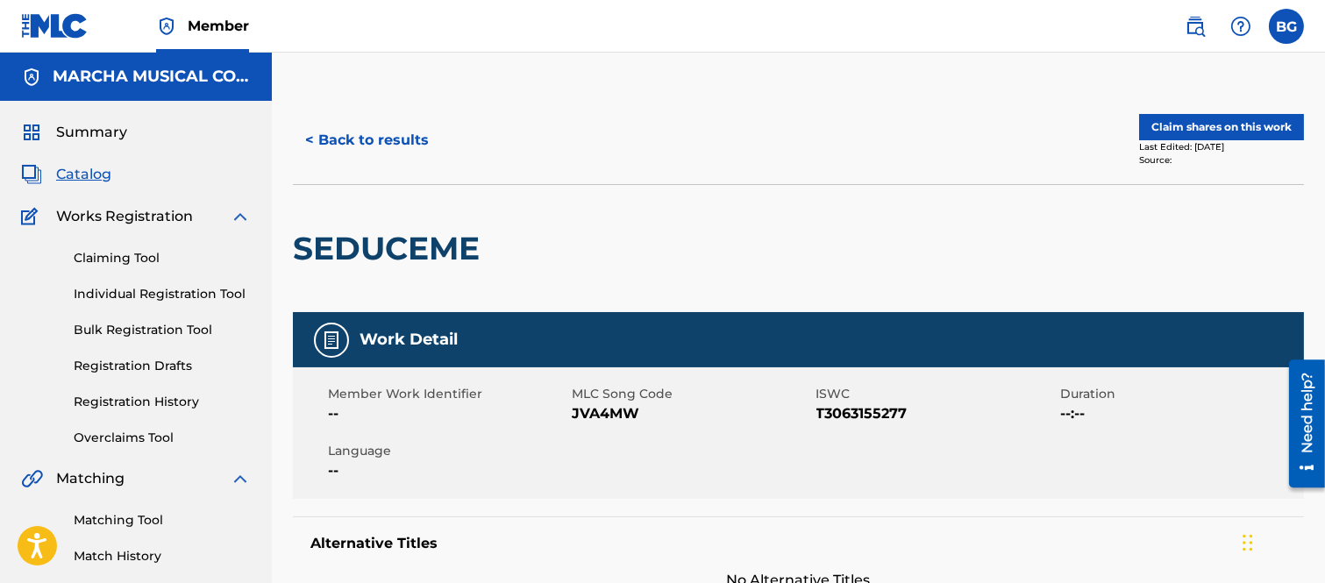
click at [309, 138] on button "< Back to results" at bounding box center [367, 140] width 148 height 44
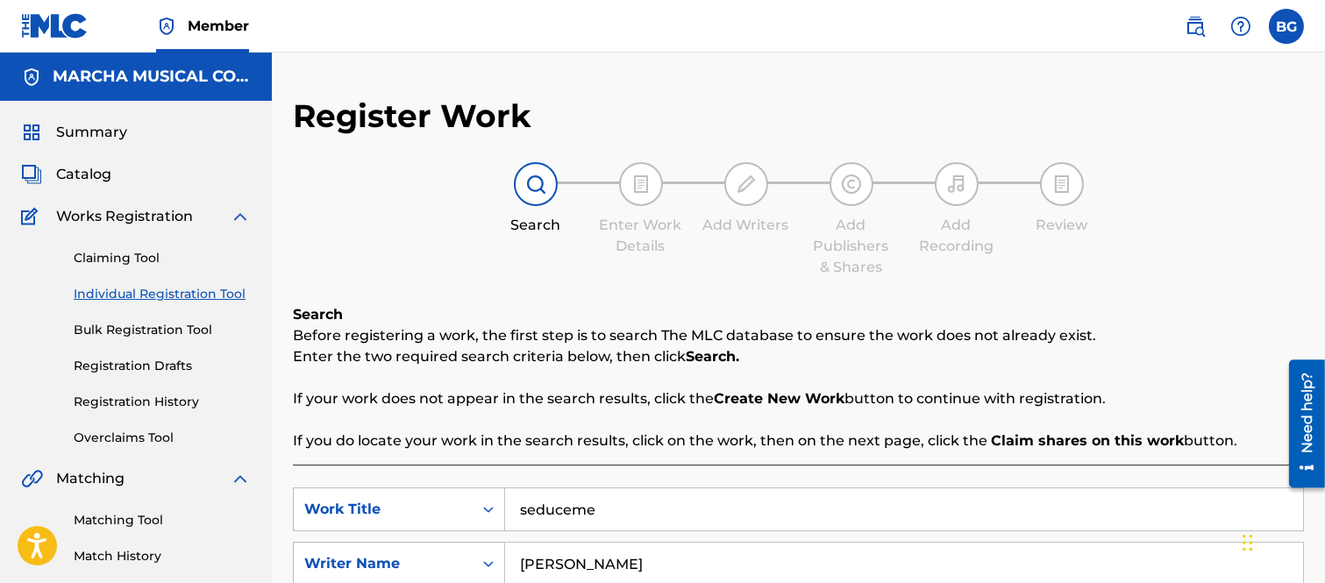
click at [95, 173] on span "Catalog" at bounding box center [83, 174] width 55 height 21
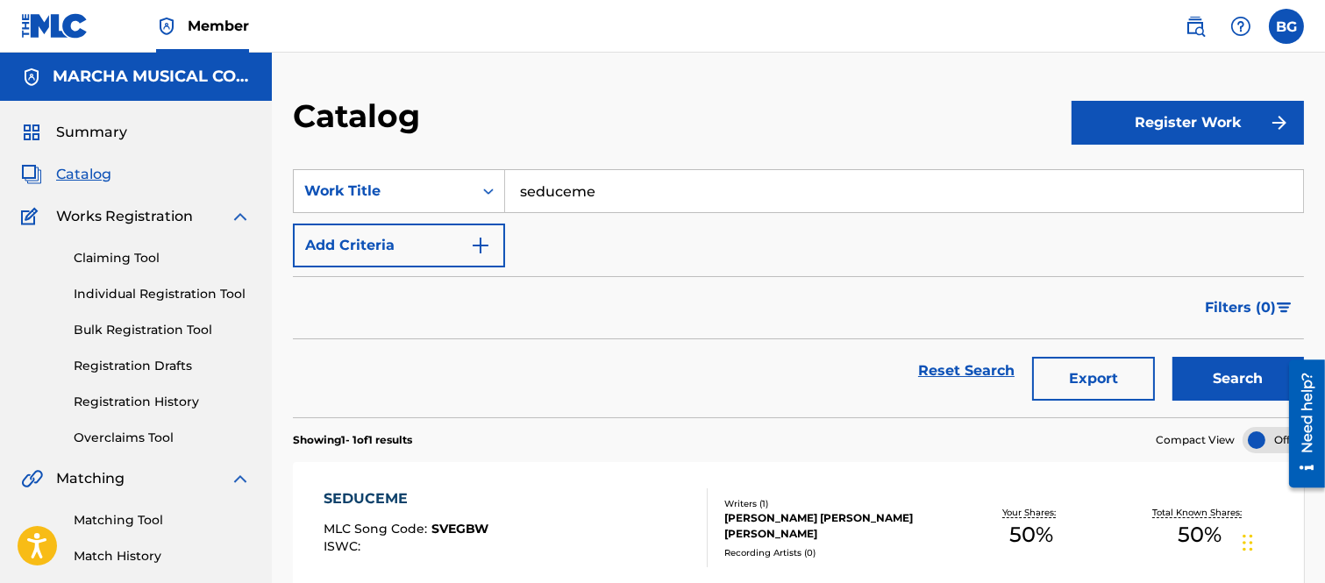
drag, startPoint x: 384, startPoint y: 501, endPoint x: 381, endPoint y: 492, distance: 9.4
click at [383, 501] on div "SEDUCEME" at bounding box center [406, 499] width 165 height 21
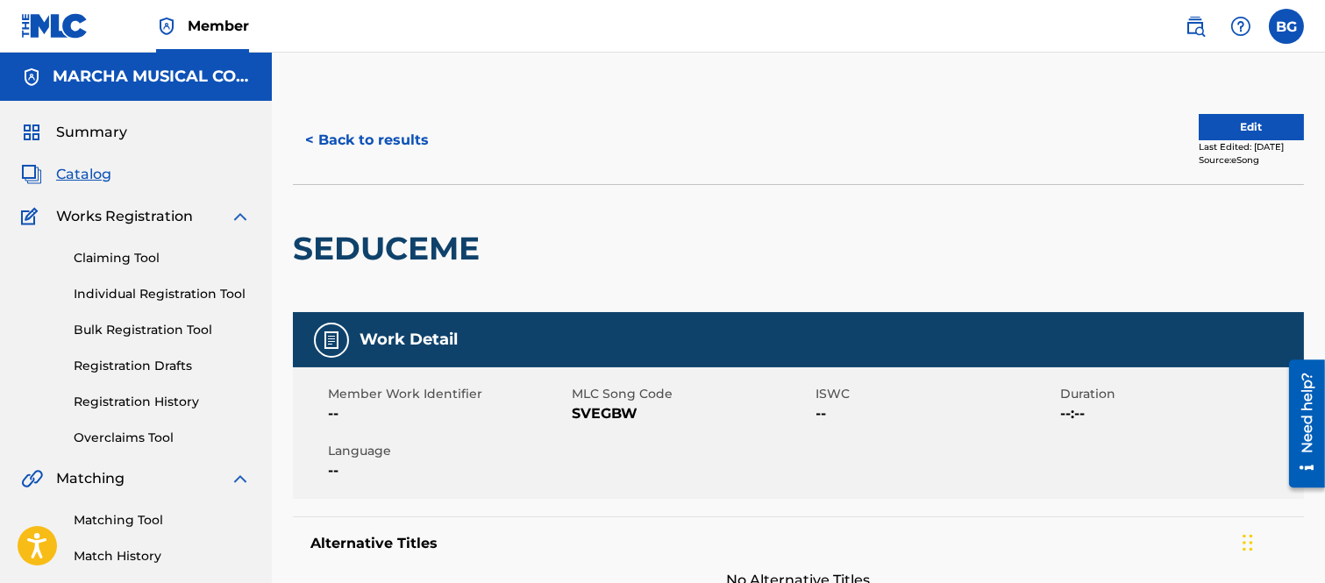
click at [305, 138] on button "< Back to results" at bounding box center [367, 140] width 148 height 44
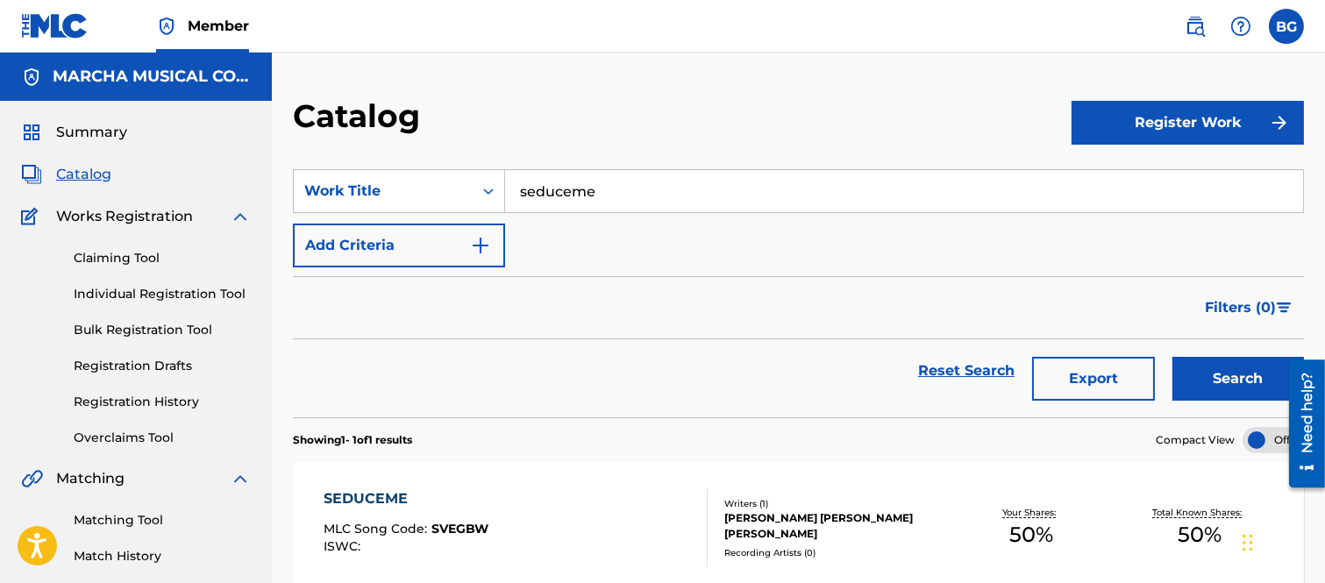
click at [125, 294] on link "Individual Registration Tool" at bounding box center [162, 294] width 177 height 18
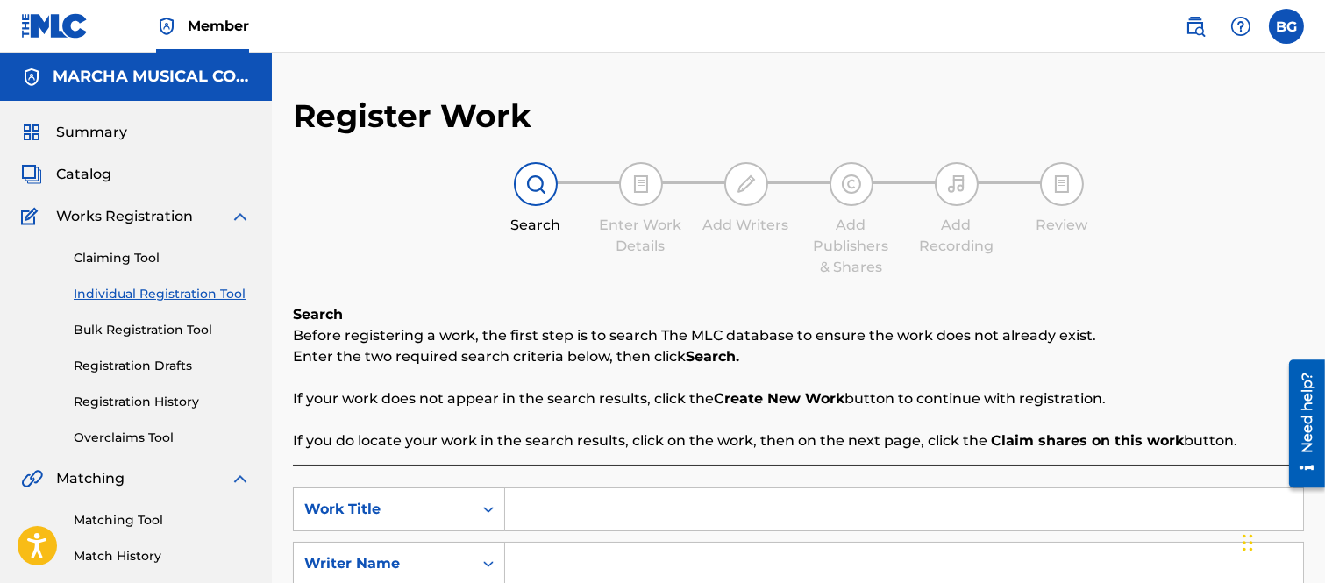
click at [574, 512] on input "Search Form" at bounding box center [904, 510] width 798 height 42
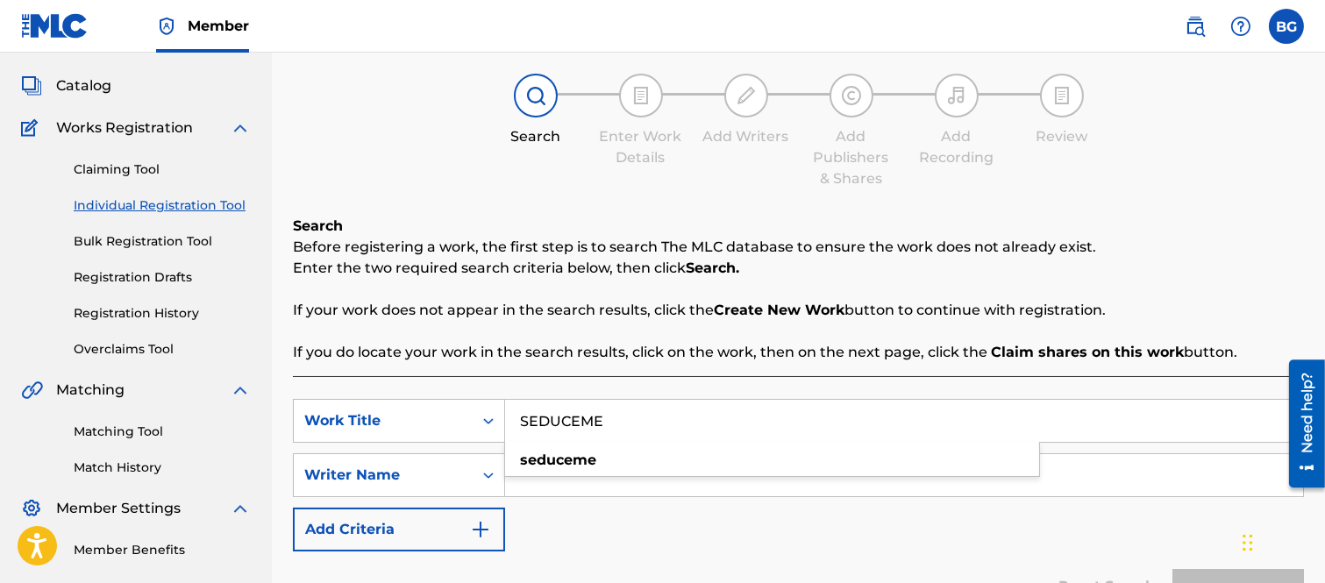
scroll to position [195, 0]
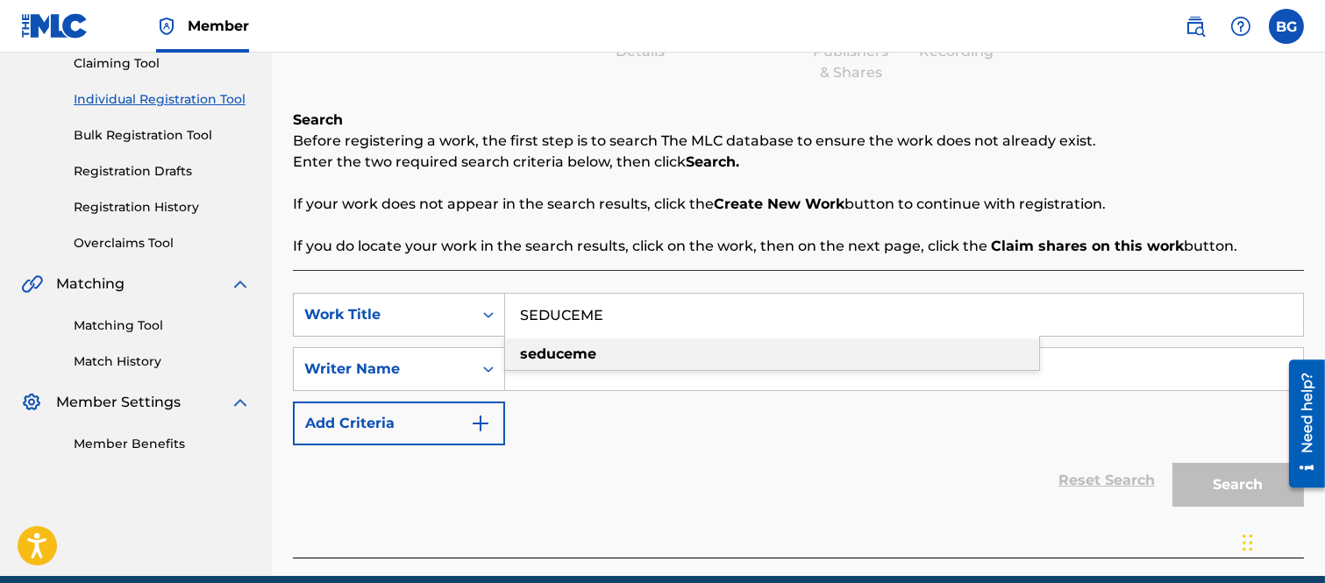
click at [582, 358] on strong "seduceme" at bounding box center [558, 354] width 76 height 17
type input "seduceme"
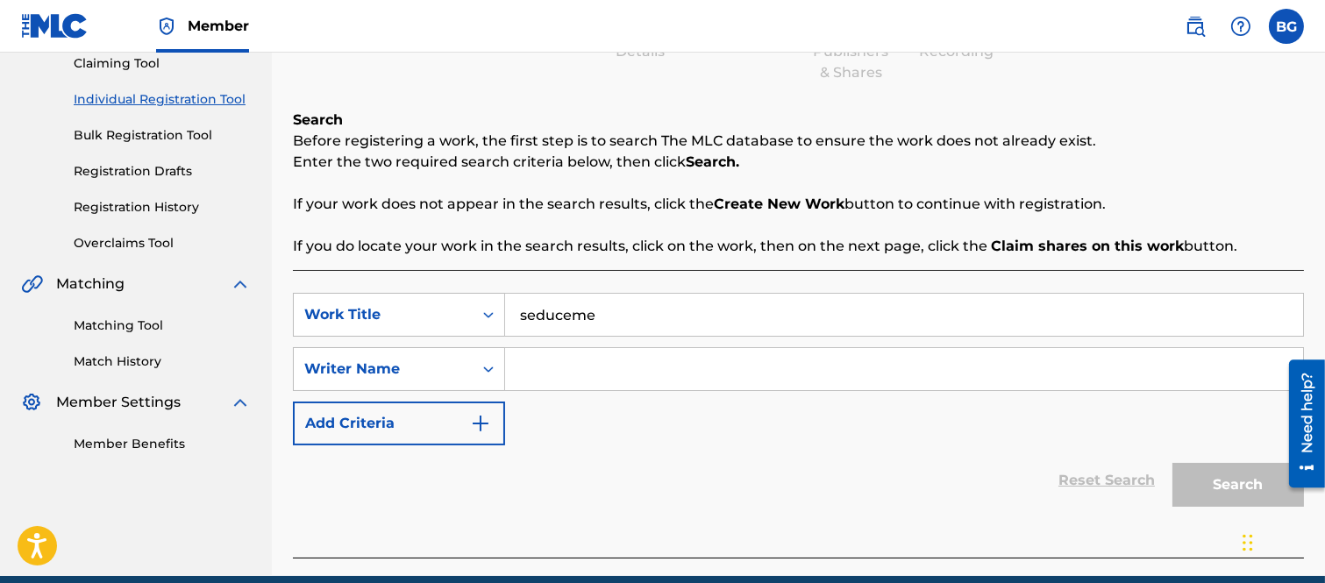
scroll to position [272, 0]
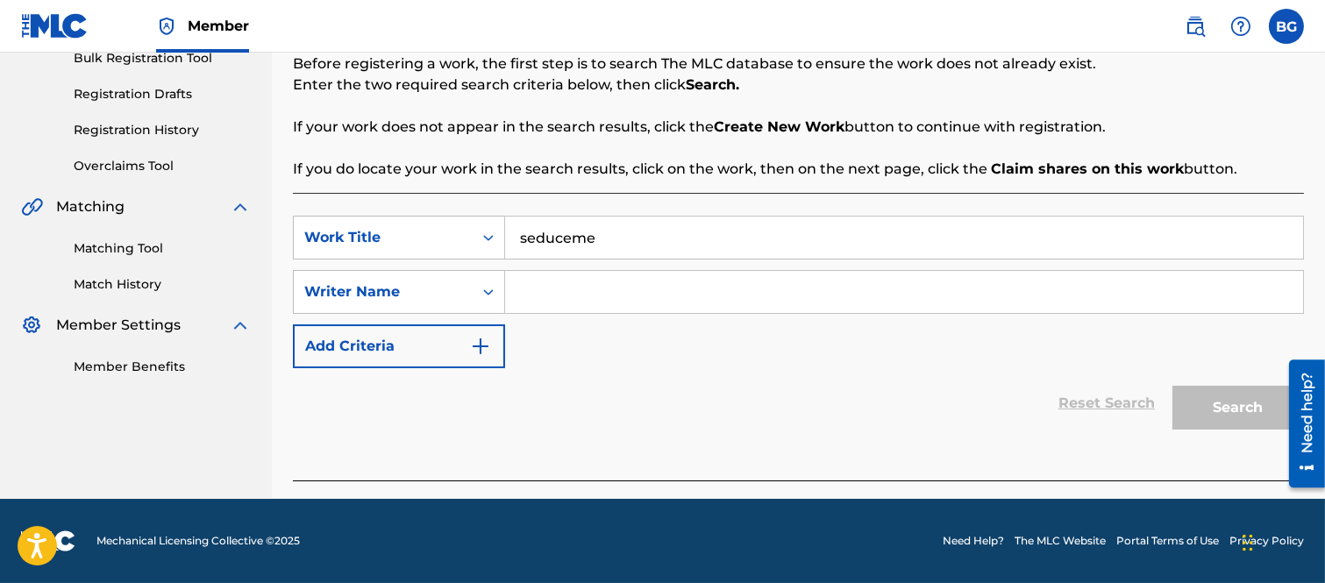
click at [547, 282] on input "Search Form" at bounding box center [904, 292] width 798 height 42
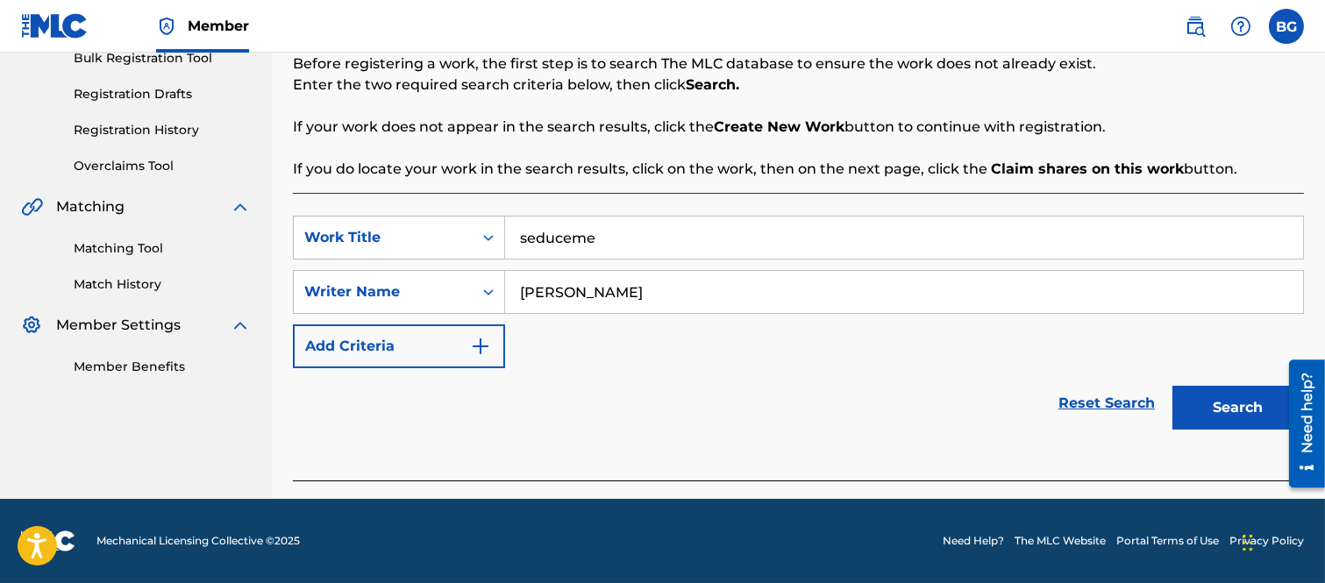
type input "[PERSON_NAME]"
click at [1204, 402] on button "Search" at bounding box center [1239, 408] width 132 height 44
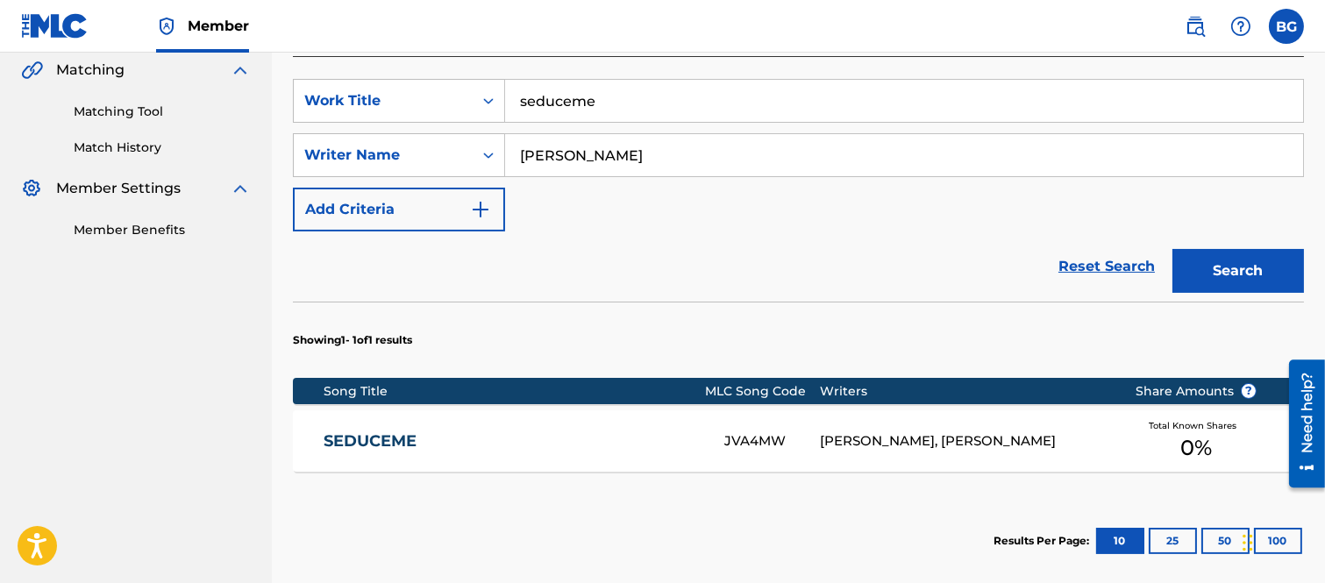
scroll to position [597, 0]
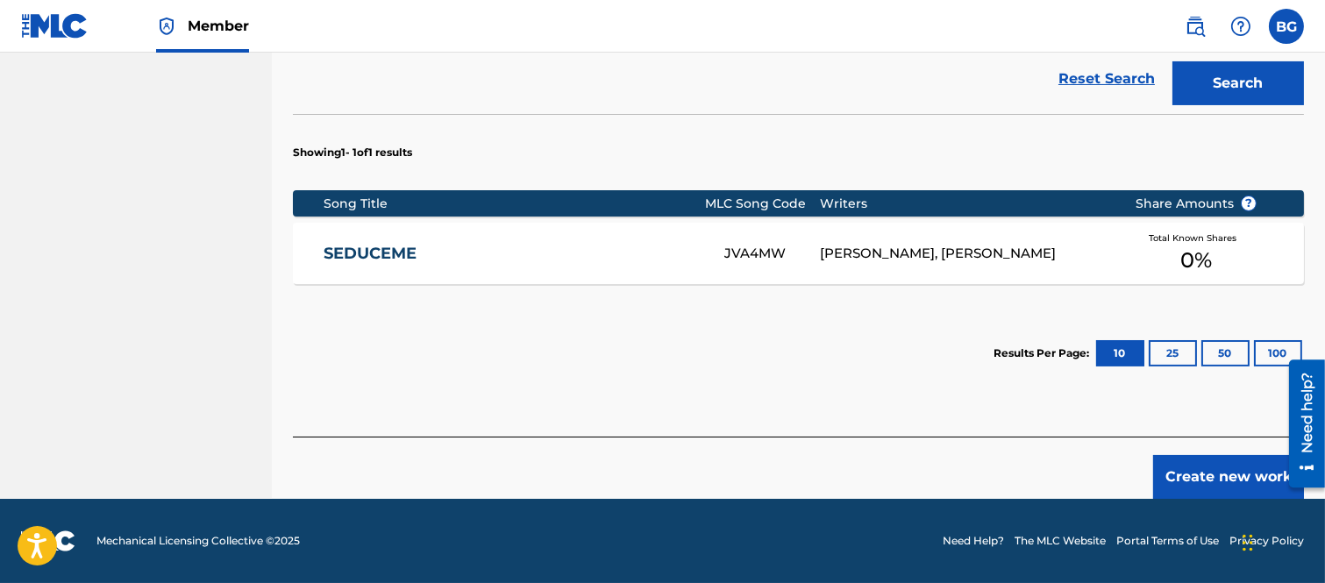
click at [393, 257] on link "SEDUCEME" at bounding box center [512, 254] width 377 height 20
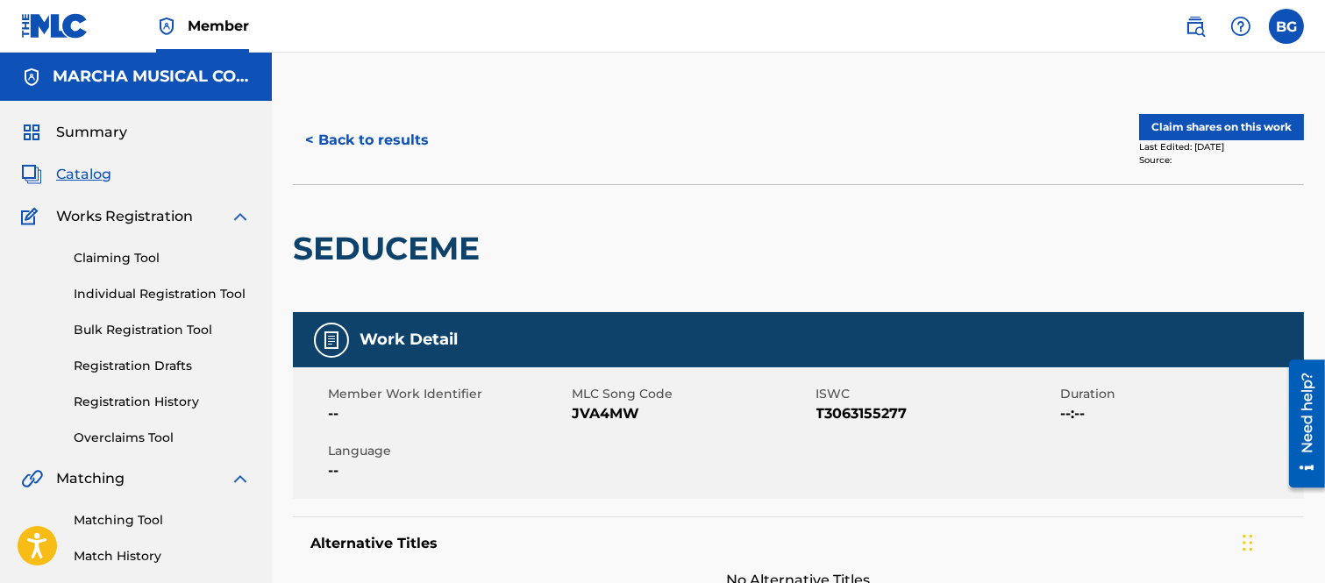
click at [1237, 123] on button "Claim shares on this work" at bounding box center [1222, 127] width 165 height 26
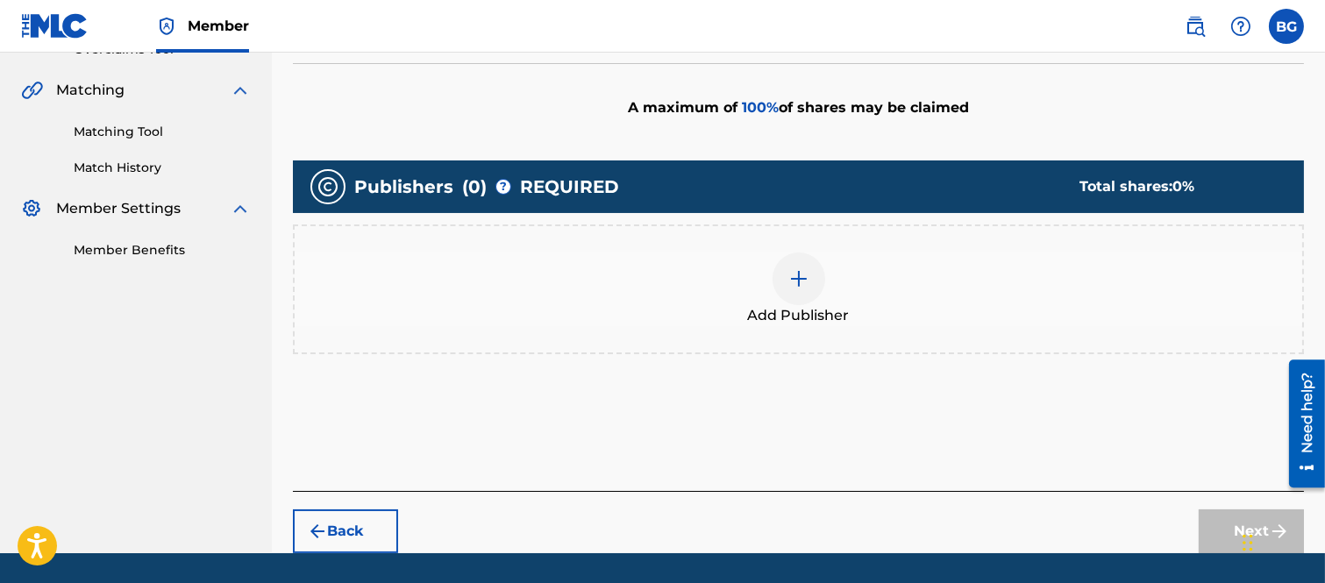
scroll to position [389, 0]
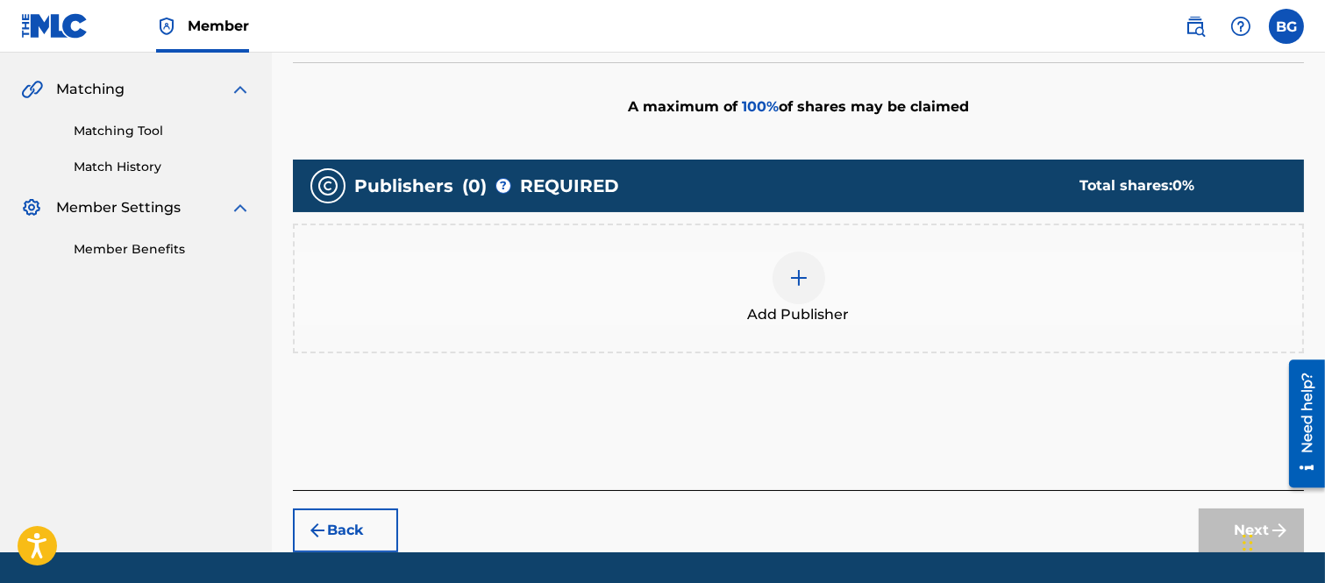
click at [798, 282] on img at bounding box center [799, 278] width 21 height 21
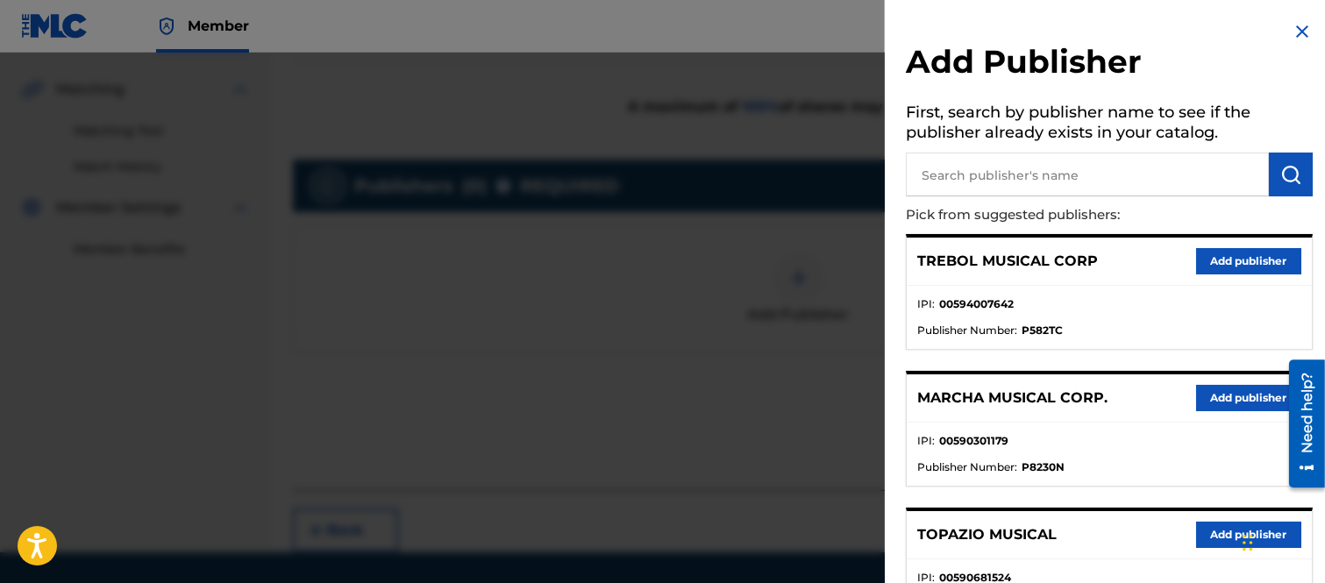
click at [1224, 396] on button "Add publisher" at bounding box center [1249, 398] width 105 height 26
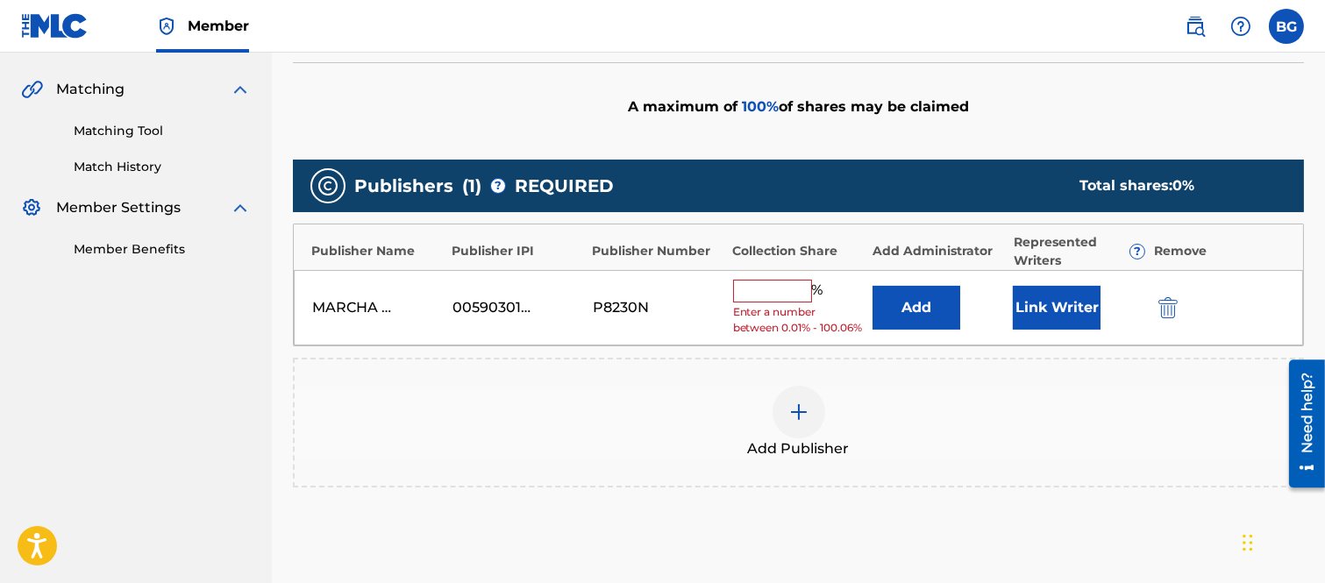
click at [752, 290] on input "text" at bounding box center [772, 291] width 79 height 23
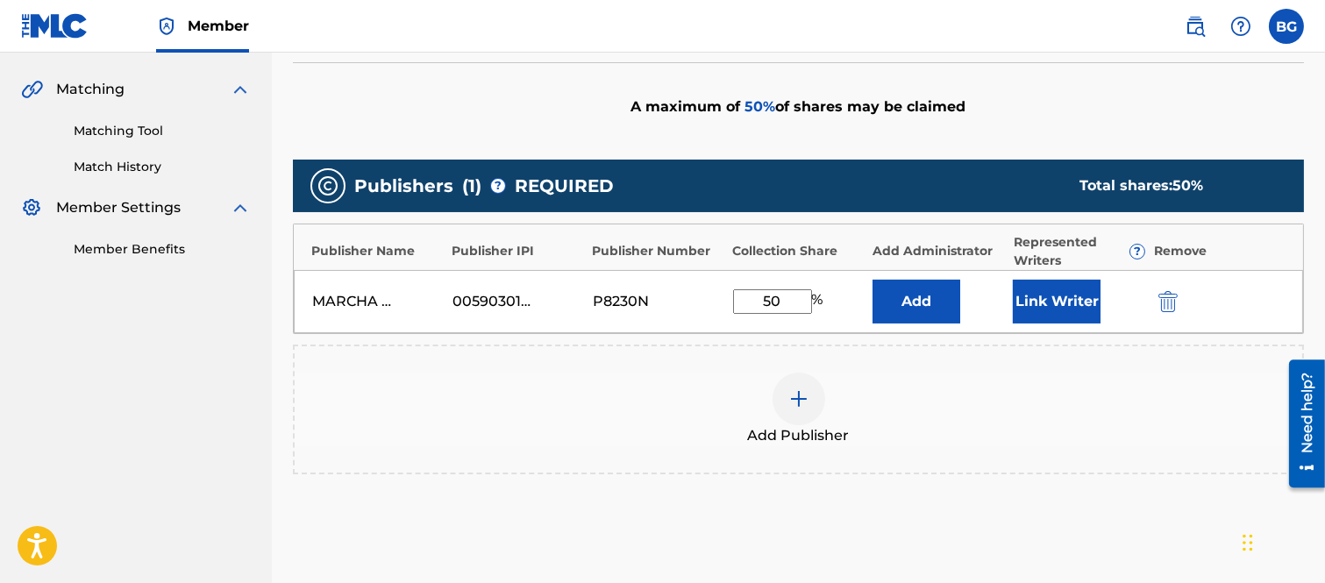
type input "50"
click at [1065, 297] on button "Link Writer" at bounding box center [1057, 302] width 88 height 44
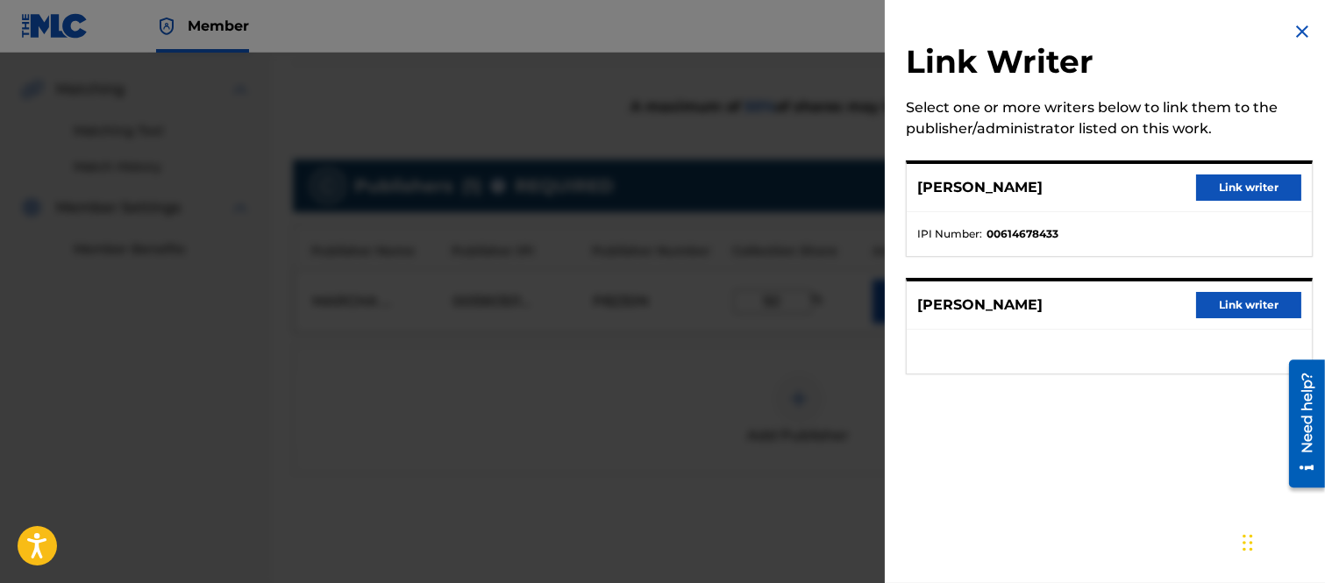
click at [1219, 185] on button "Link writer" at bounding box center [1249, 188] width 105 height 26
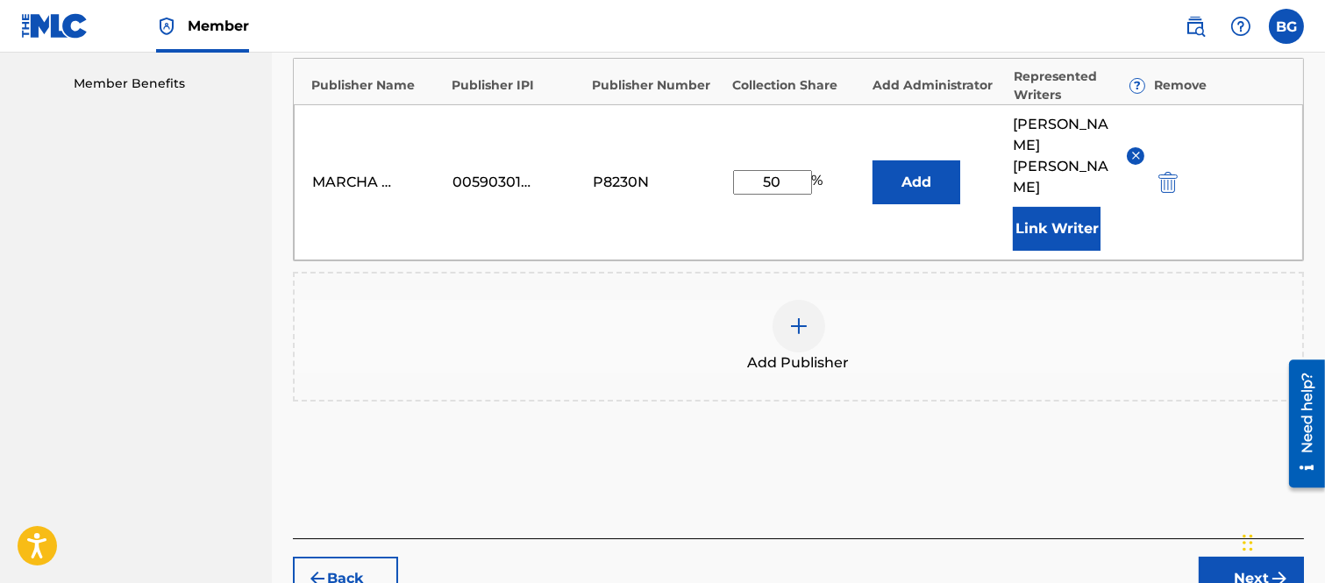
scroll to position [655, 0]
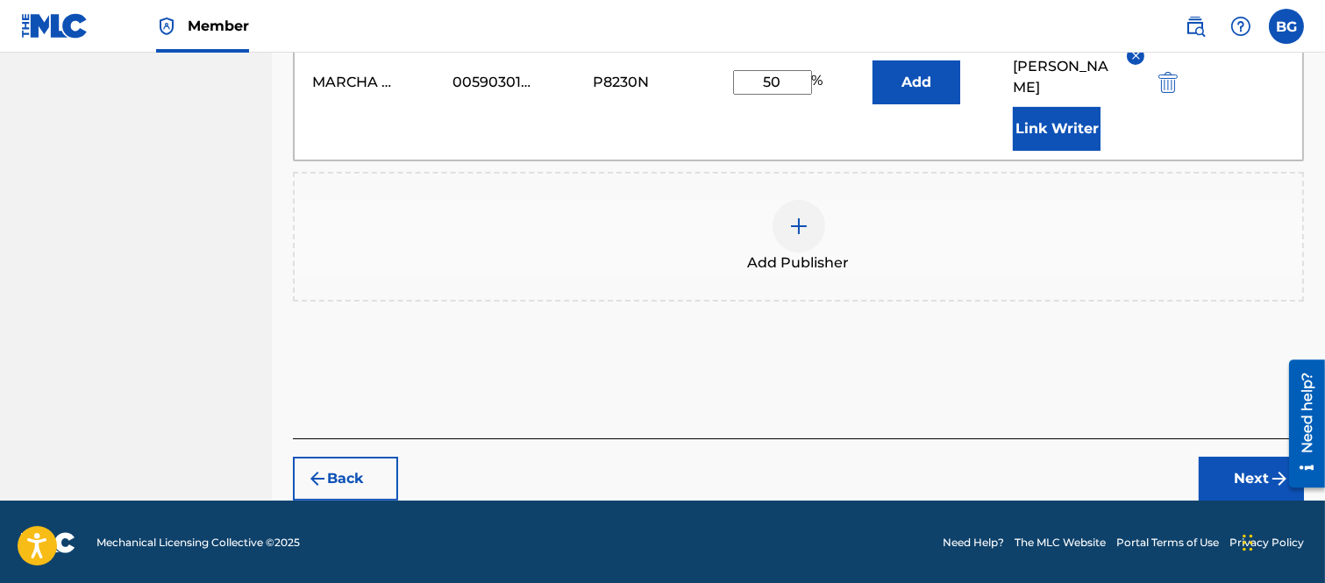
click at [1240, 468] on button "Next" at bounding box center [1251, 479] width 105 height 44
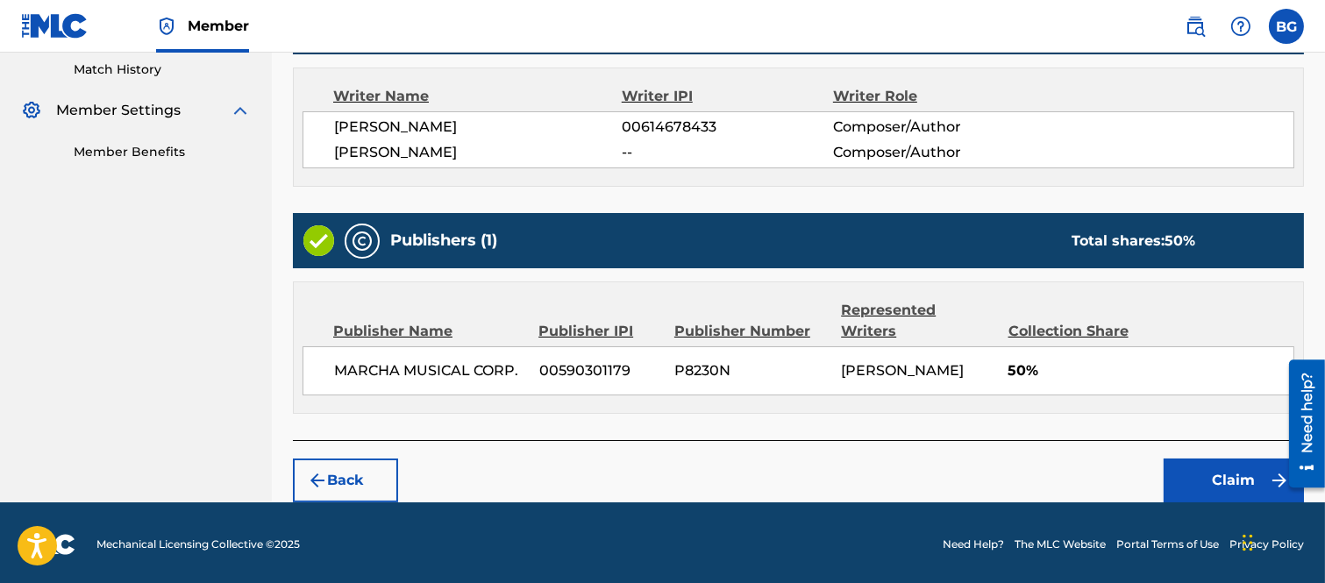
scroll to position [491, 0]
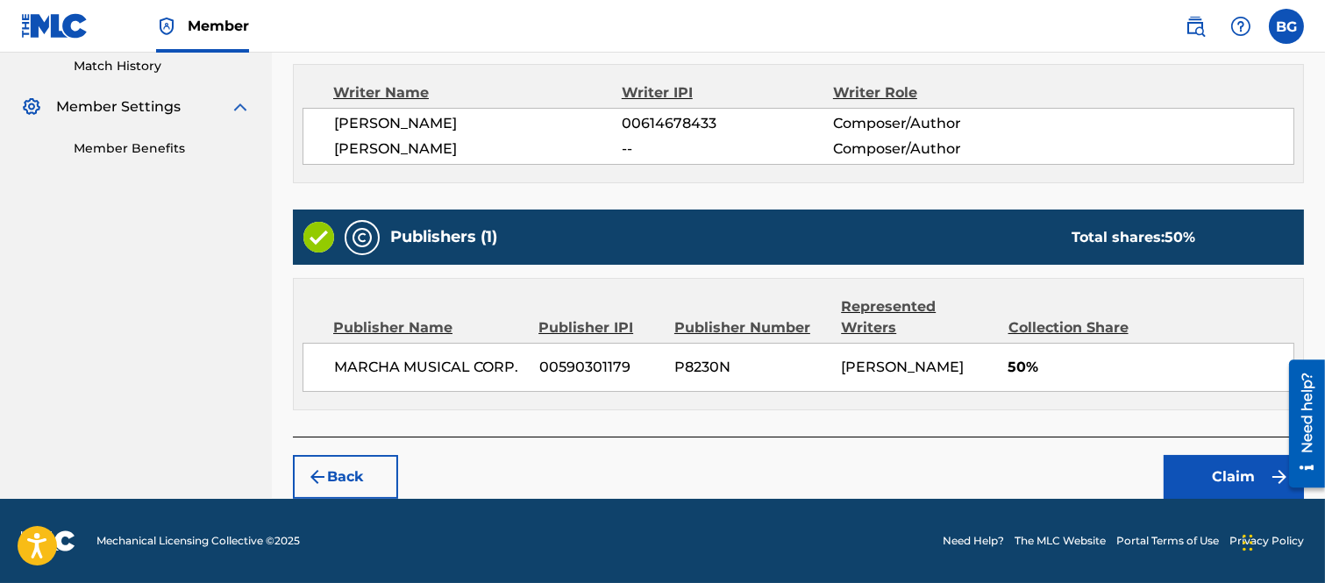
click at [1216, 478] on button "Claim" at bounding box center [1234, 477] width 140 height 44
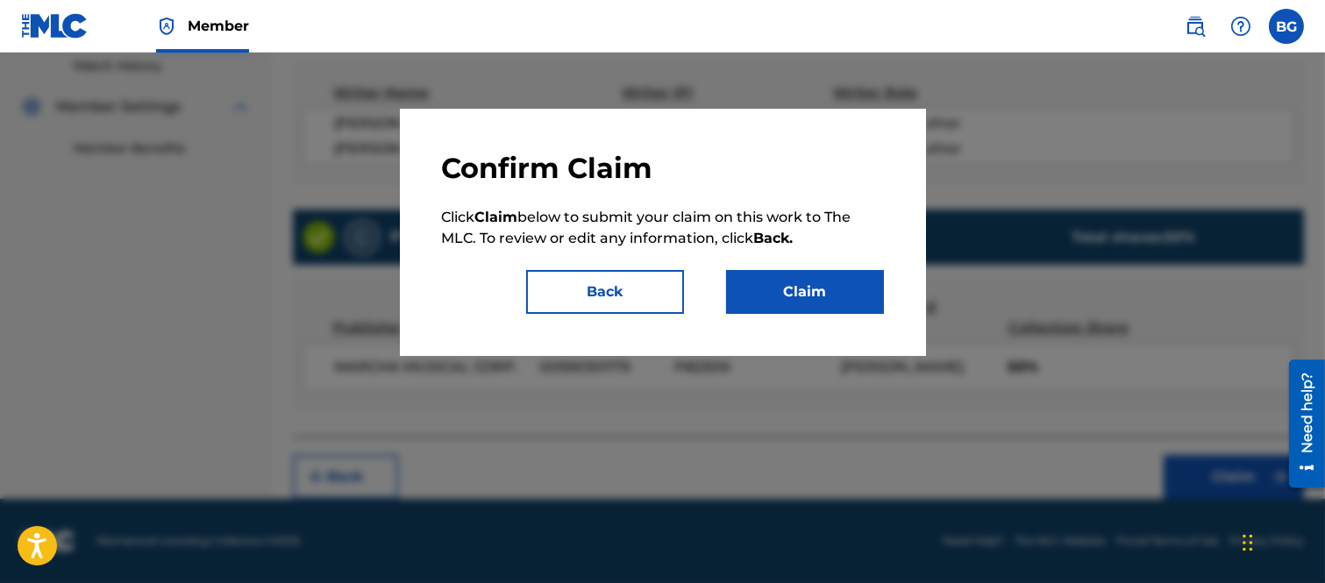
click at [790, 277] on button "Claim" at bounding box center [805, 292] width 158 height 44
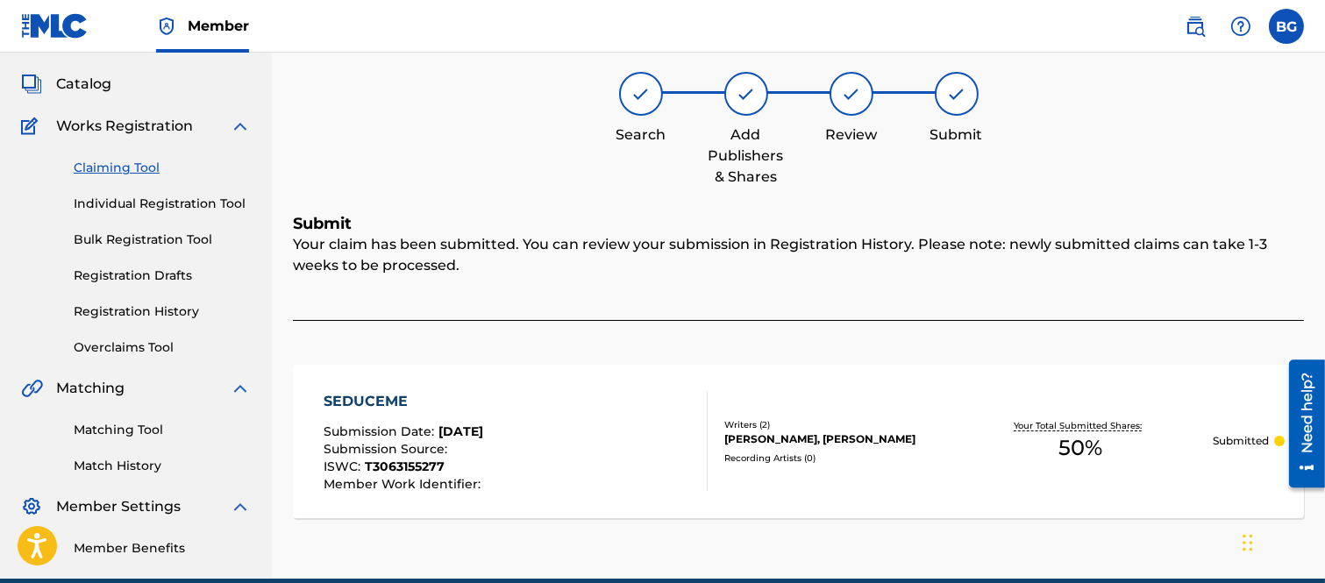
scroll to position [0, 0]
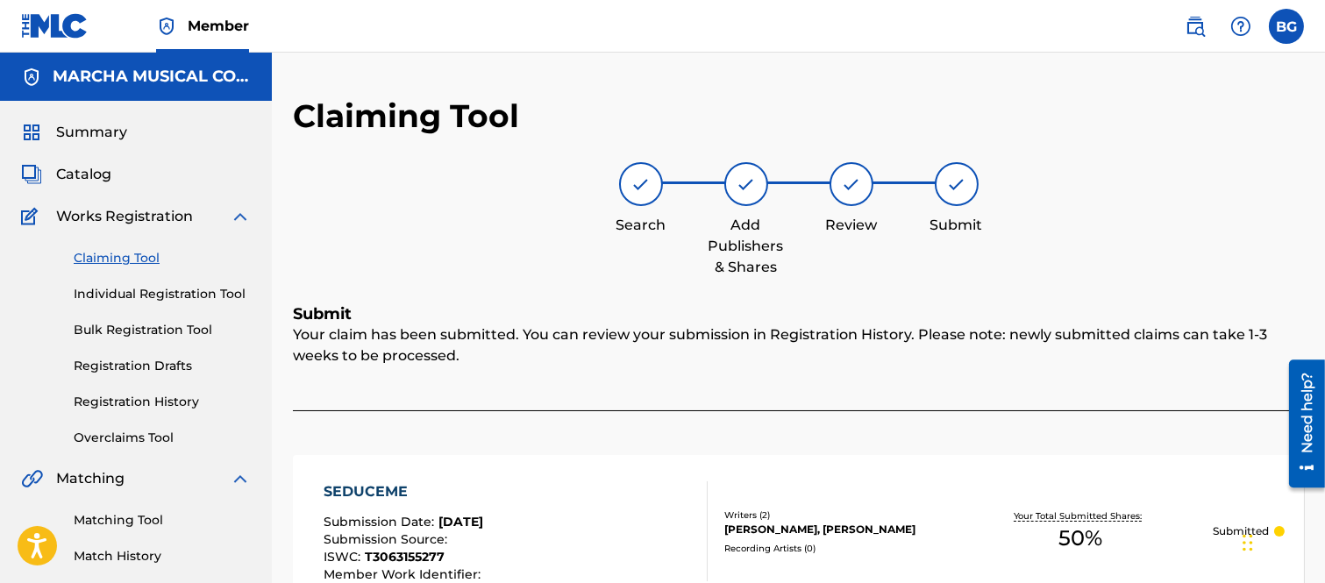
click at [99, 292] on link "Individual Registration Tool" at bounding box center [162, 294] width 177 height 18
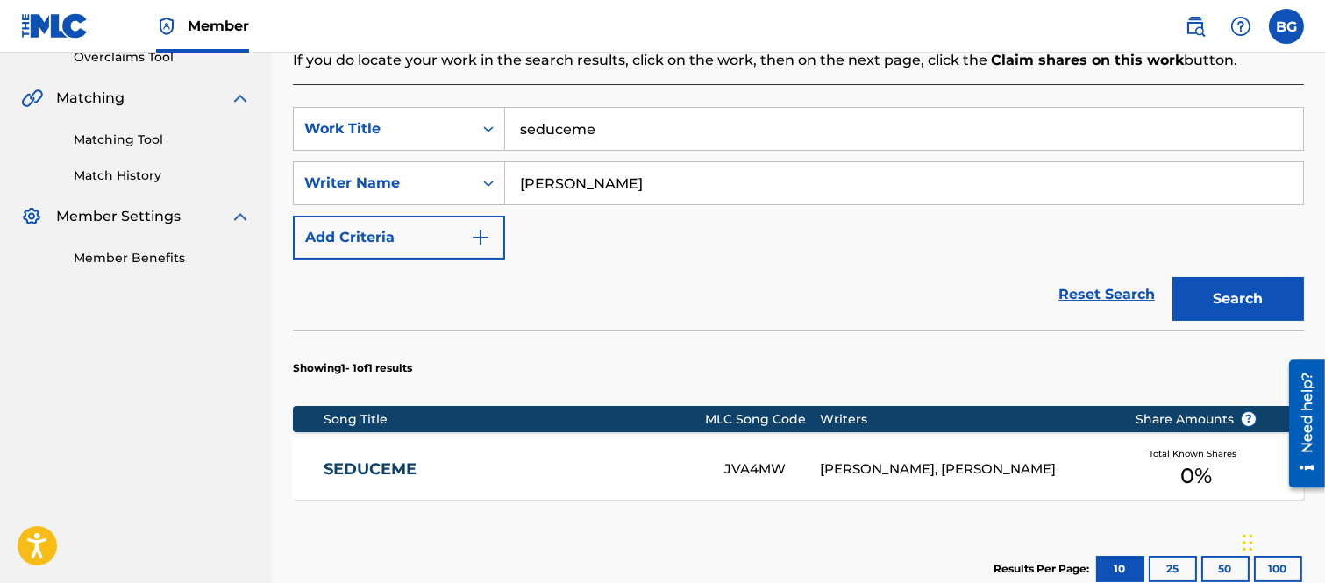
scroll to position [389, 0]
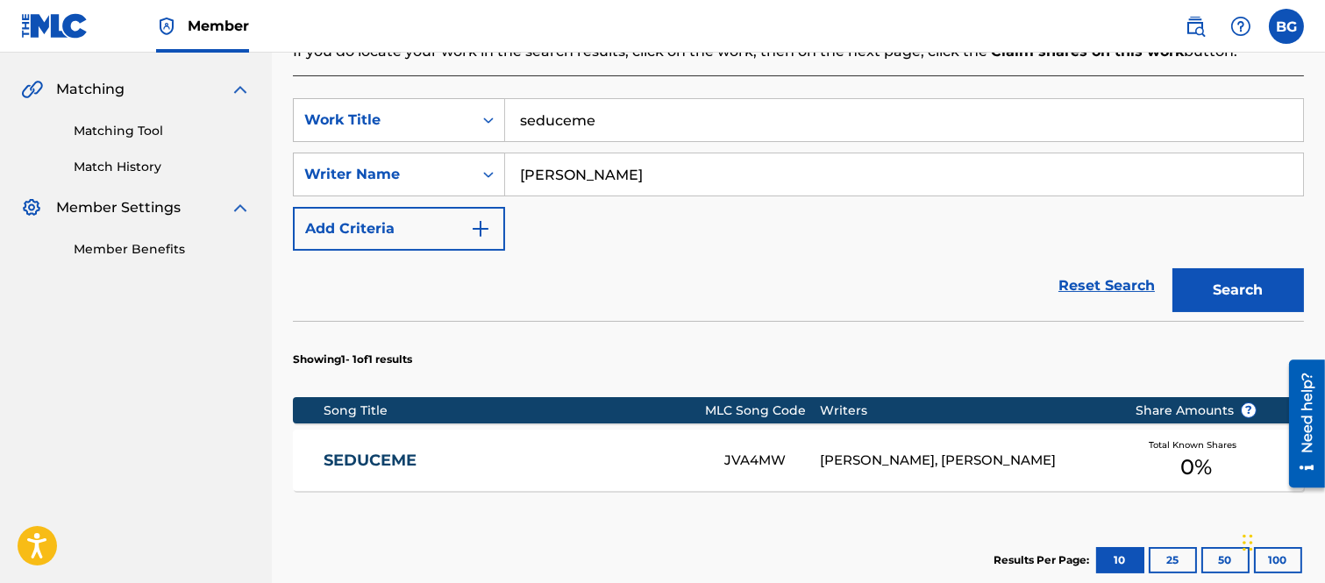
click at [389, 454] on link "SEDUCEME" at bounding box center [512, 461] width 377 height 20
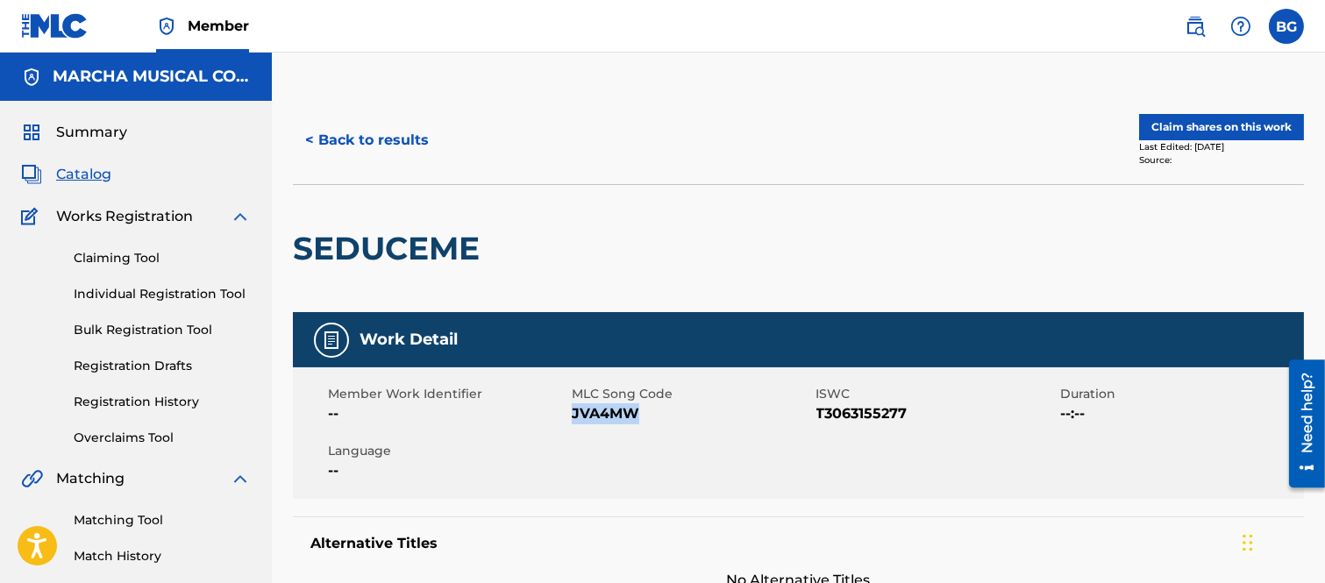
drag, startPoint x: 575, startPoint y: 411, endPoint x: 637, endPoint y: 405, distance: 62.5
click at [637, 405] on span "JVA4MW" at bounding box center [691, 414] width 239 height 21
copy span "JVA4MW"
click at [647, 228] on div at bounding box center [605, 248] width 232 height 127
click at [311, 142] on button "< Back to results" at bounding box center [367, 140] width 148 height 44
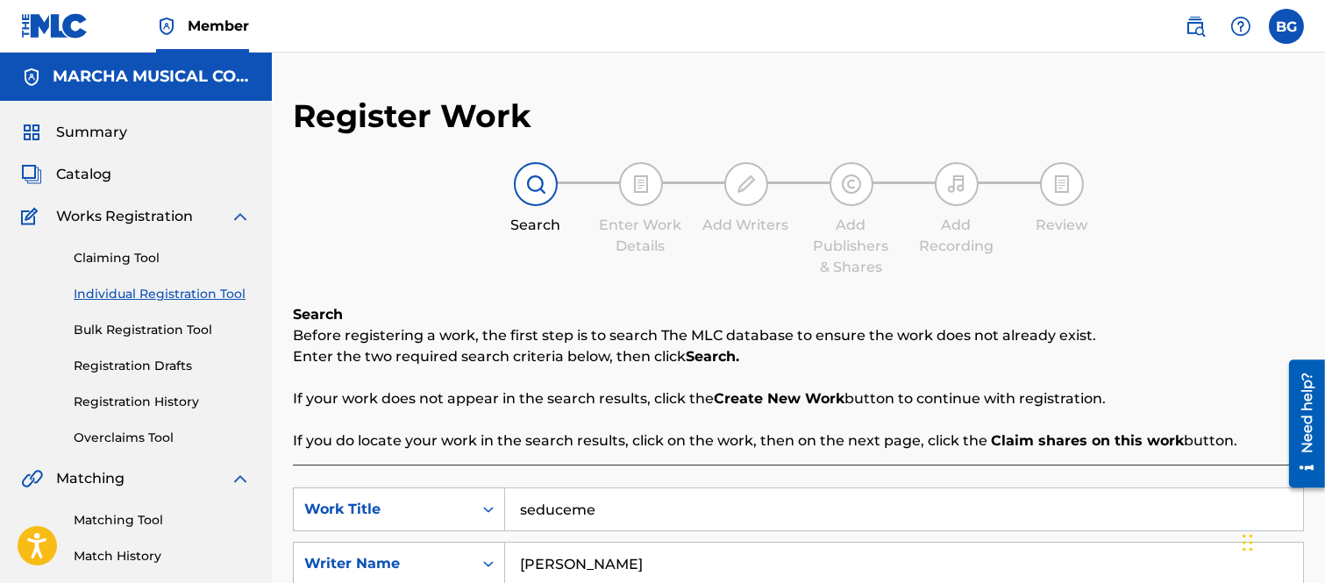
scroll to position [215, 0]
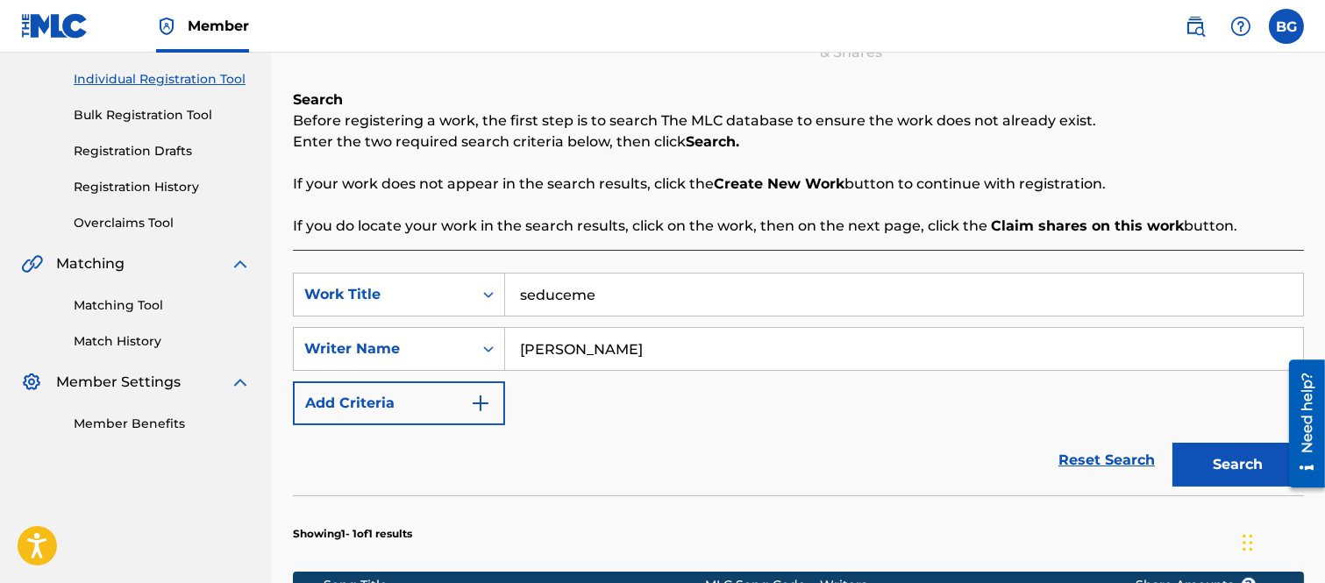
click at [618, 297] on input "seduceme" at bounding box center [904, 295] width 798 height 42
type input "s"
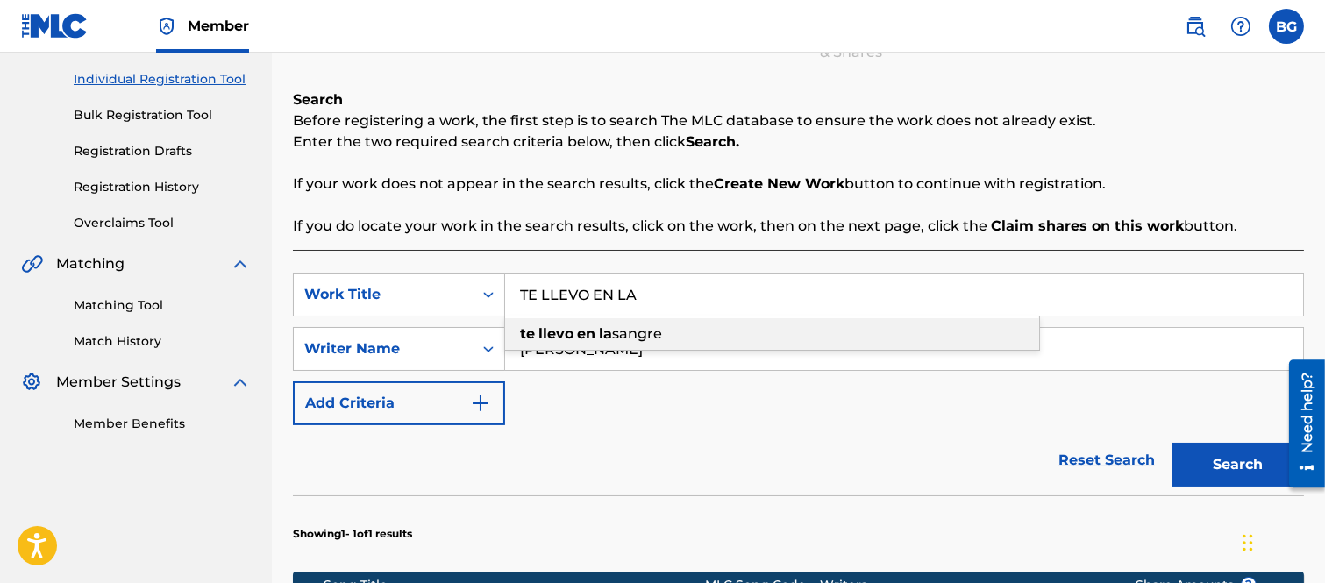
drag, startPoint x: 561, startPoint y: 336, endPoint x: 595, endPoint y: 346, distance: 34.7
click at [561, 334] on strong "llevo" at bounding box center [556, 333] width 35 height 17
type input "te llevo en la sangre"
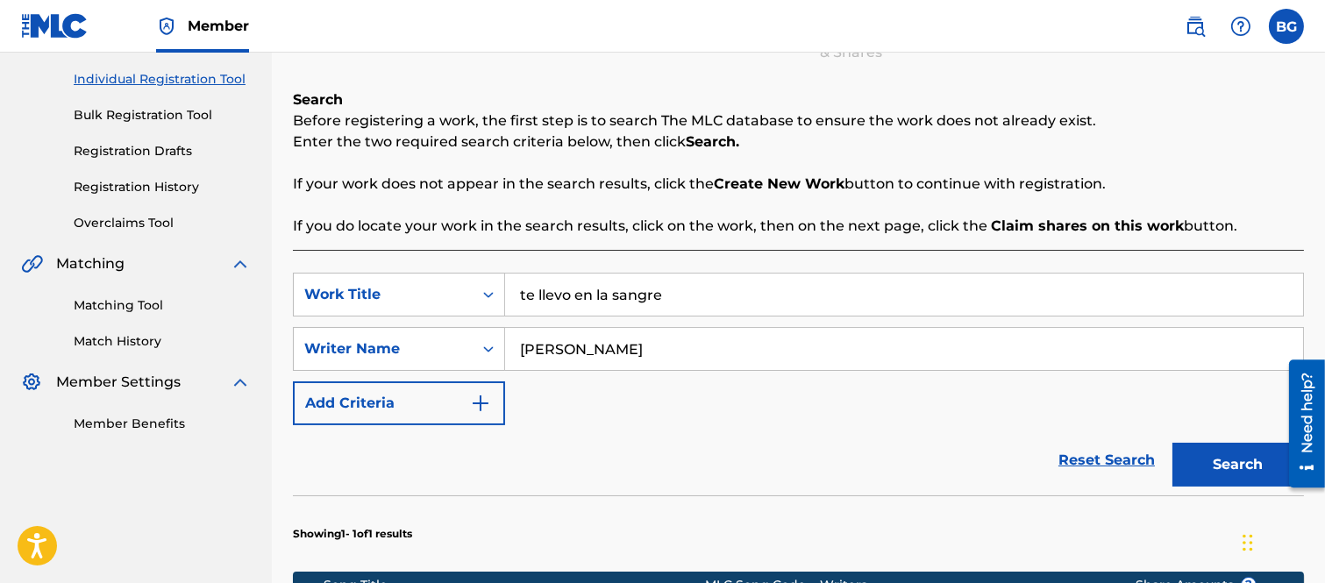
drag, startPoint x: 660, startPoint y: 353, endPoint x: 669, endPoint y: 325, distance: 29.7
click at [661, 351] on input "[PERSON_NAME]" at bounding box center [904, 349] width 798 height 42
type input "M"
type input "[PERSON_NAME]"
drag, startPoint x: 1211, startPoint y: 457, endPoint x: 1159, endPoint y: 378, distance: 94.4
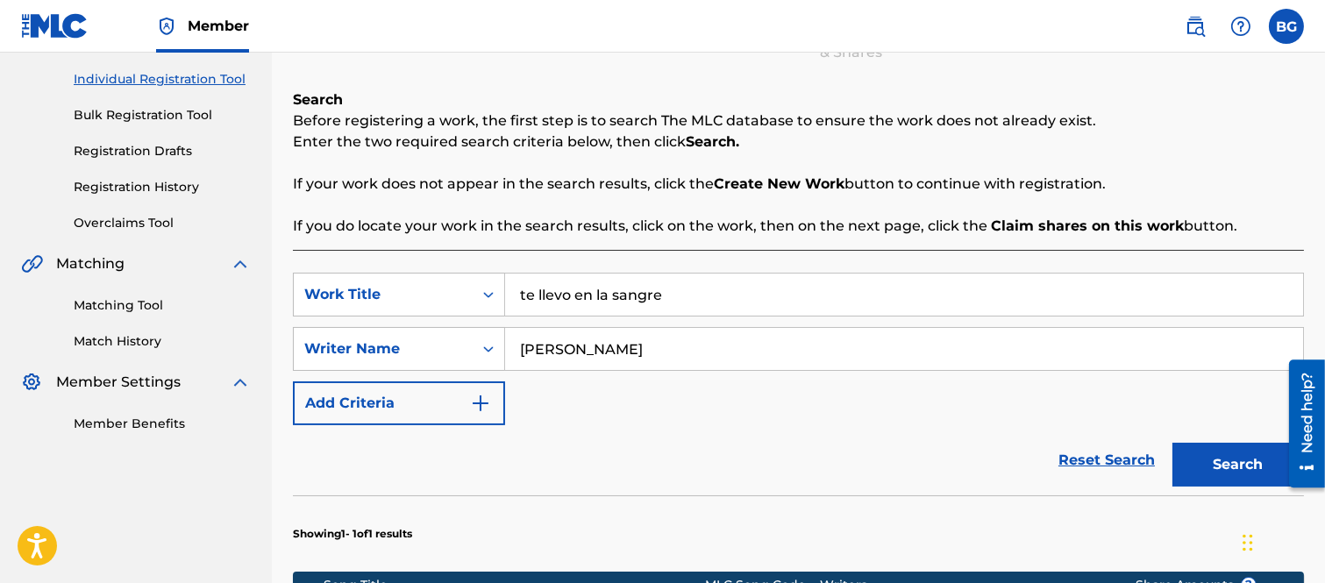
click at [1211, 454] on button "Search" at bounding box center [1239, 465] width 132 height 44
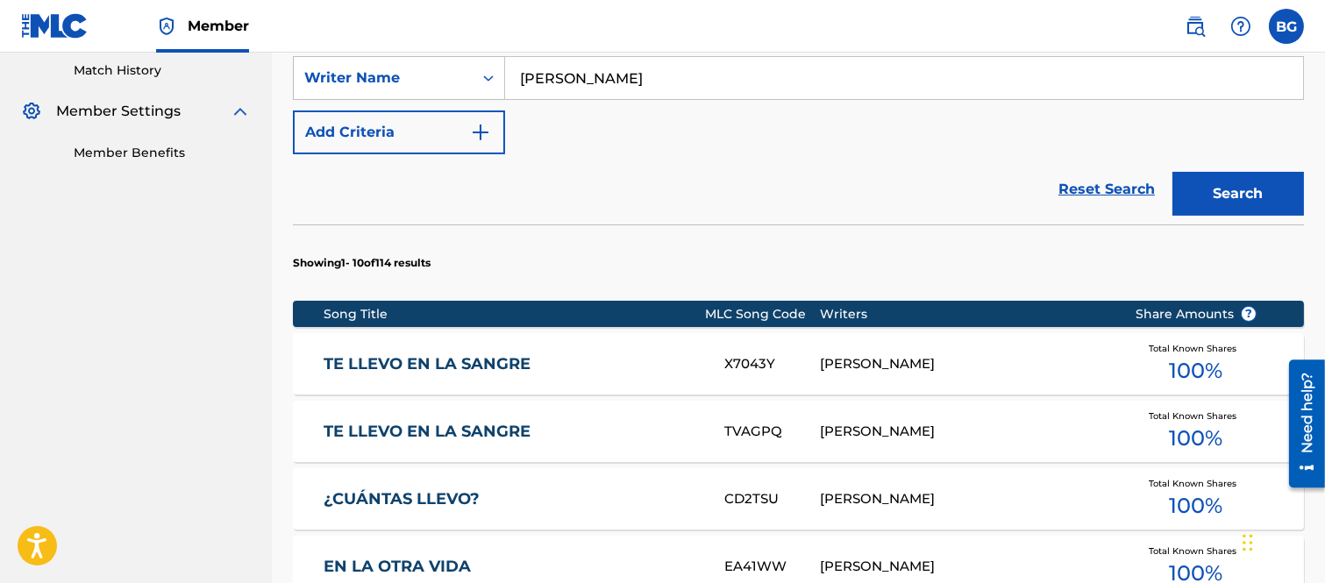
scroll to position [507, 0]
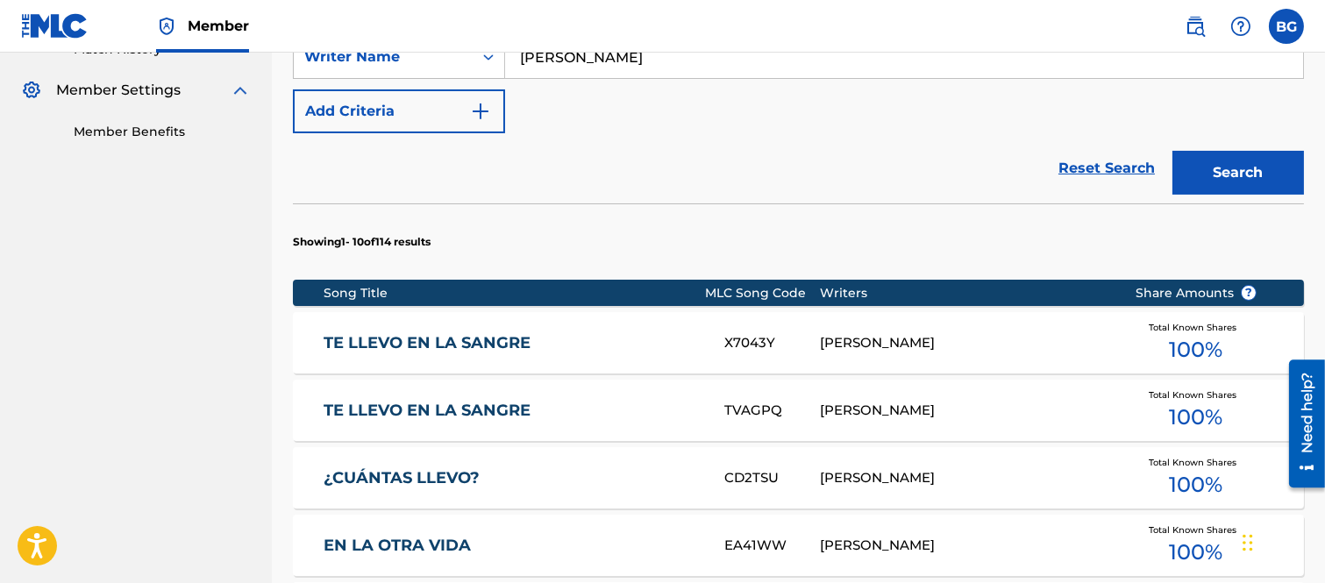
click at [409, 343] on link "TE LLEVO EN LA SANGRE" at bounding box center [512, 343] width 377 height 20
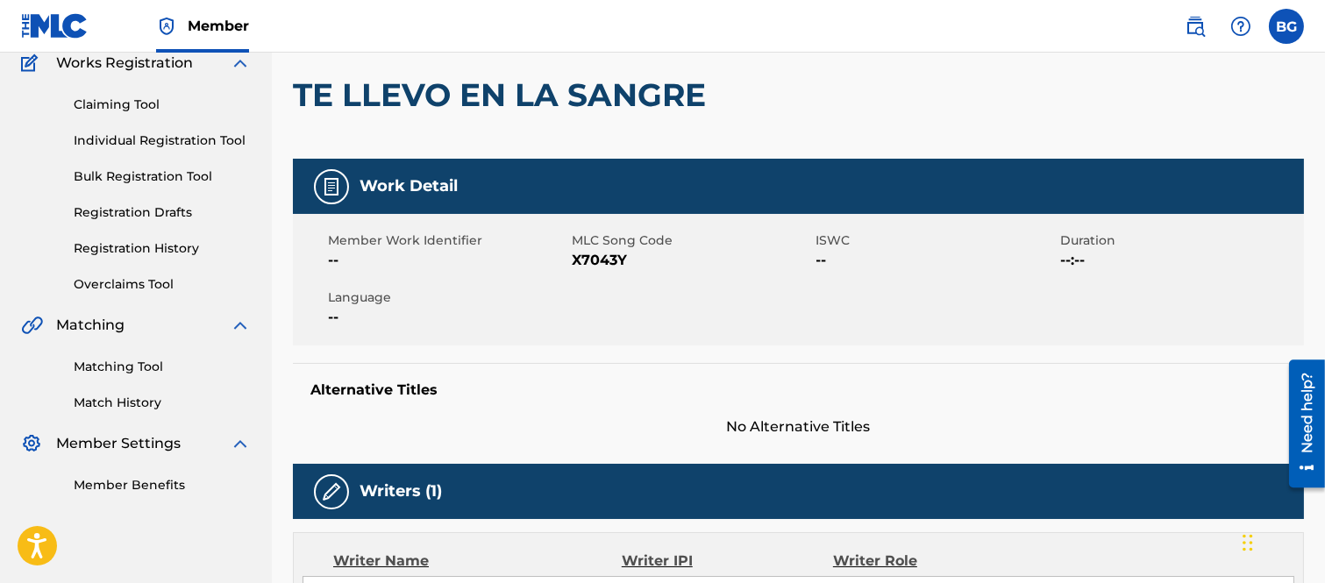
scroll to position [68, 0]
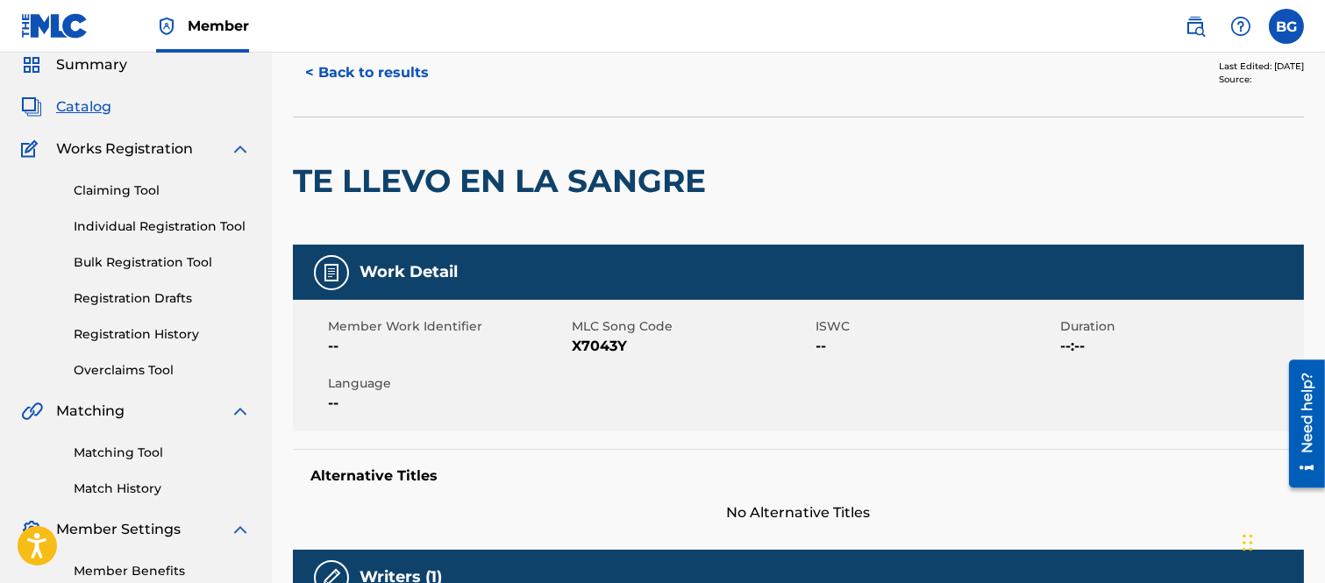
click at [312, 70] on button "< Back to results" at bounding box center [367, 73] width 148 height 44
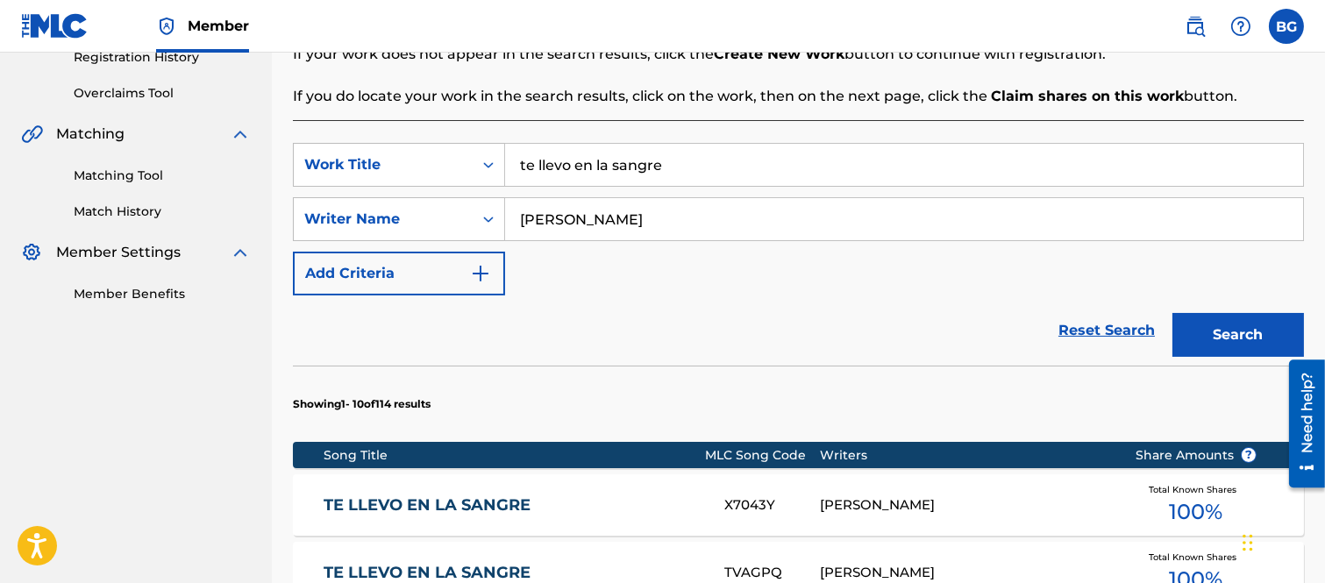
scroll to position [507, 0]
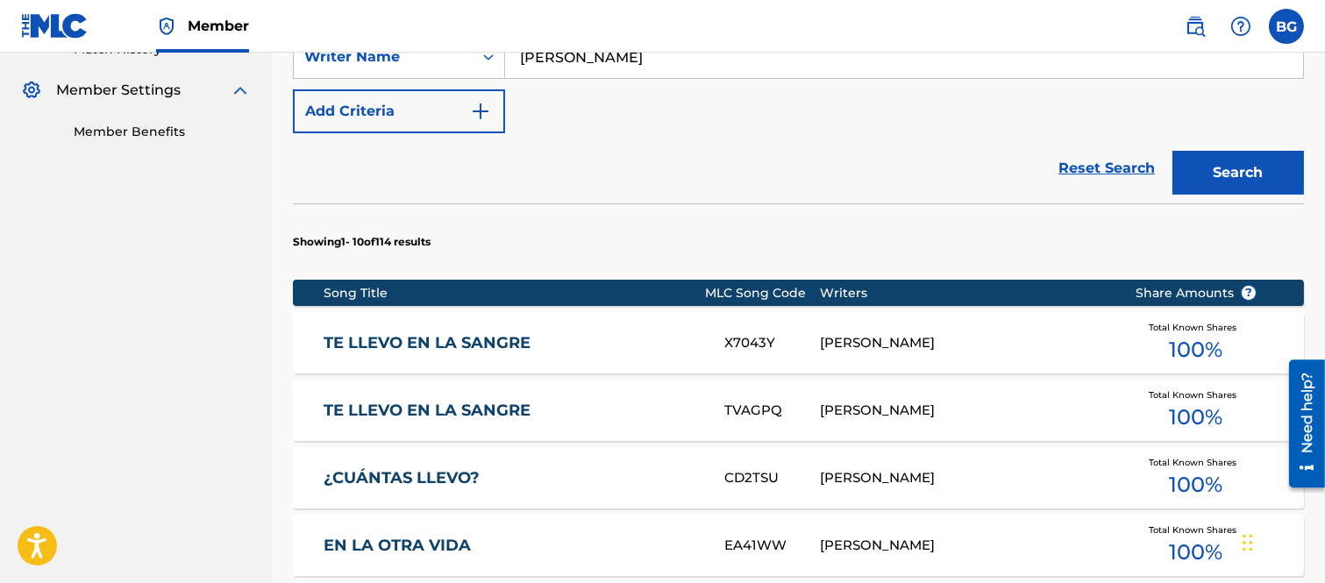
click at [391, 410] on link "TE LLEVO EN LA SANGRE" at bounding box center [512, 411] width 377 height 20
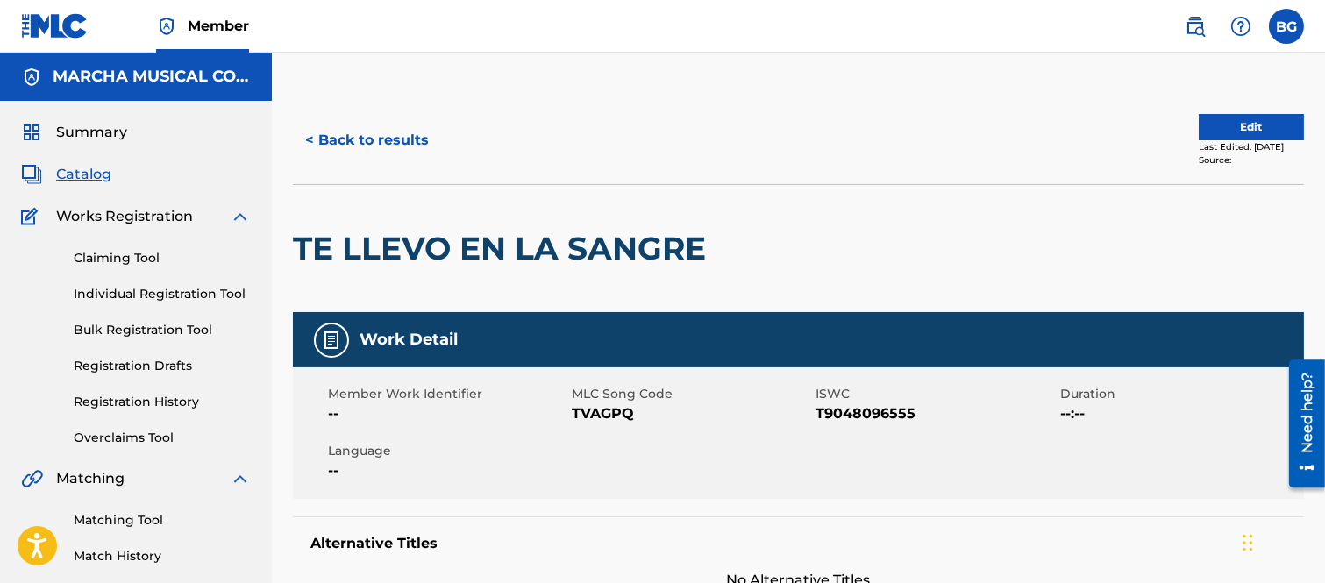
click at [311, 137] on button "< Back to results" at bounding box center [367, 140] width 148 height 44
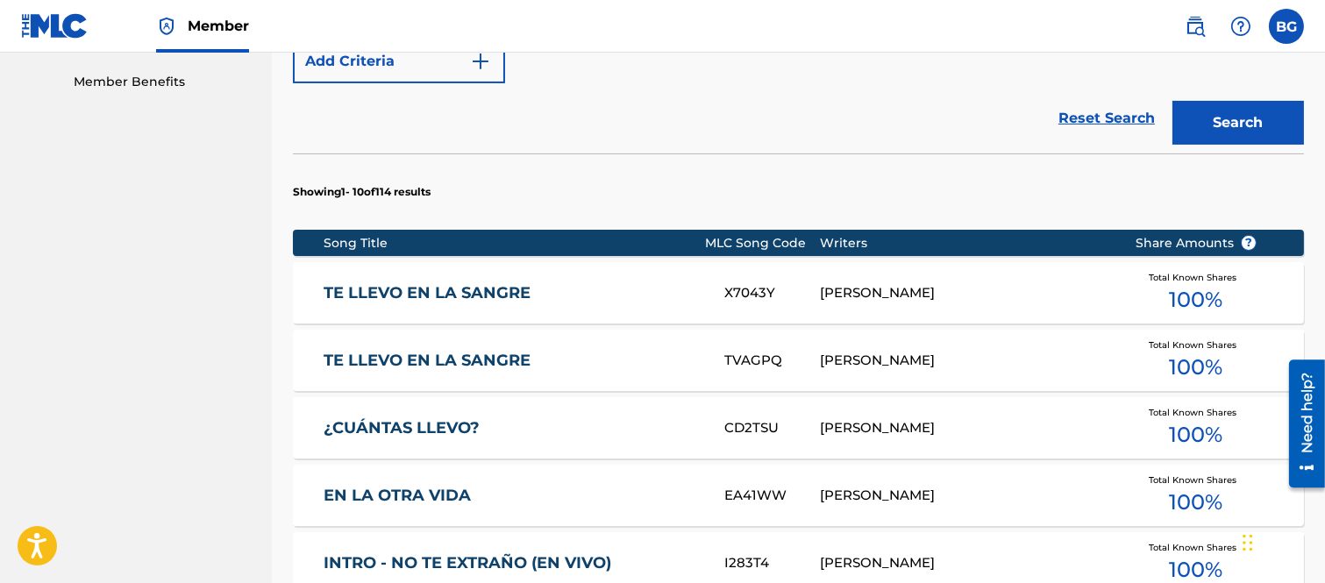
scroll to position [605, 0]
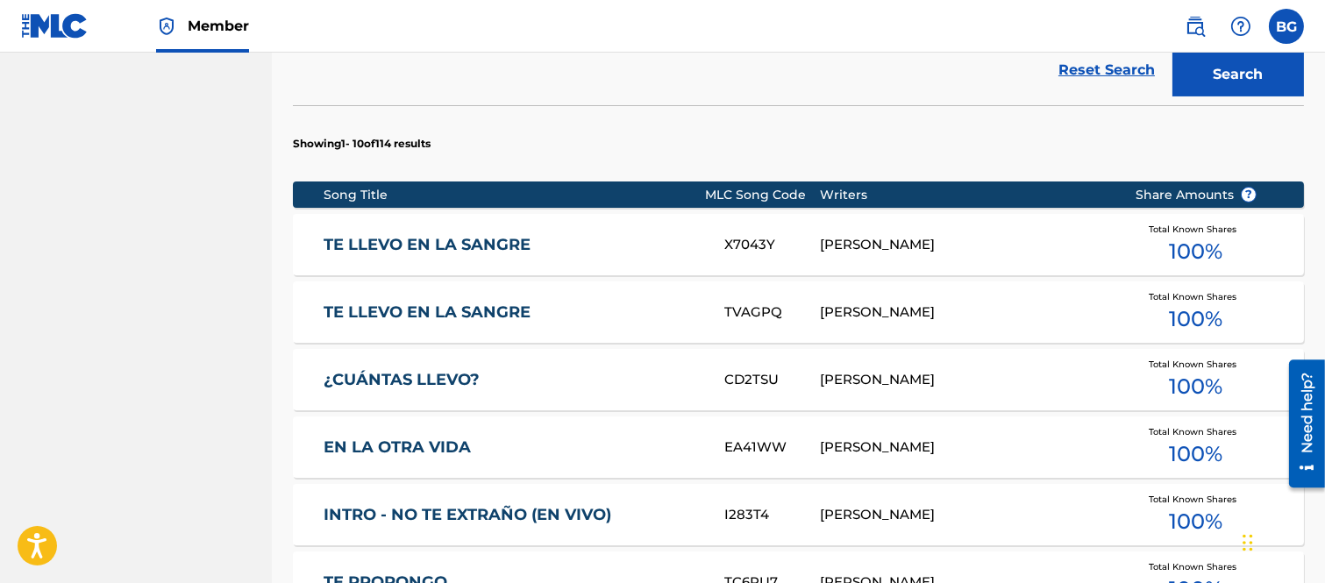
click at [461, 241] on link "TE LLEVO EN LA SANGRE" at bounding box center [512, 245] width 377 height 20
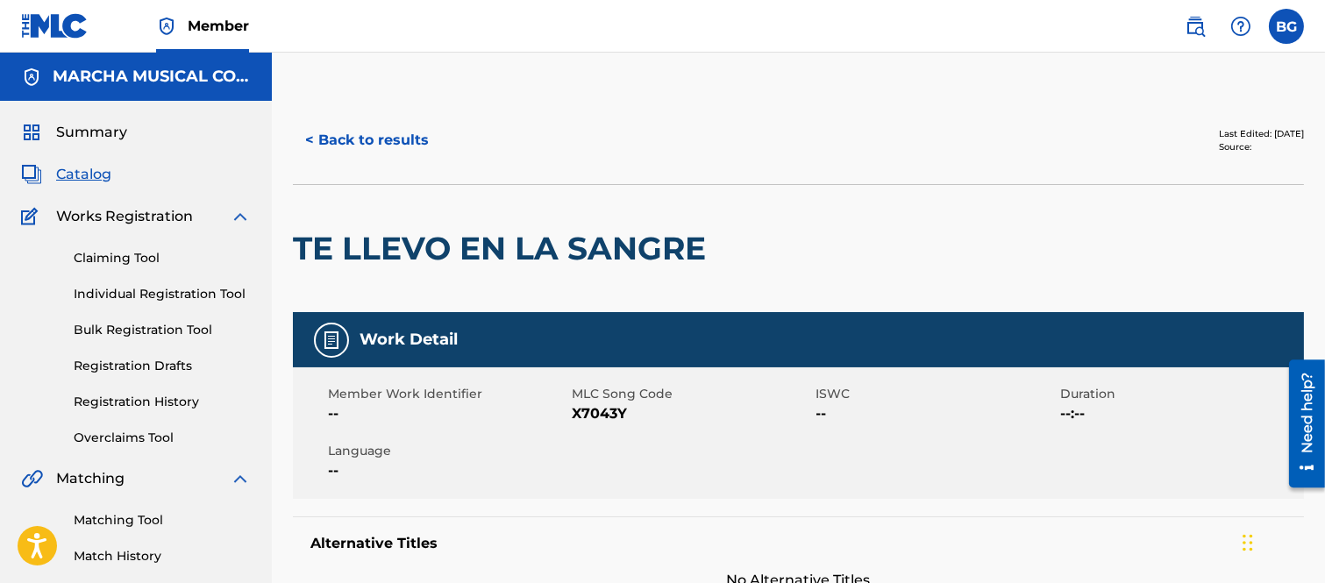
click at [311, 138] on button "< Back to results" at bounding box center [367, 140] width 148 height 44
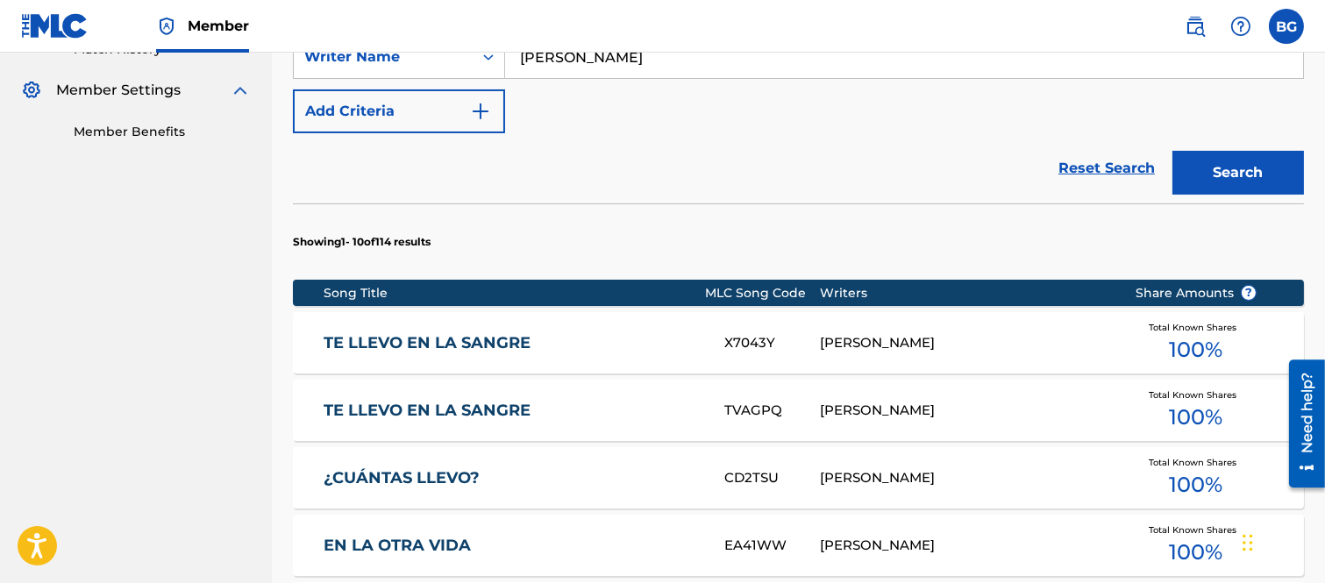
scroll to position [605, 0]
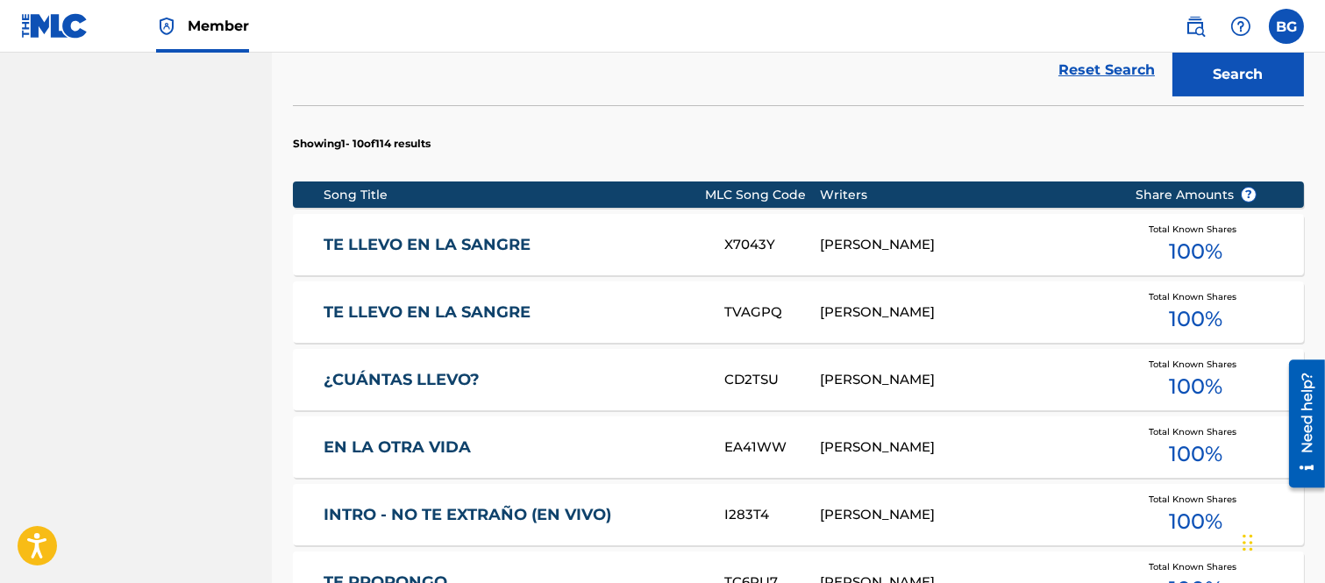
click at [443, 241] on link "TE LLEVO EN LA SANGRE" at bounding box center [512, 245] width 377 height 20
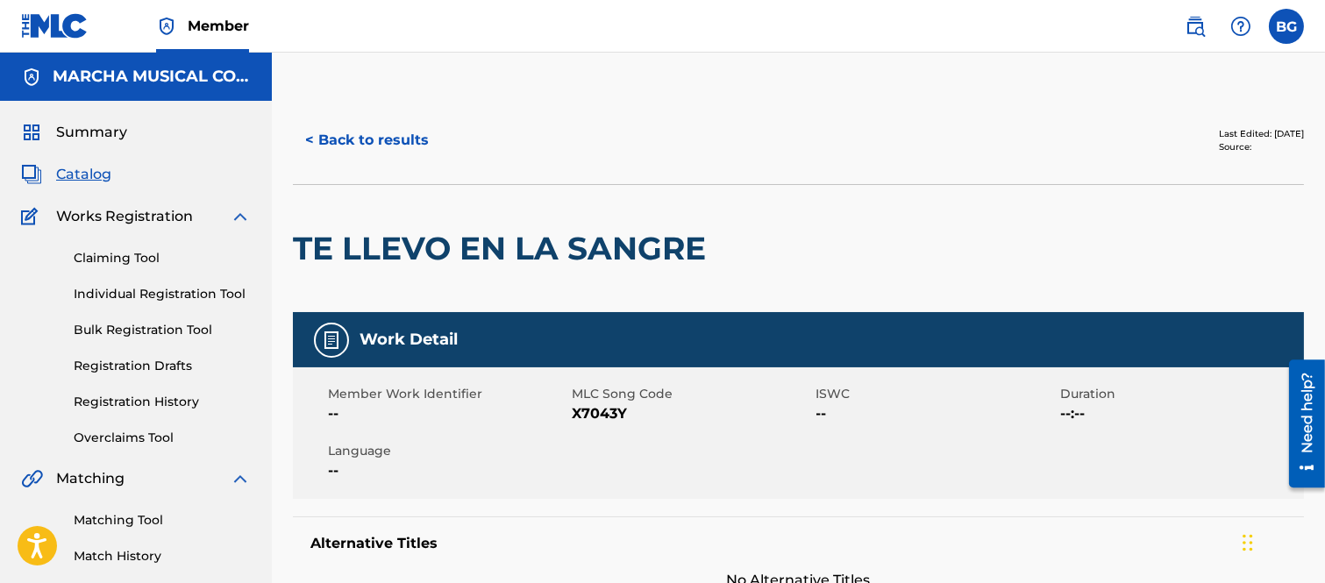
click at [311, 136] on button "< Back to results" at bounding box center [367, 140] width 148 height 44
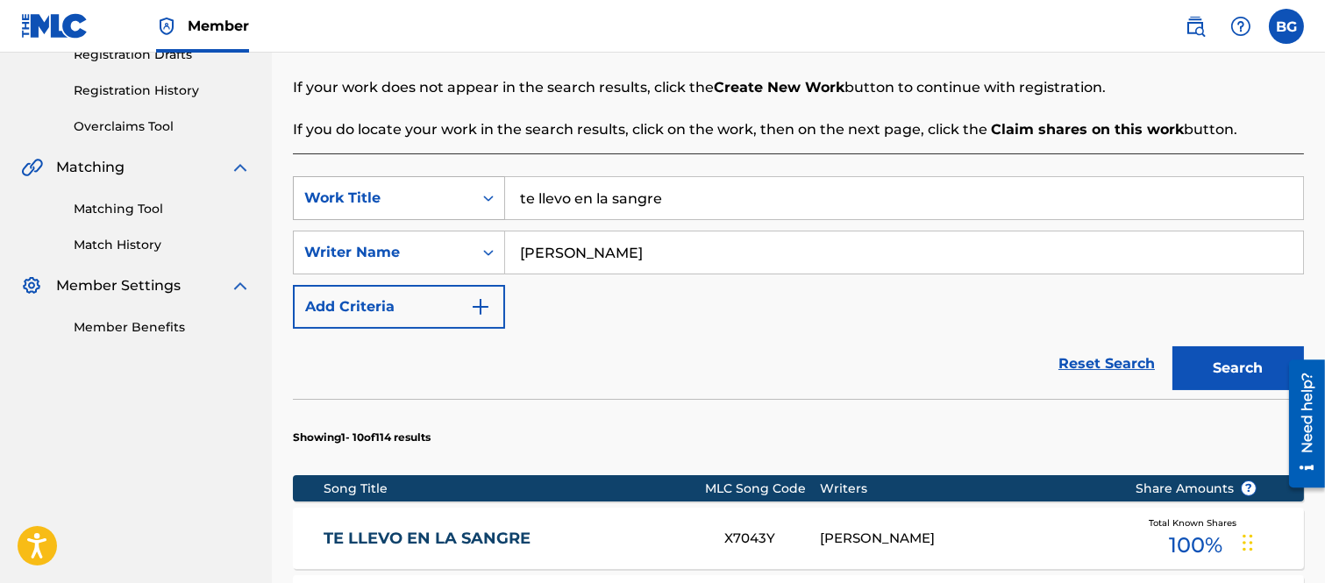
scroll to position [507, 0]
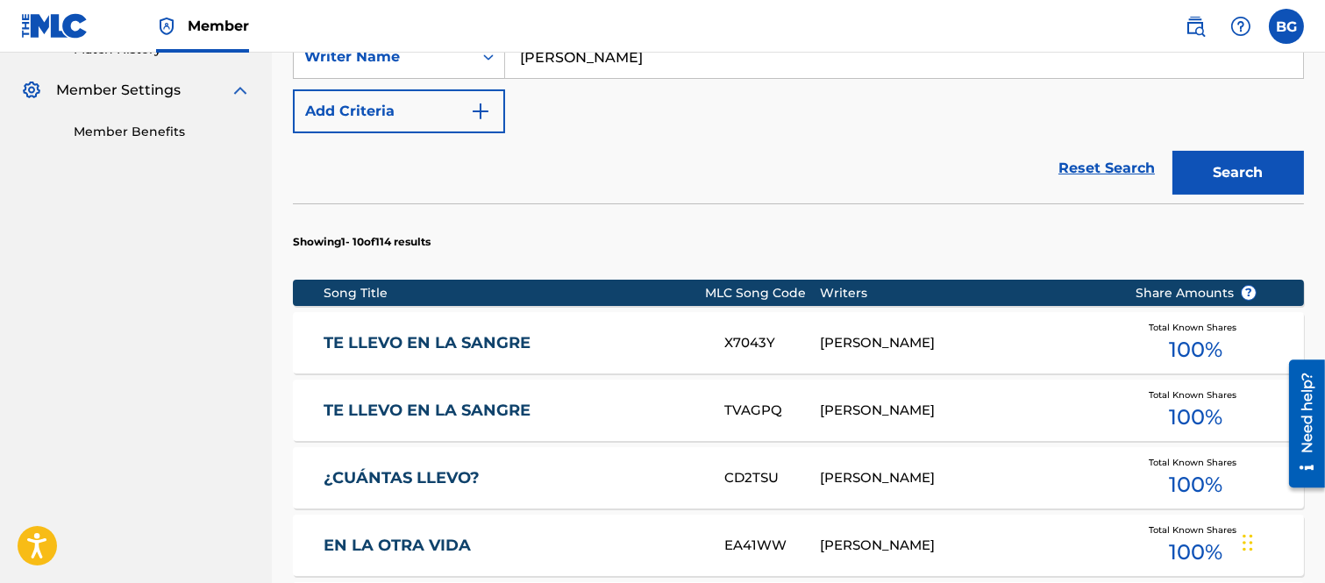
click at [450, 412] on link "TE LLEVO EN LA SANGRE" at bounding box center [512, 411] width 377 height 20
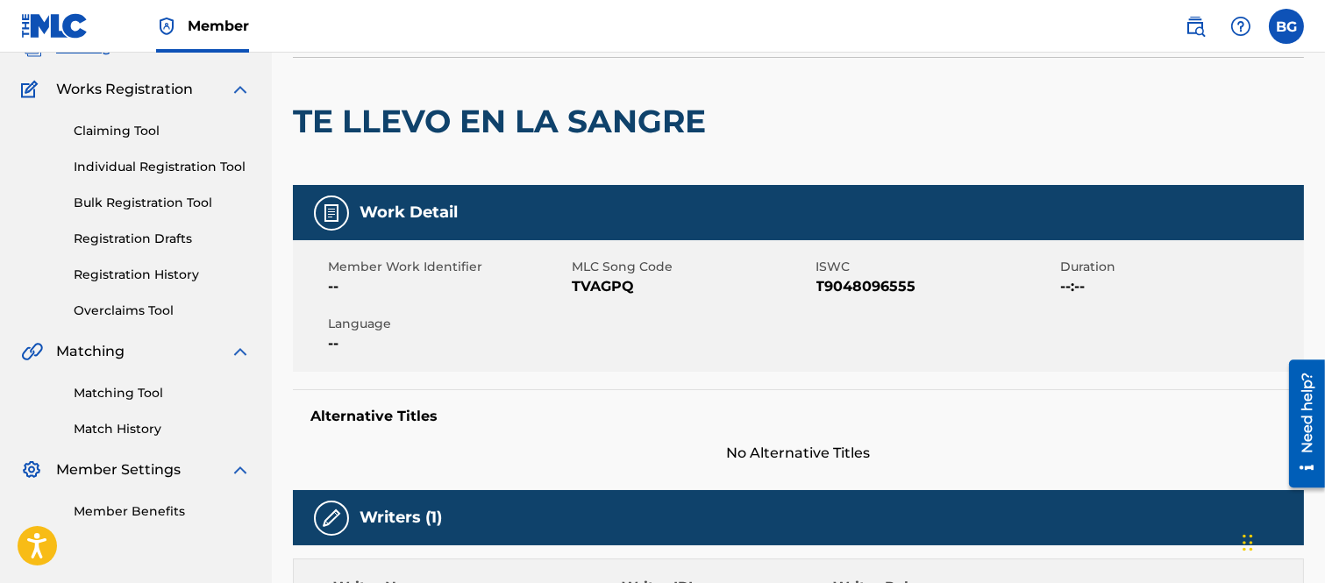
scroll to position [97, 0]
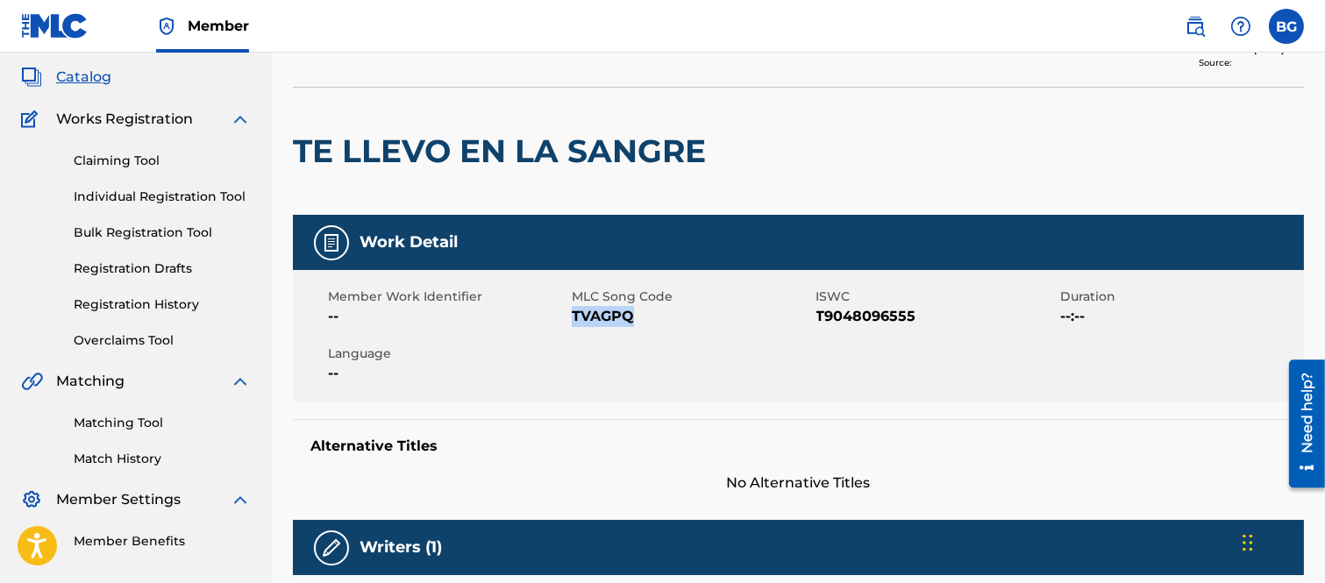
drag, startPoint x: 574, startPoint y: 316, endPoint x: 630, endPoint y: 313, distance: 56.2
click at [630, 313] on span "TVAGPQ" at bounding box center [691, 316] width 239 height 21
copy span "TVAGPQ"
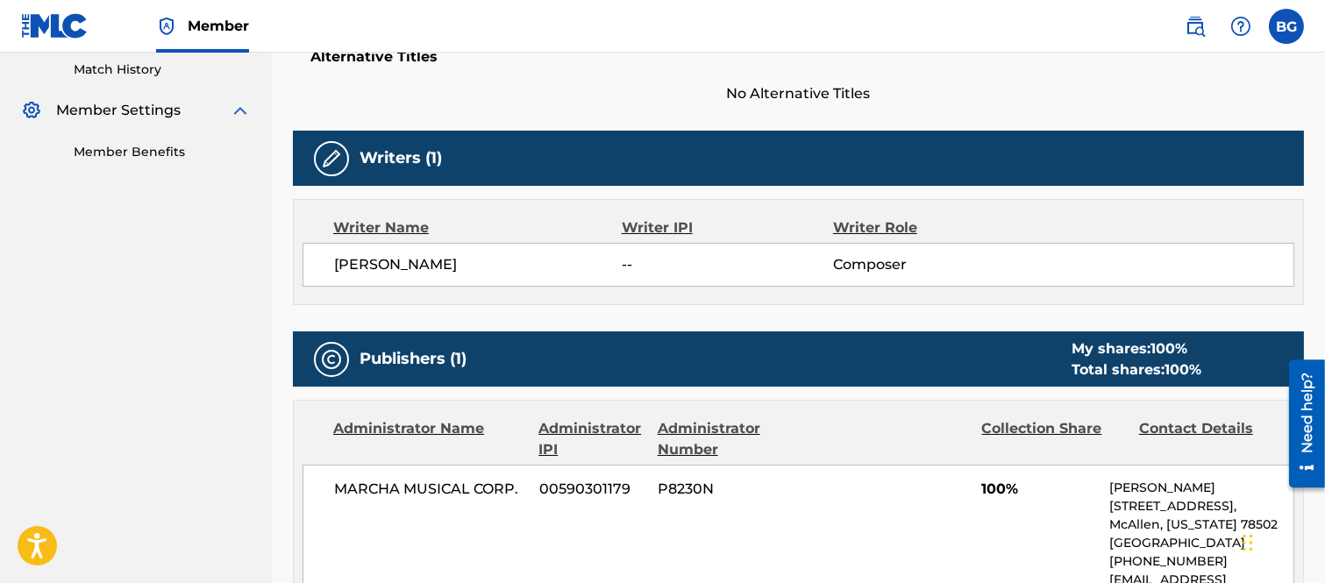
scroll to position [292, 0]
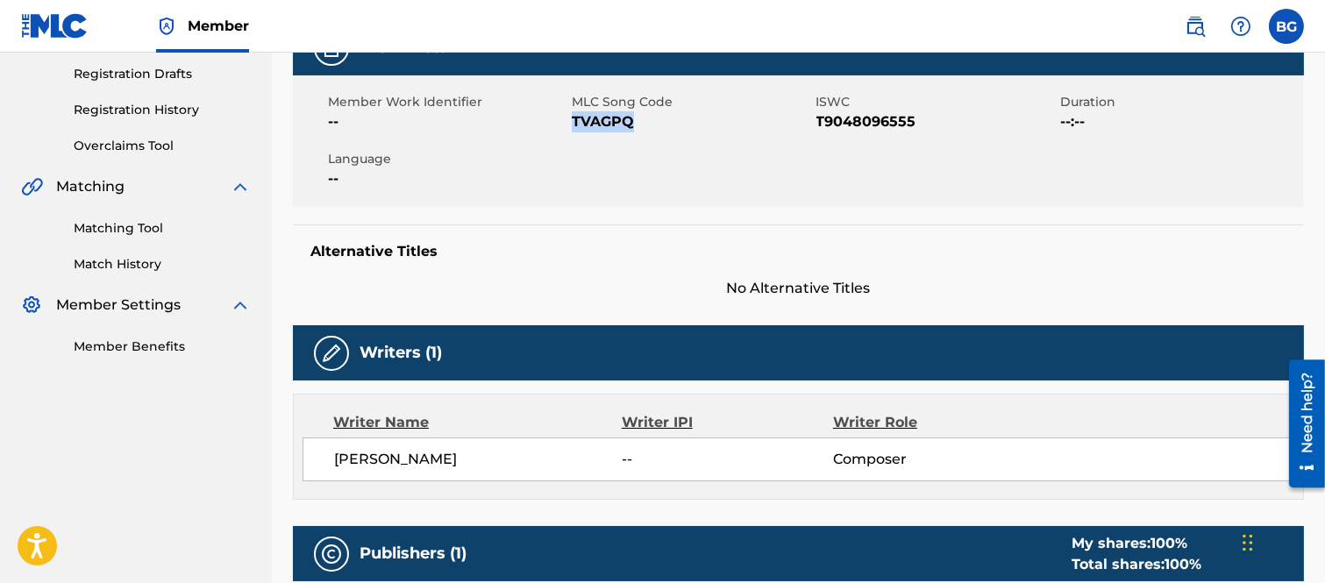
copy span "TVAGPQ"
click at [705, 156] on div "Member Work Identifier -- MLC Song Code TVAGPQ ISWC T9048096555 Duration --:-- …" at bounding box center [798, 141] width 1011 height 132
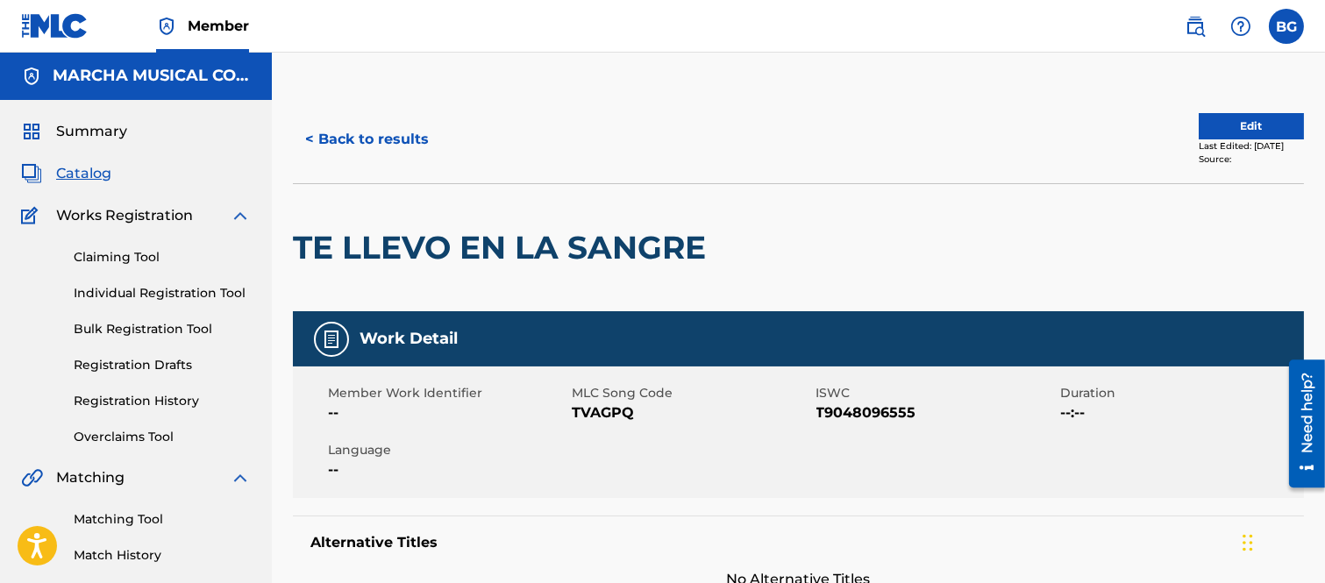
scroll to position [0, 0]
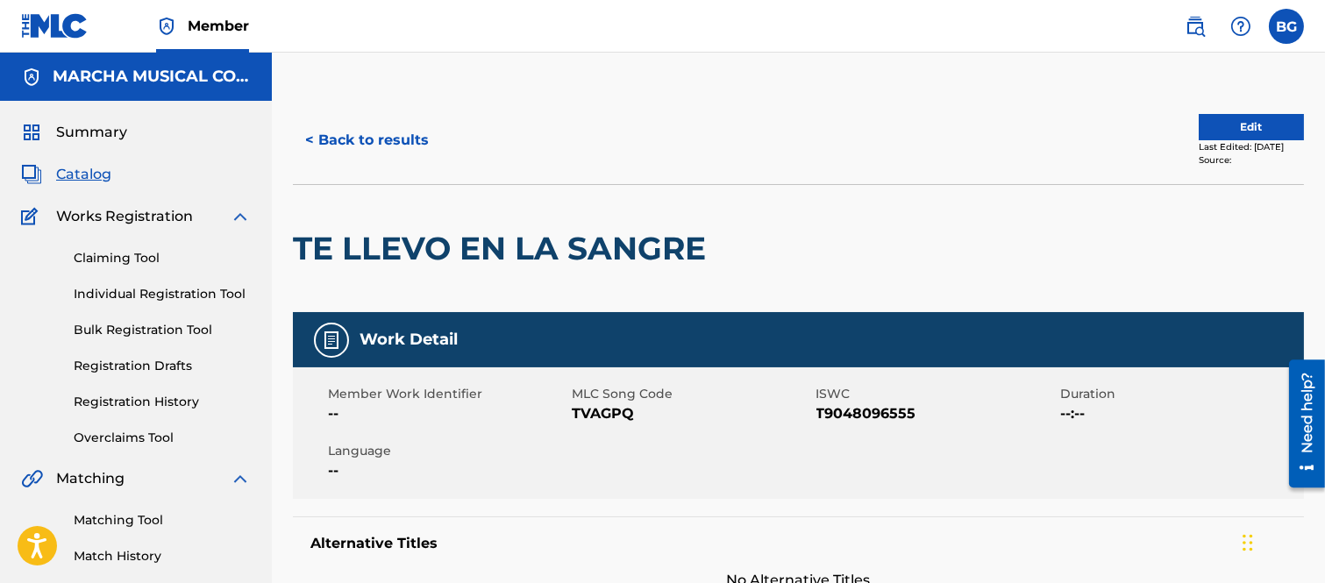
click at [311, 139] on button "< Back to results" at bounding box center [367, 140] width 148 height 44
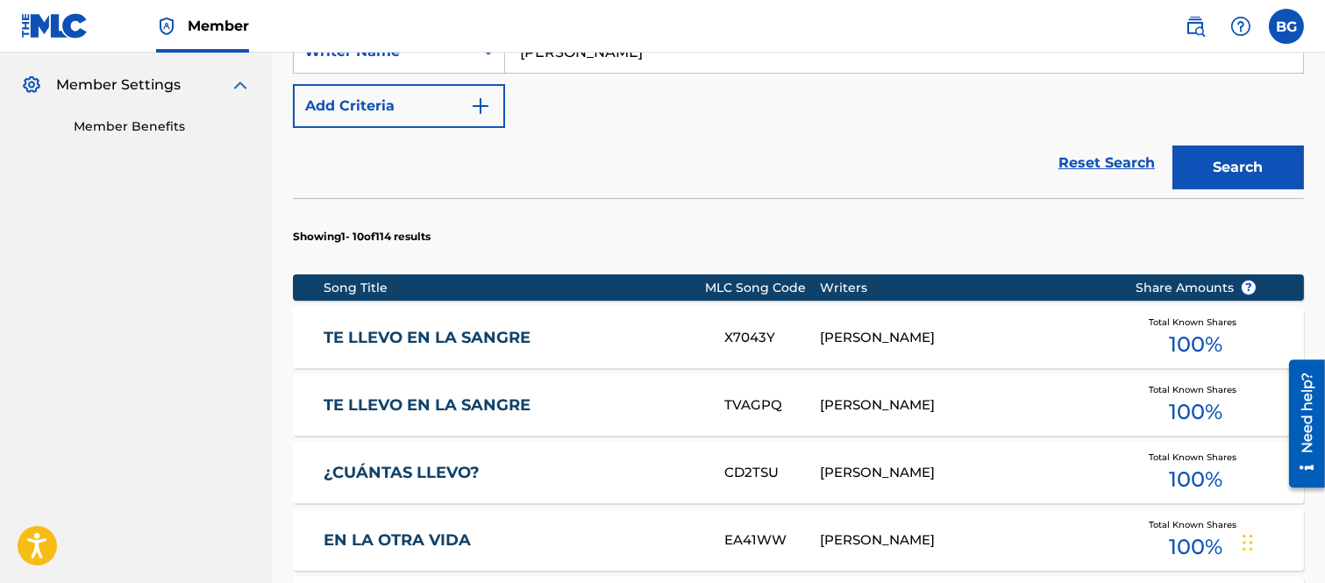
scroll to position [605, 0]
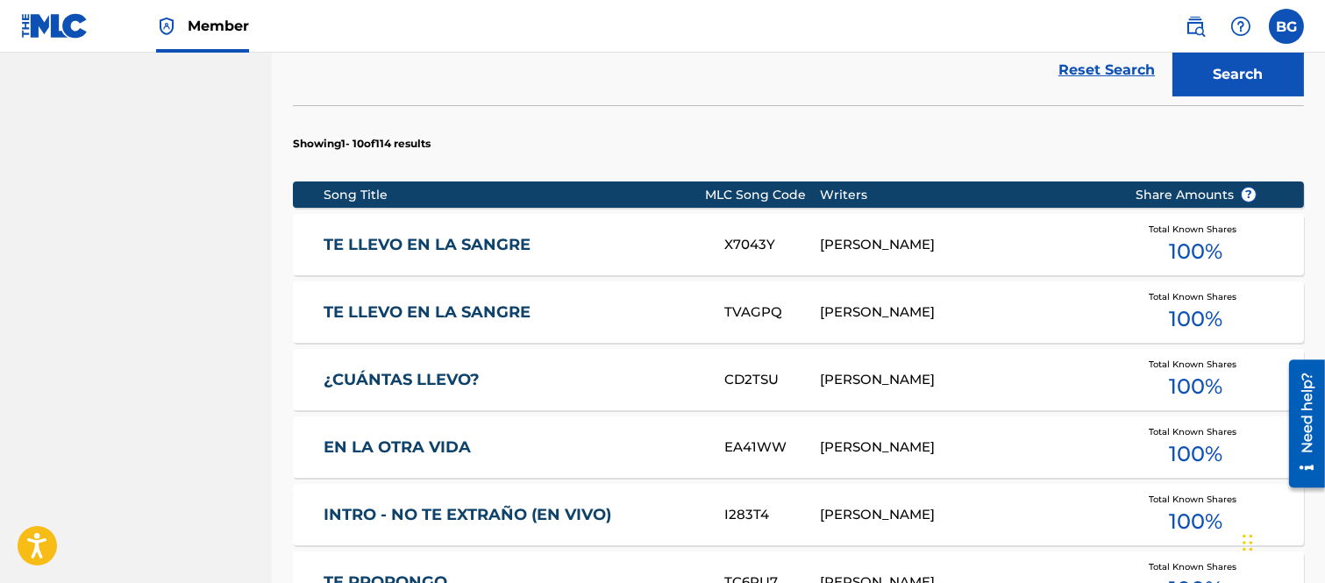
click at [482, 244] on link "TE LLEVO EN LA SANGRE" at bounding box center [512, 245] width 377 height 20
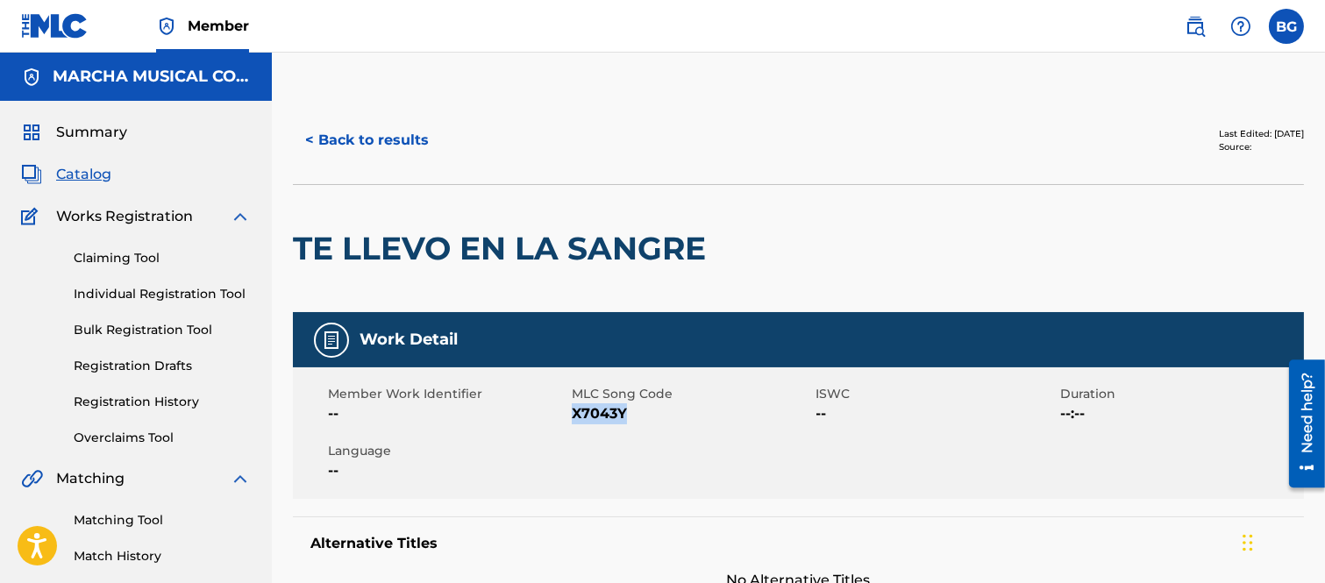
drag, startPoint x: 572, startPoint y: 413, endPoint x: 617, endPoint y: 409, distance: 45.0
click at [625, 412] on span "X7043Y" at bounding box center [691, 414] width 239 height 21
copy span "X7043Y"
click at [311, 135] on button "< Back to results" at bounding box center [367, 140] width 148 height 44
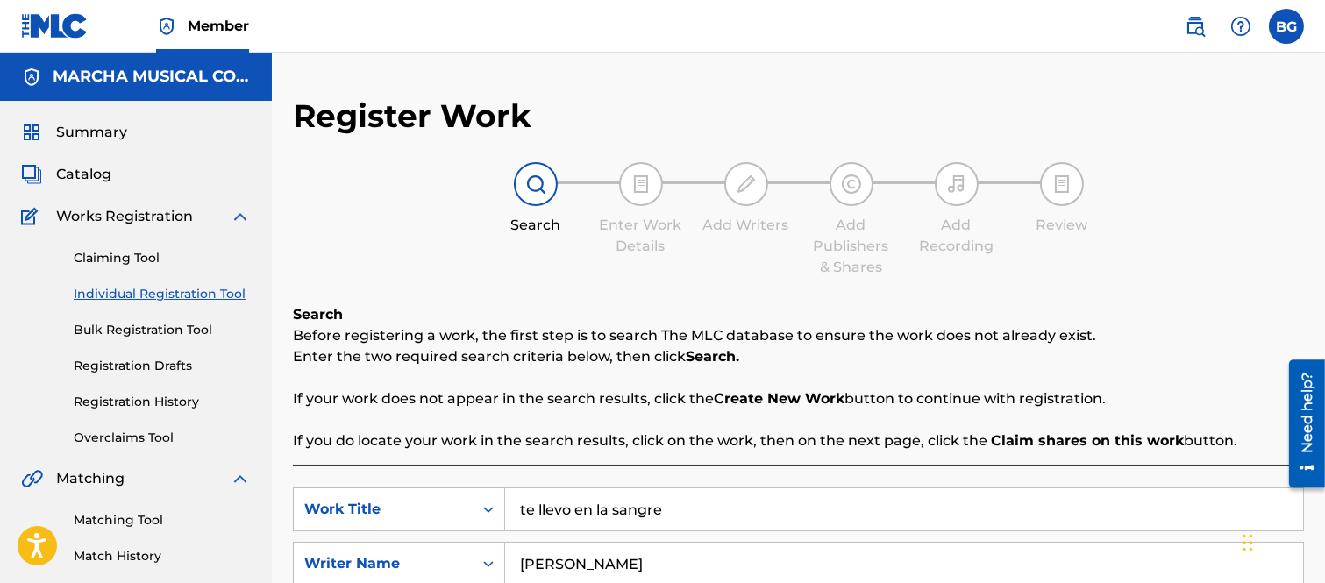
drag, startPoint x: 1279, startPoint y: 18, endPoint x: 1308, endPoint y: 91, distance: 78.4
click at [1281, 18] on label at bounding box center [1286, 26] width 35 height 35
click at [1287, 26] on input "BG Bertha Alicia Garza [EMAIL_ADDRESS][PERSON_NAME][DOMAIN_NAME] Notification P…" at bounding box center [1287, 26] width 0 height 0
click at [1128, 244] on p "Log out" at bounding box center [1117, 248] width 41 height 16
click at [1287, 26] on input "BG Bertha Alicia Garza [EMAIL_ADDRESS][PERSON_NAME][DOMAIN_NAME] Notification P…" at bounding box center [1287, 26] width 0 height 0
